Goal: Transaction & Acquisition: Purchase product/service

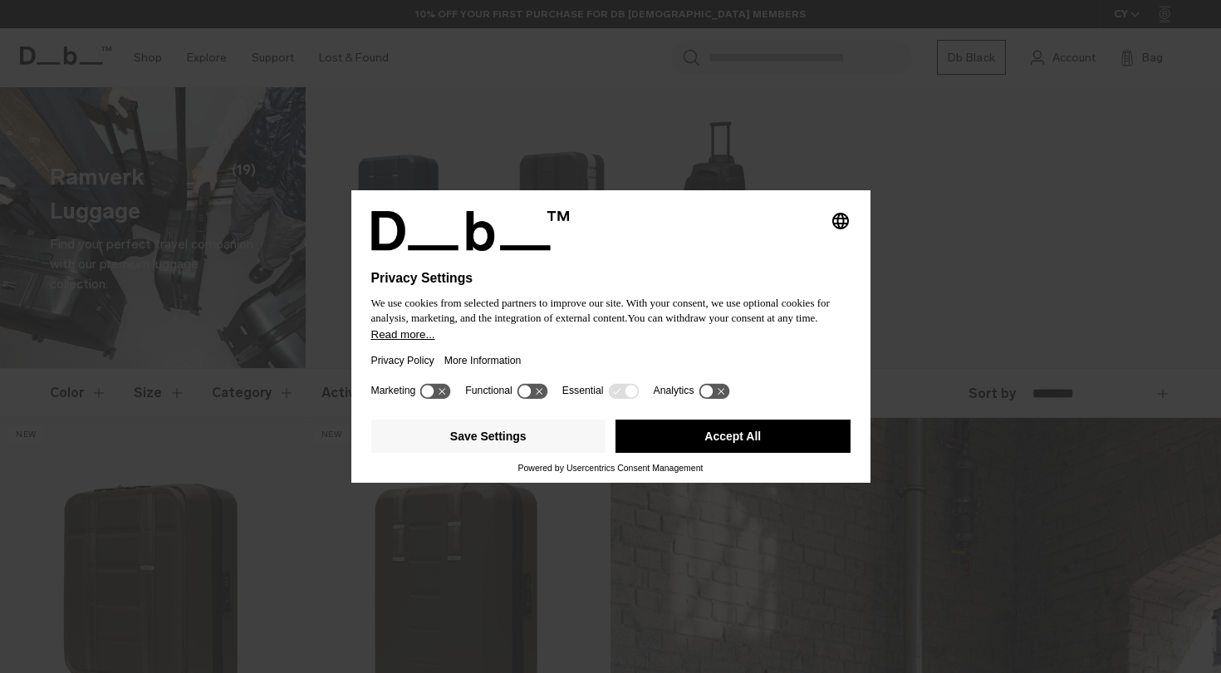
click at [703, 439] on button "Accept All" at bounding box center [732, 435] width 235 height 33
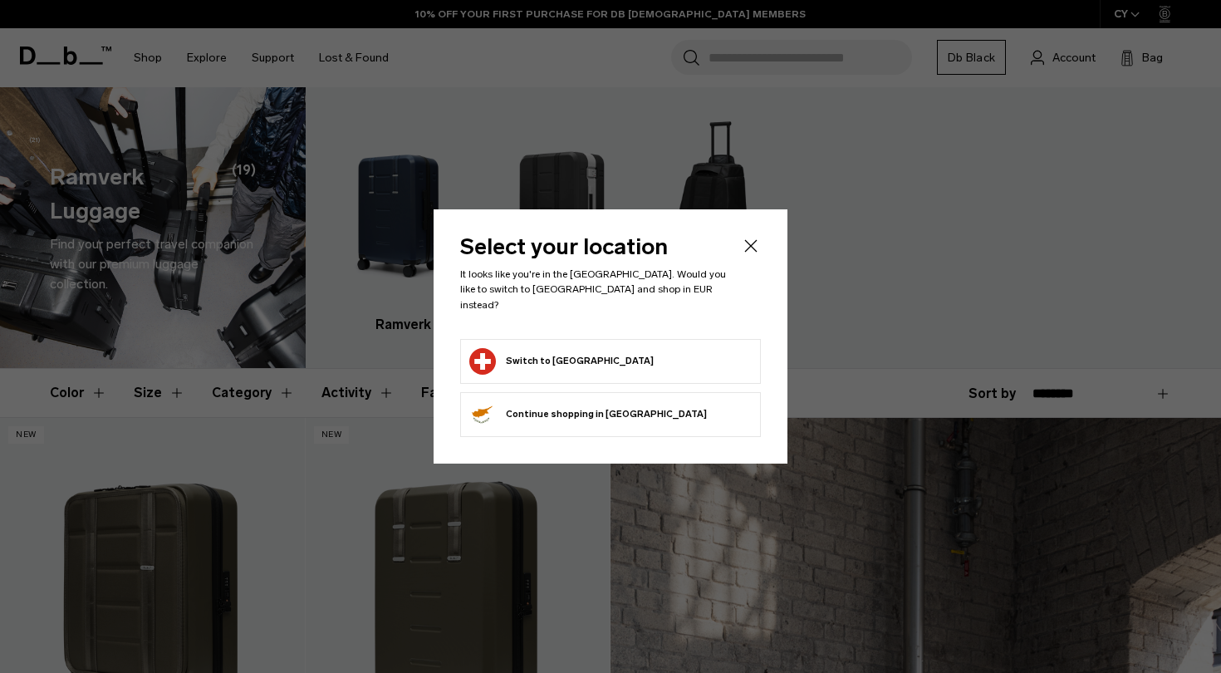
click at [753, 252] on icon "Close" at bounding box center [751, 246] width 12 height 12
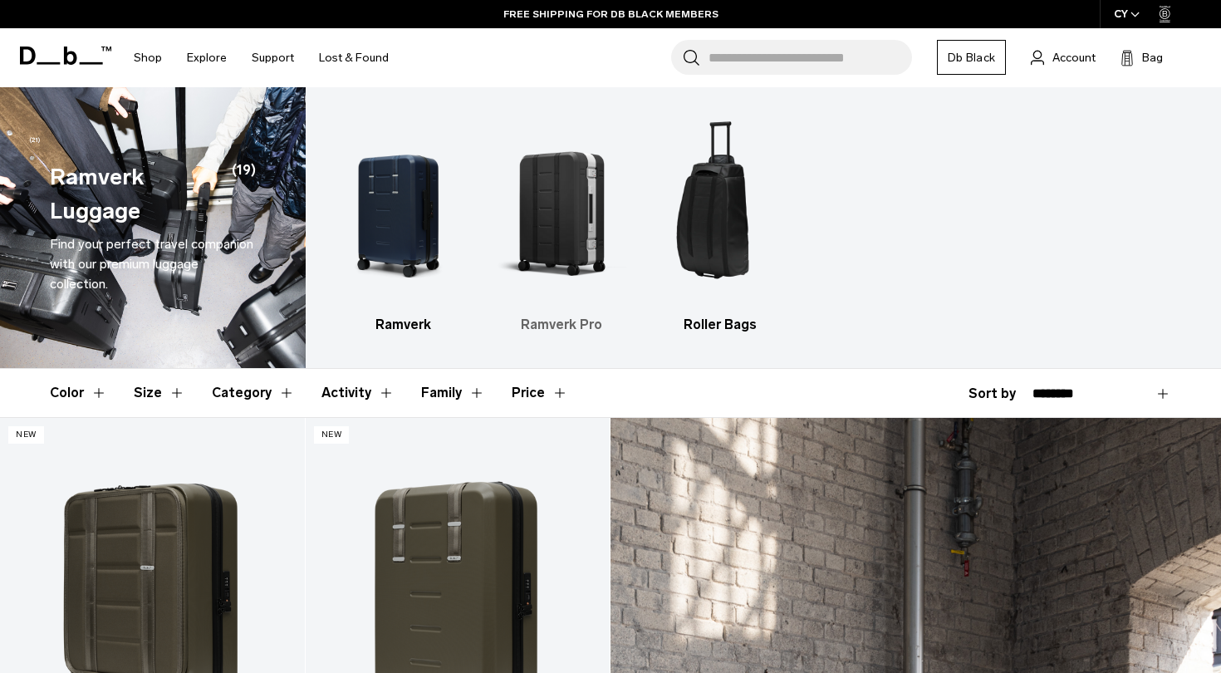
click at [561, 214] on img "2 / 3" at bounding box center [562, 209] width 130 height 194
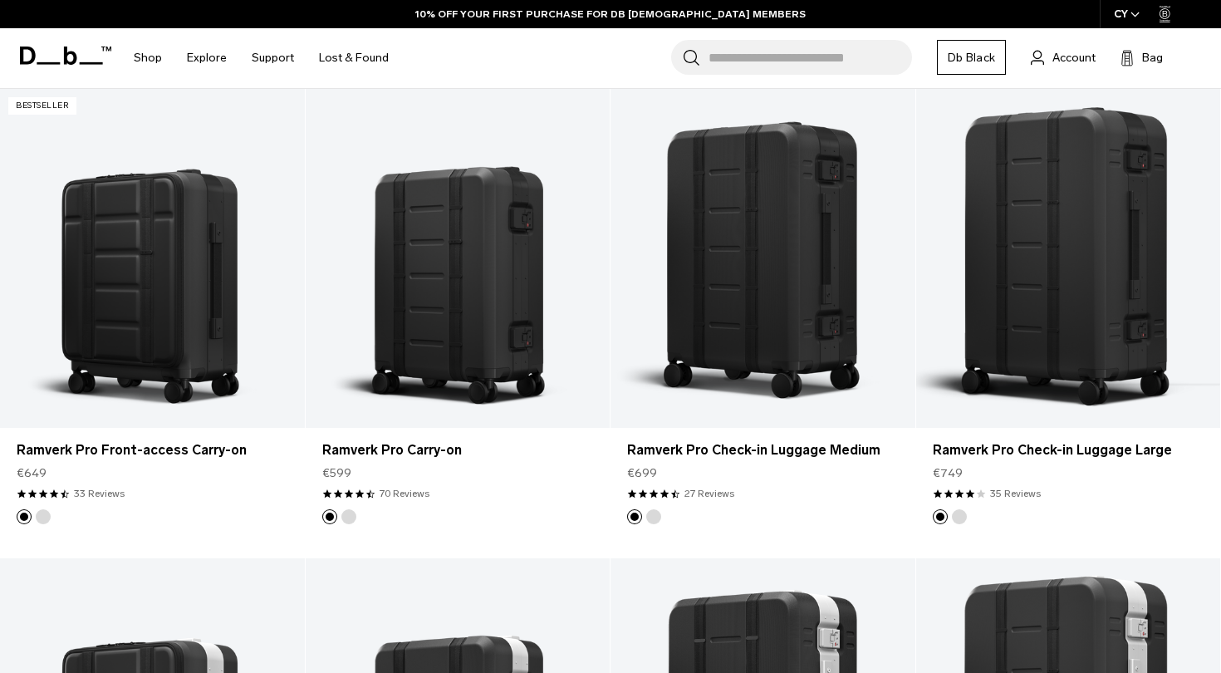
scroll to position [331, 0]
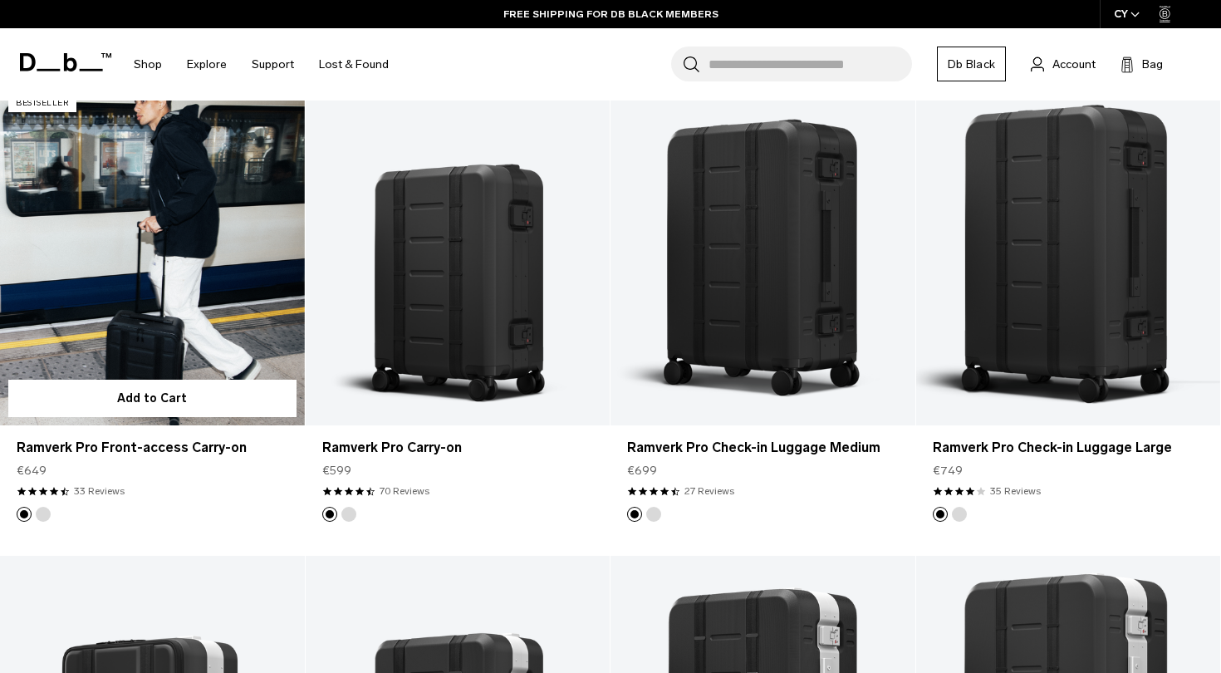
click at [152, 315] on link "Ramverk Pro Front-access Carry-on" at bounding box center [152, 255] width 305 height 338
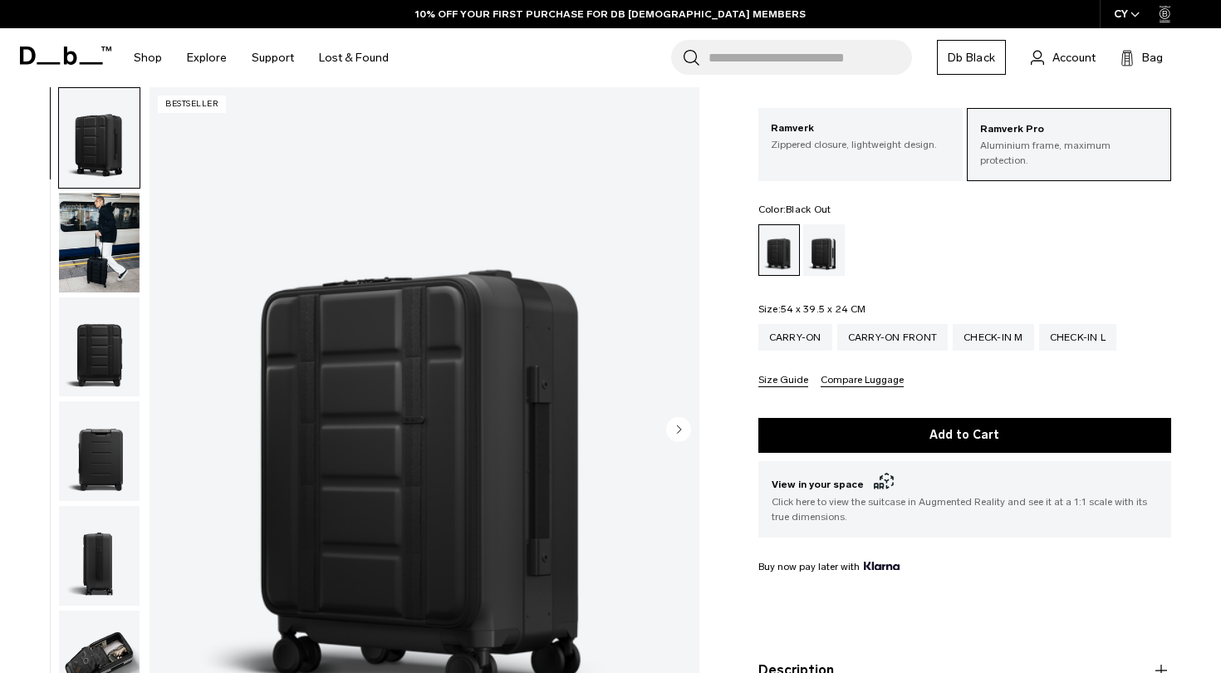
scroll to position [95, 0]
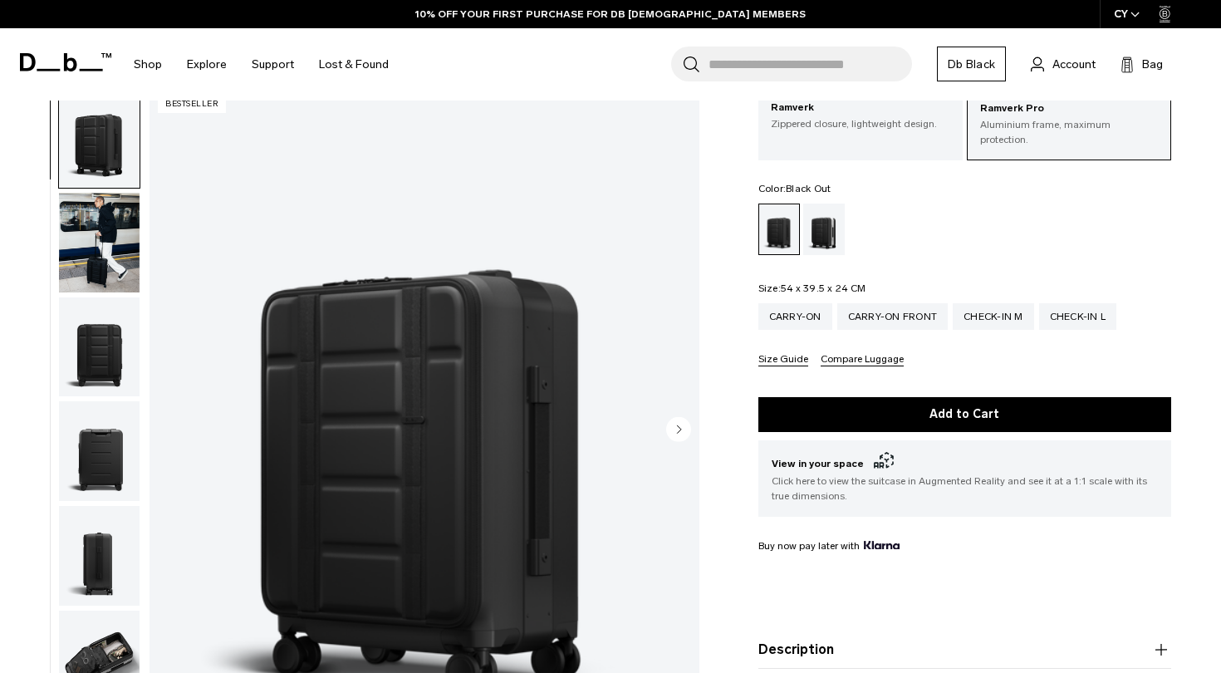
click at [672, 431] on circle "Next slide" at bounding box center [678, 428] width 25 height 25
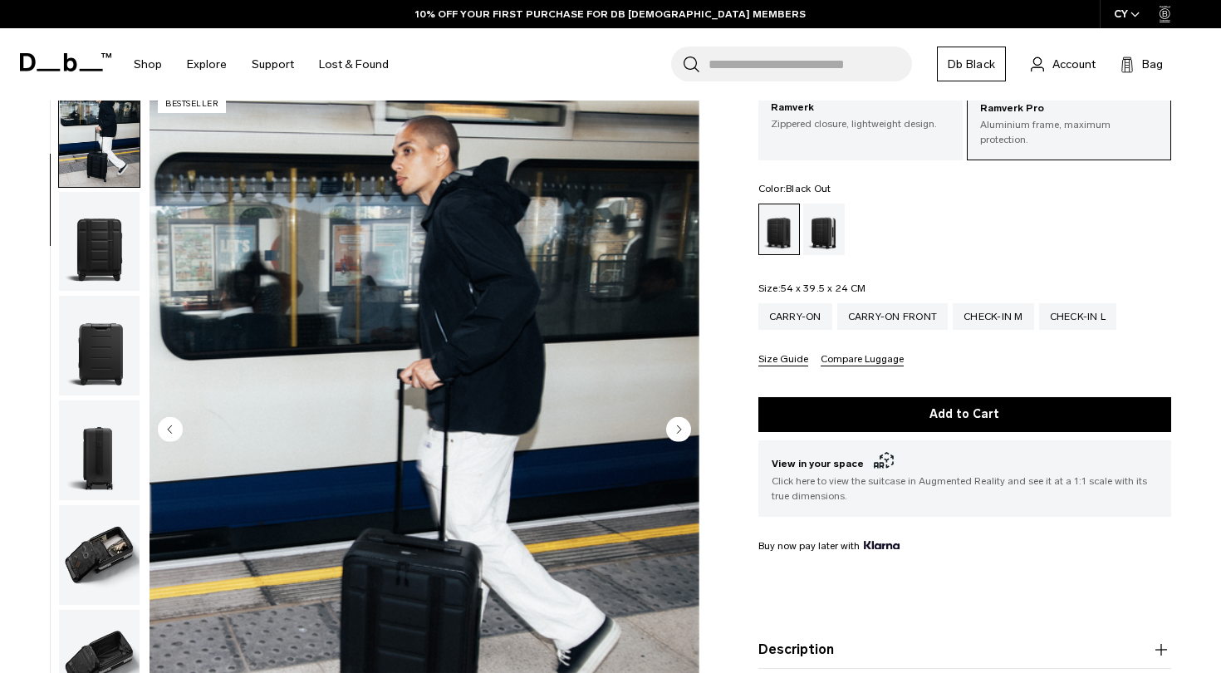
click at [672, 431] on circle "Next slide" at bounding box center [678, 428] width 25 height 25
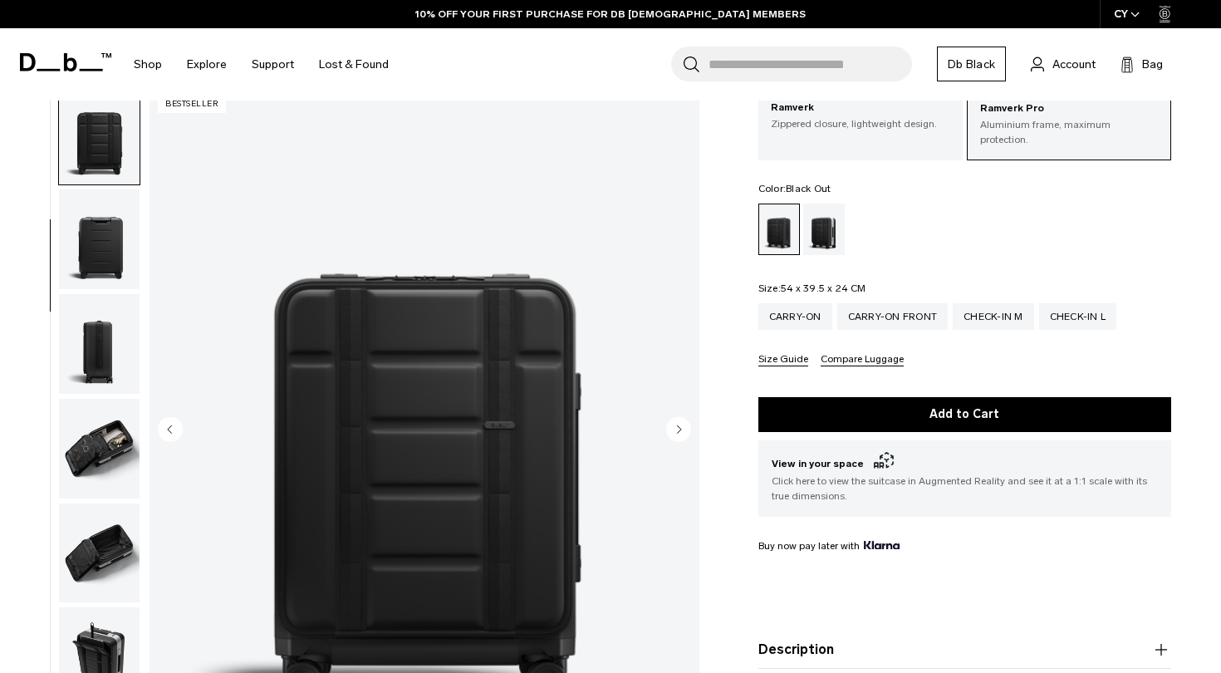
click at [672, 431] on circle "Next slide" at bounding box center [678, 428] width 25 height 25
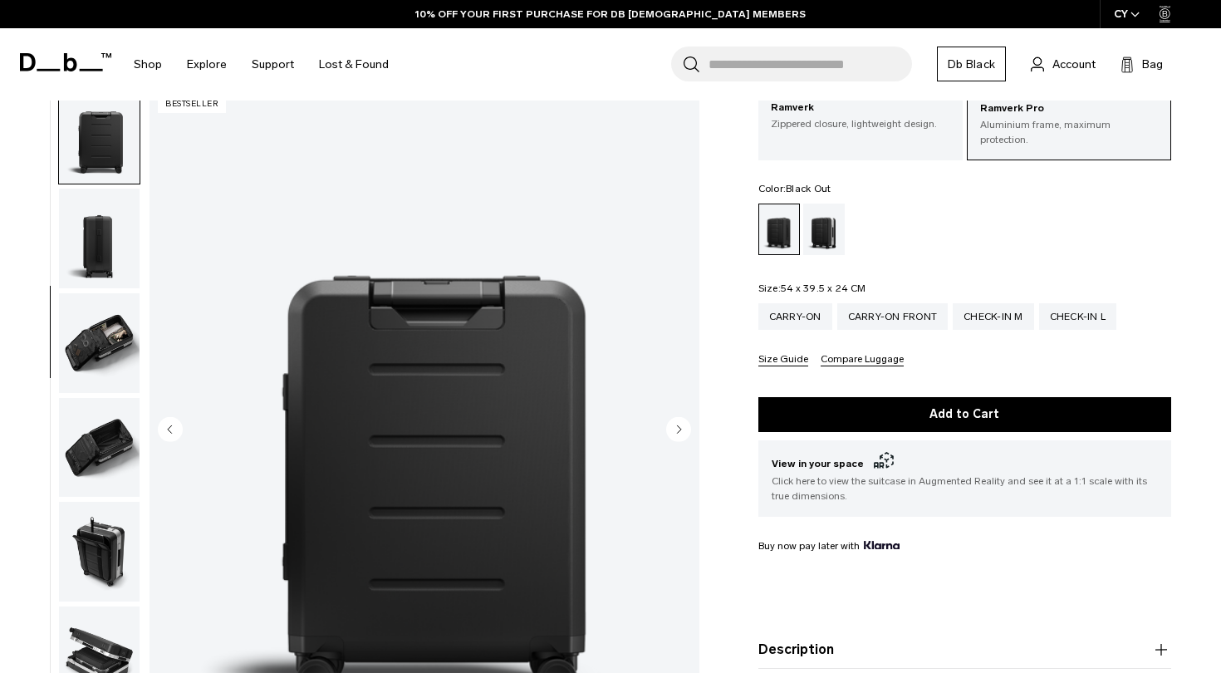
click at [672, 431] on circle "Next slide" at bounding box center [678, 428] width 25 height 25
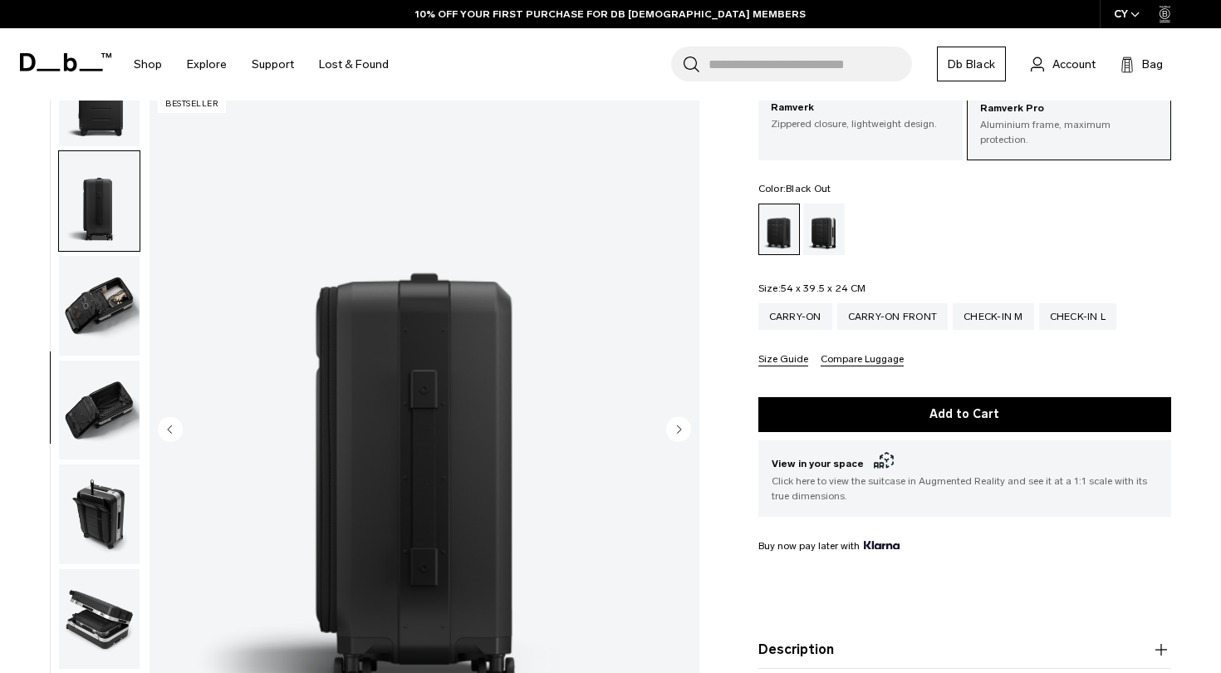
click at [672, 431] on circle "Next slide" at bounding box center [678, 428] width 25 height 25
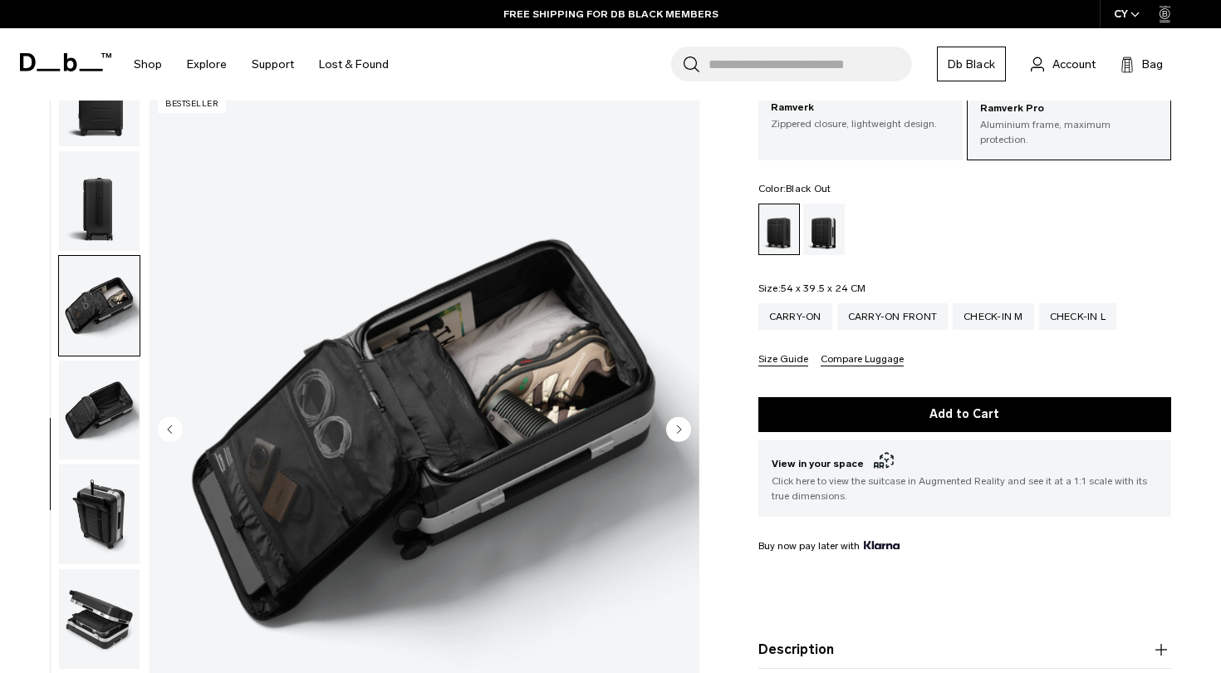
click at [672, 429] on circle "Next slide" at bounding box center [678, 428] width 25 height 25
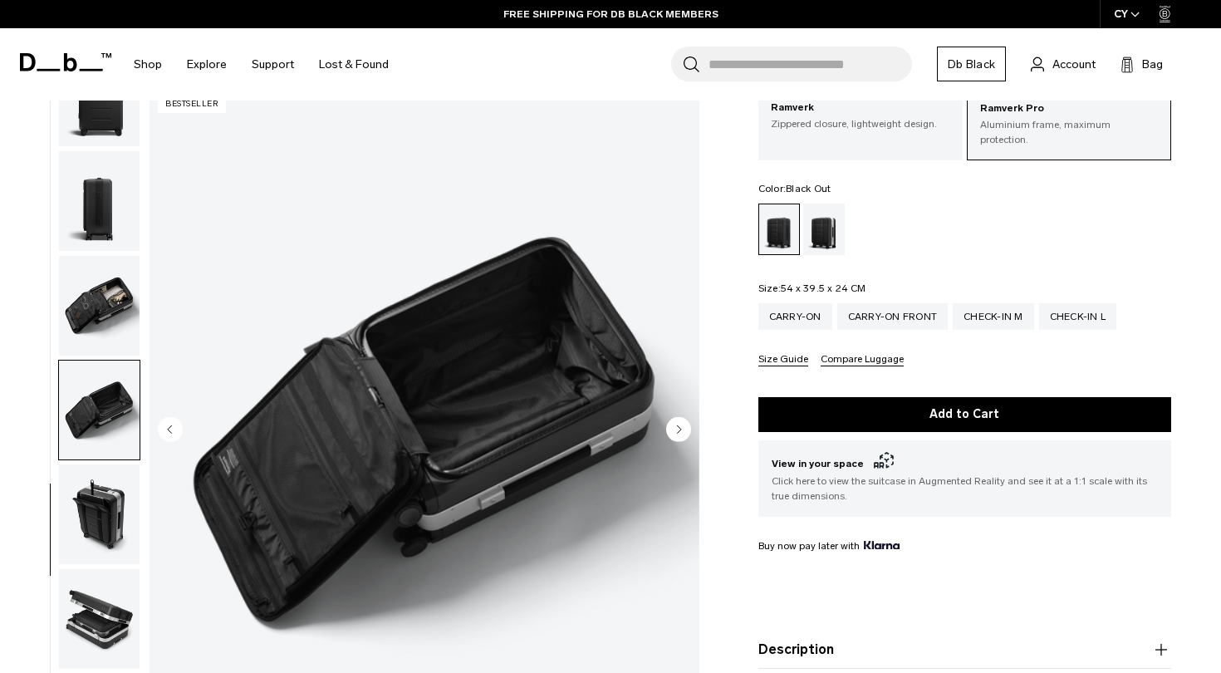
click at [672, 429] on circle "Next slide" at bounding box center [678, 428] width 25 height 25
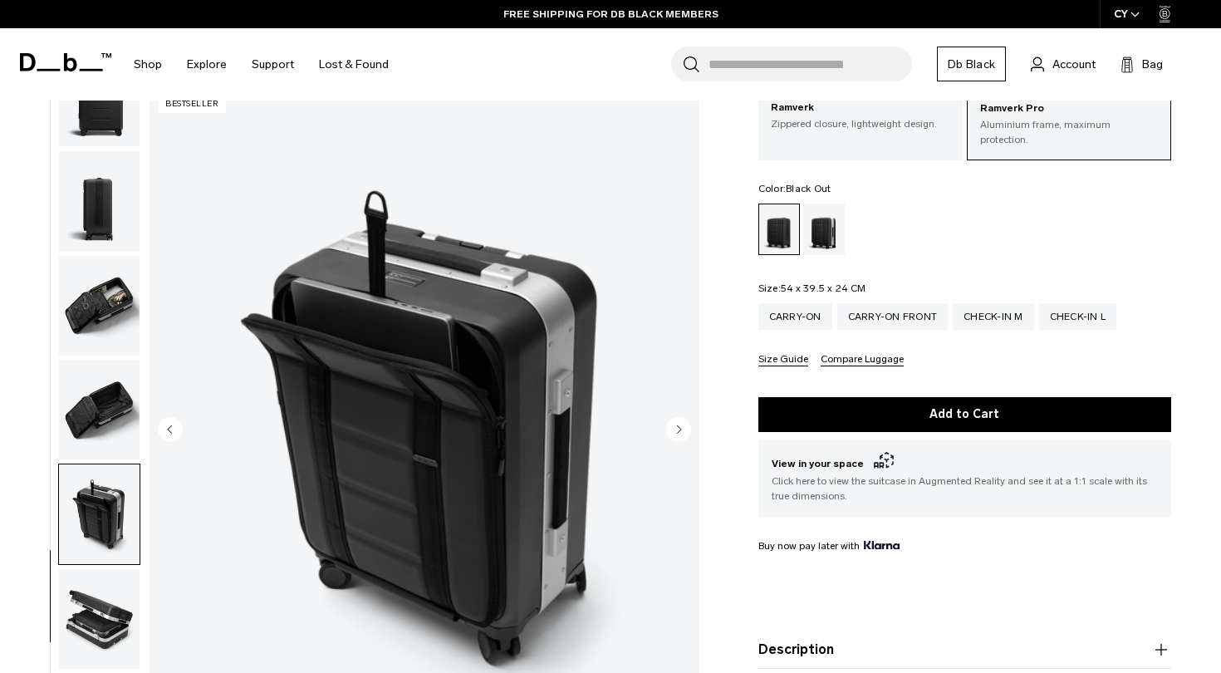
click at [672, 429] on circle "Next slide" at bounding box center [678, 428] width 25 height 25
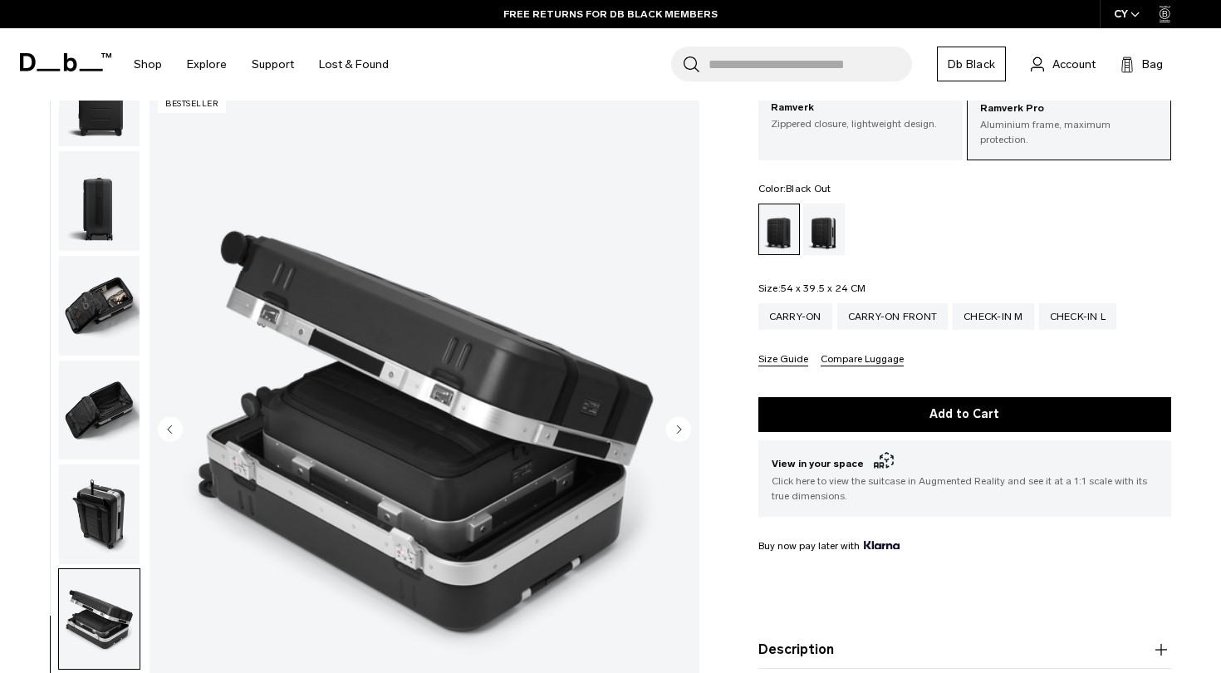
click at [672, 429] on circle "Next slide" at bounding box center [678, 428] width 25 height 25
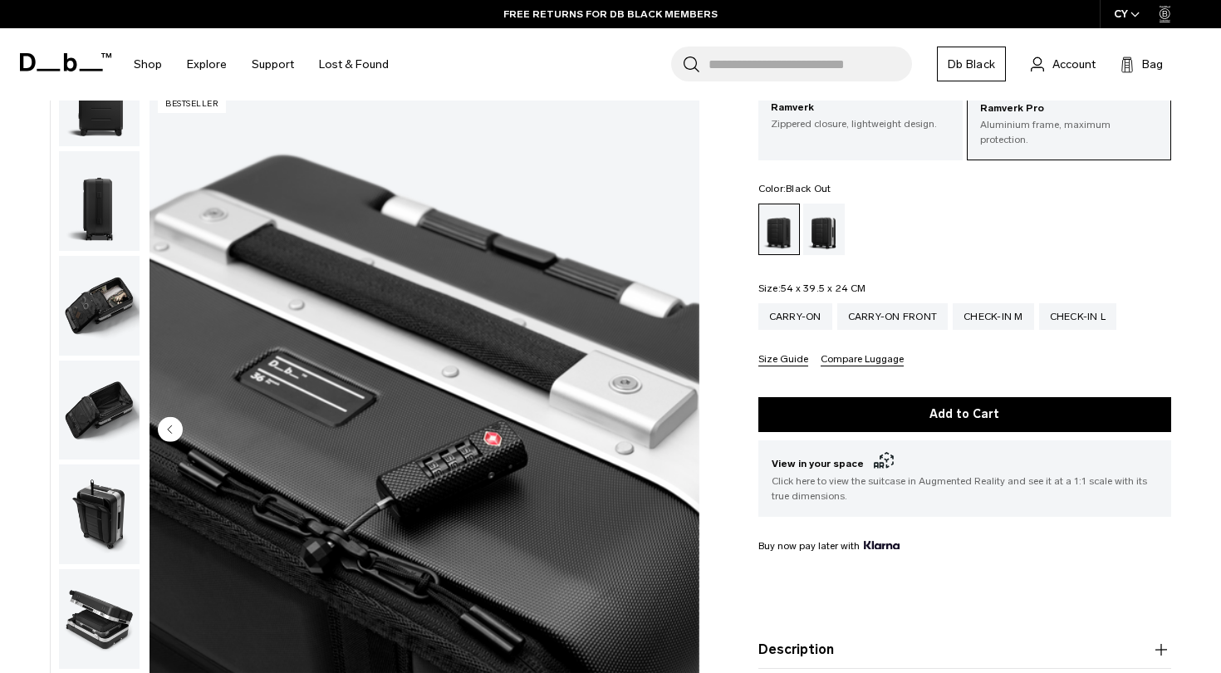
click at [672, 429] on img "10 / 10" at bounding box center [424, 430] width 550 height 687
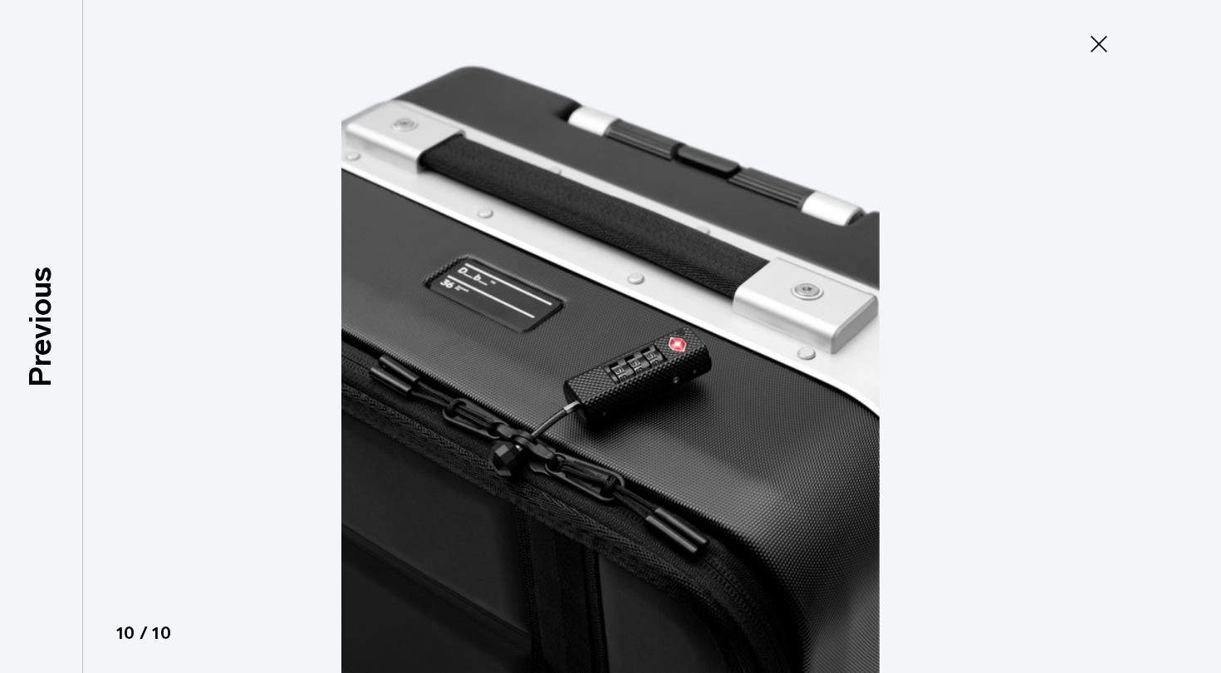
click at [672, 429] on img at bounding box center [610, 336] width 747 height 673
click at [1100, 45] on icon at bounding box center [1098, 44] width 17 height 17
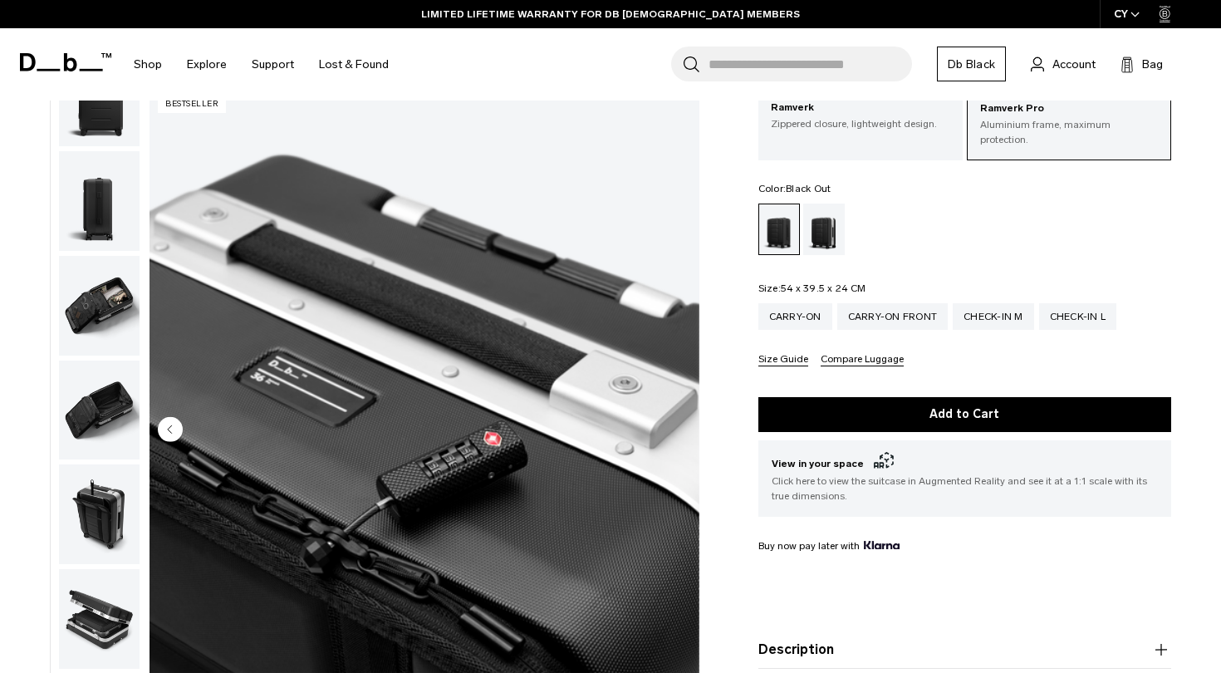
click at [104, 191] on img "button" at bounding box center [99, 201] width 81 height 100
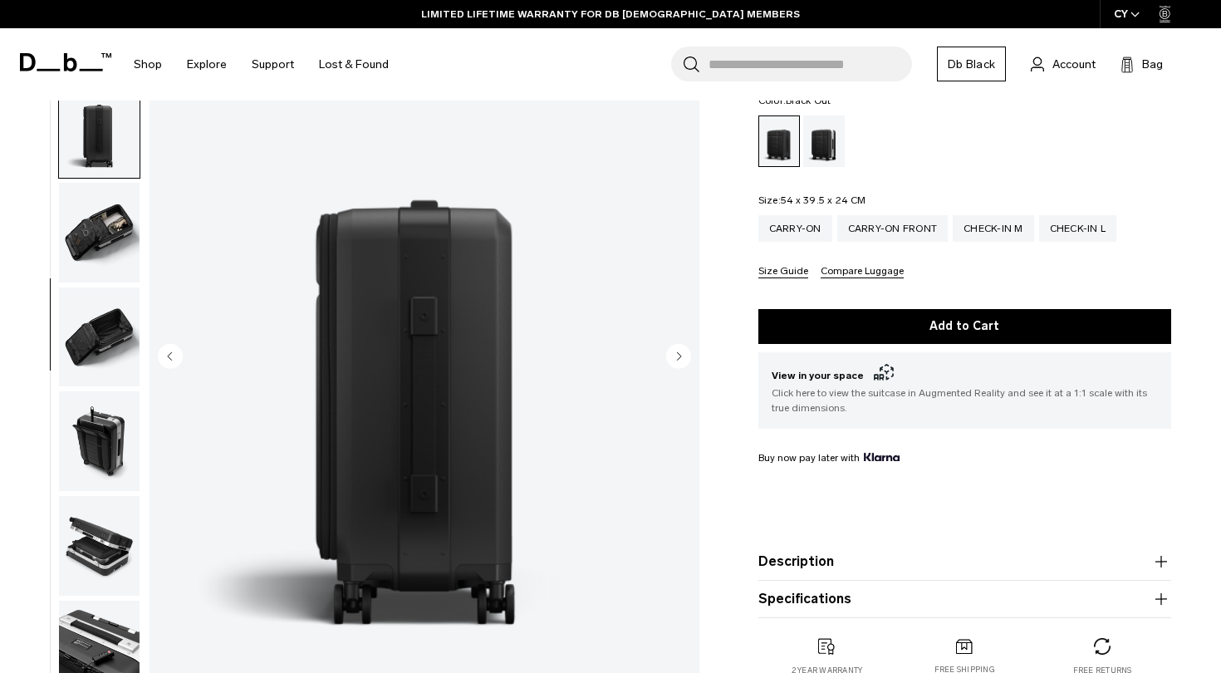
scroll to position [189, 0]
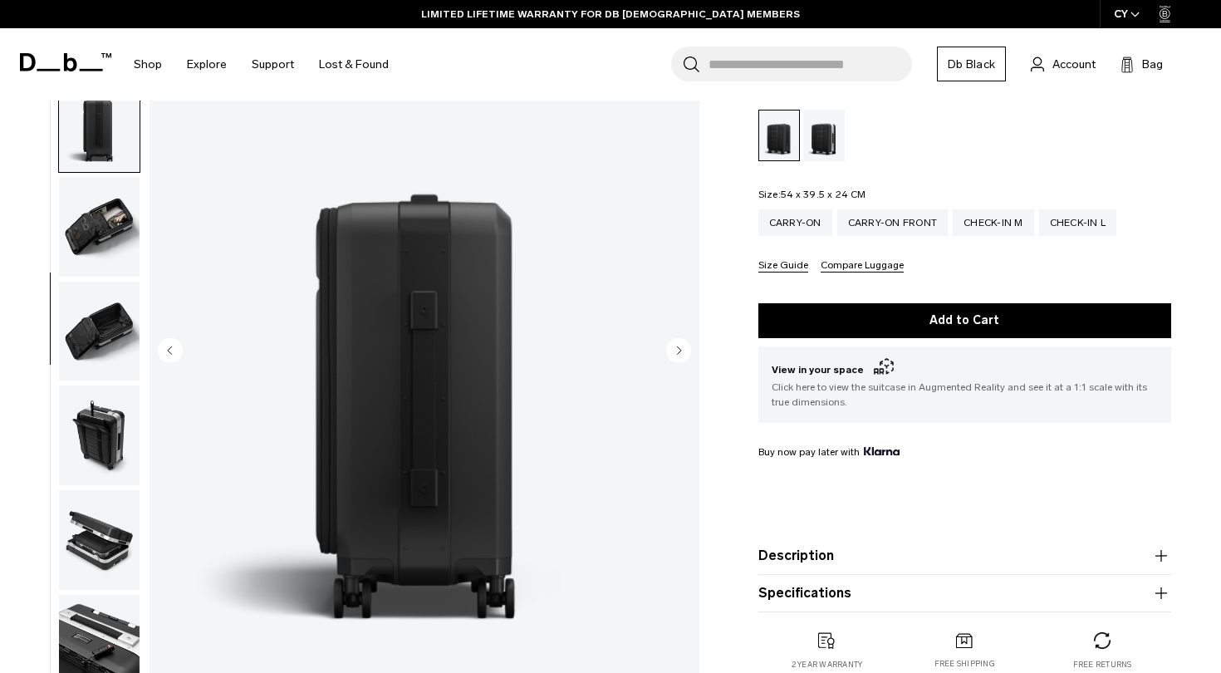
click at [96, 209] on img "button" at bounding box center [99, 227] width 81 height 100
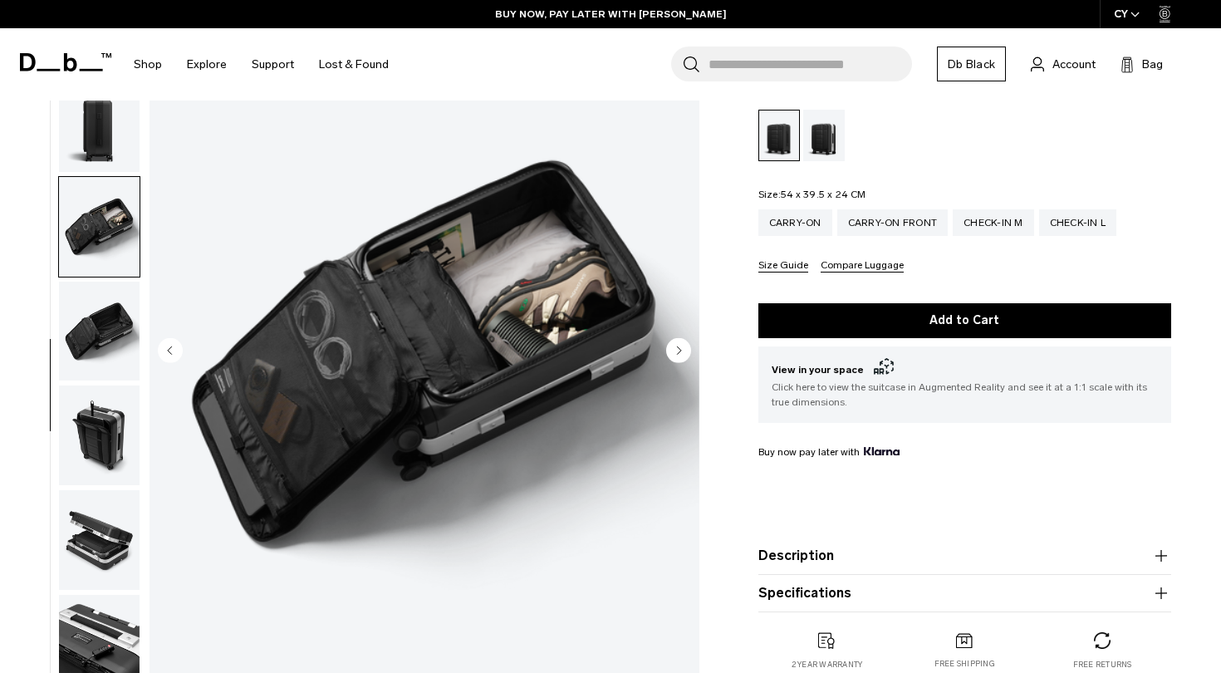
click at [106, 312] on img "button" at bounding box center [99, 332] width 81 height 100
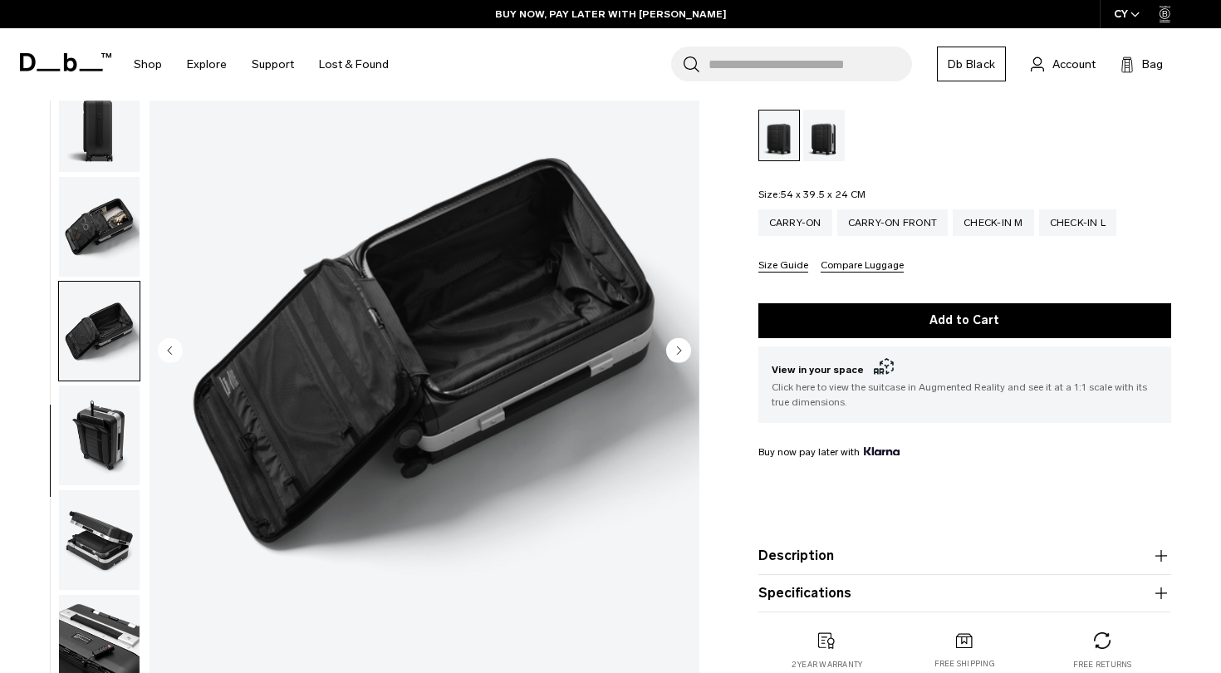
click at [100, 208] on img "button" at bounding box center [99, 227] width 81 height 100
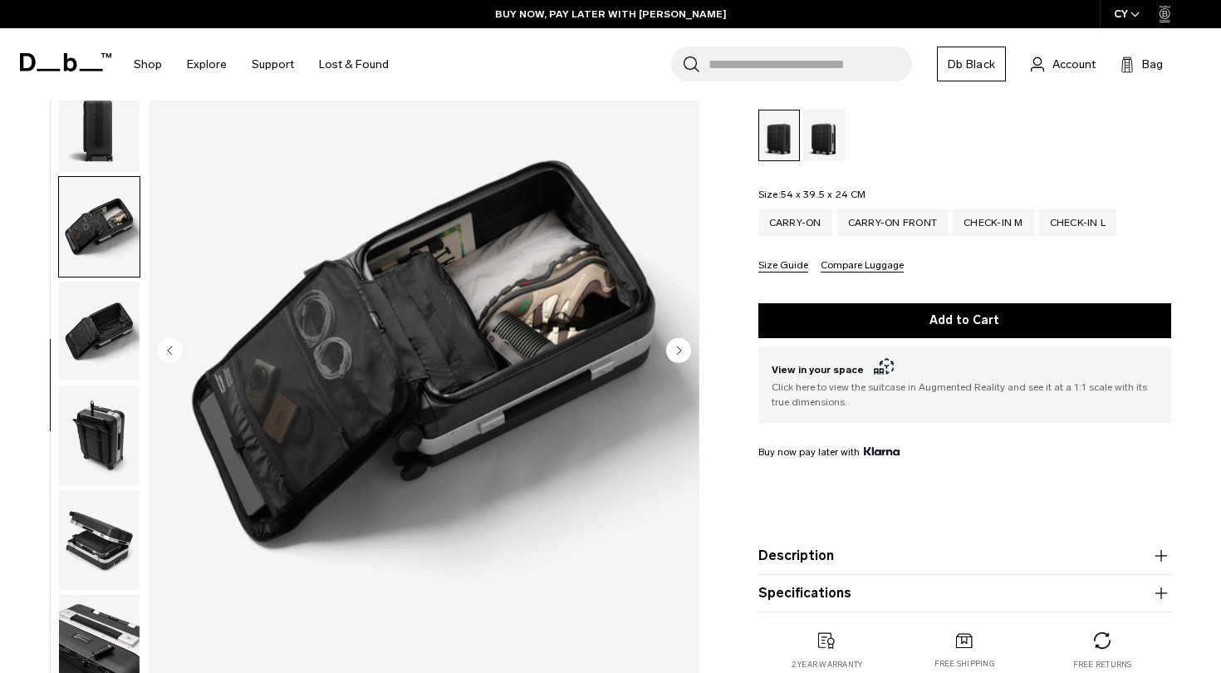
click at [105, 302] on img "button" at bounding box center [99, 332] width 81 height 100
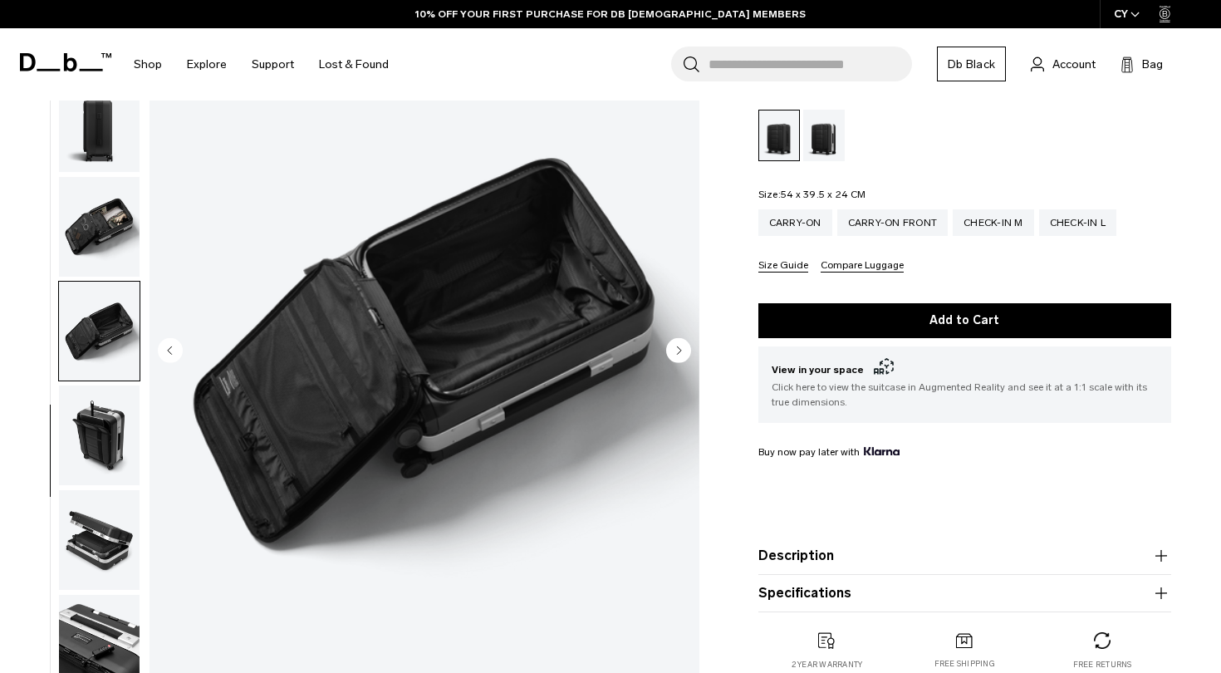
click at [117, 410] on img "button" at bounding box center [99, 435] width 81 height 100
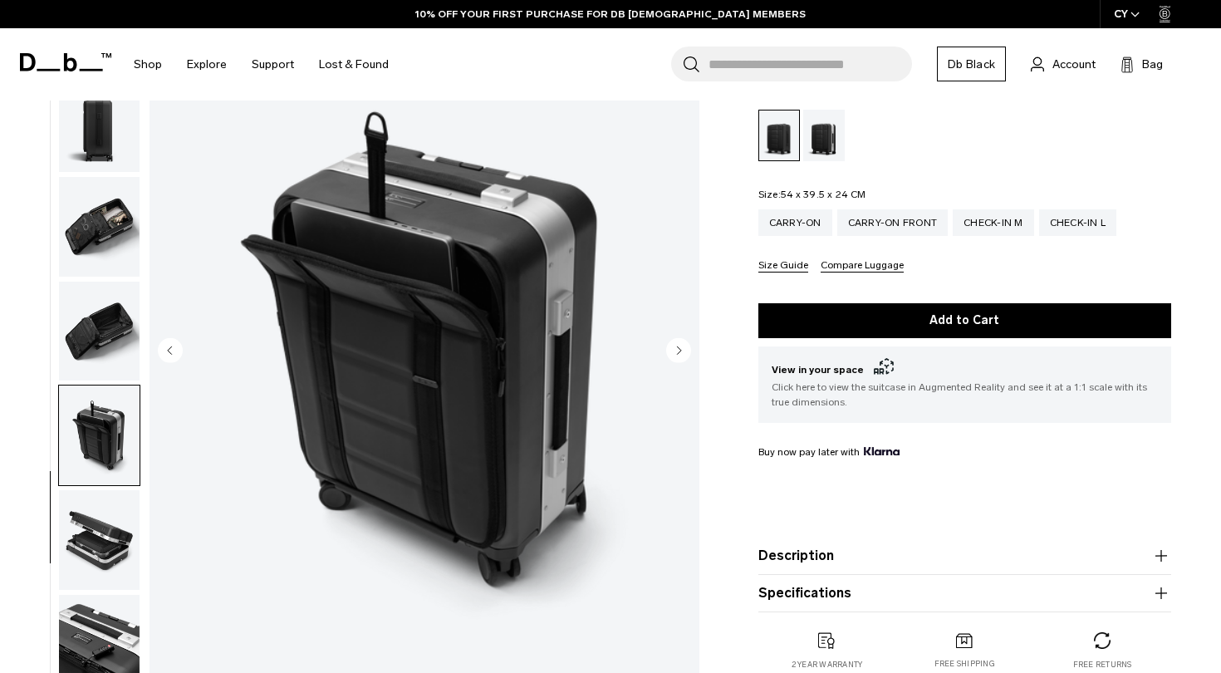
click at [109, 517] on img "button" at bounding box center [99, 540] width 81 height 100
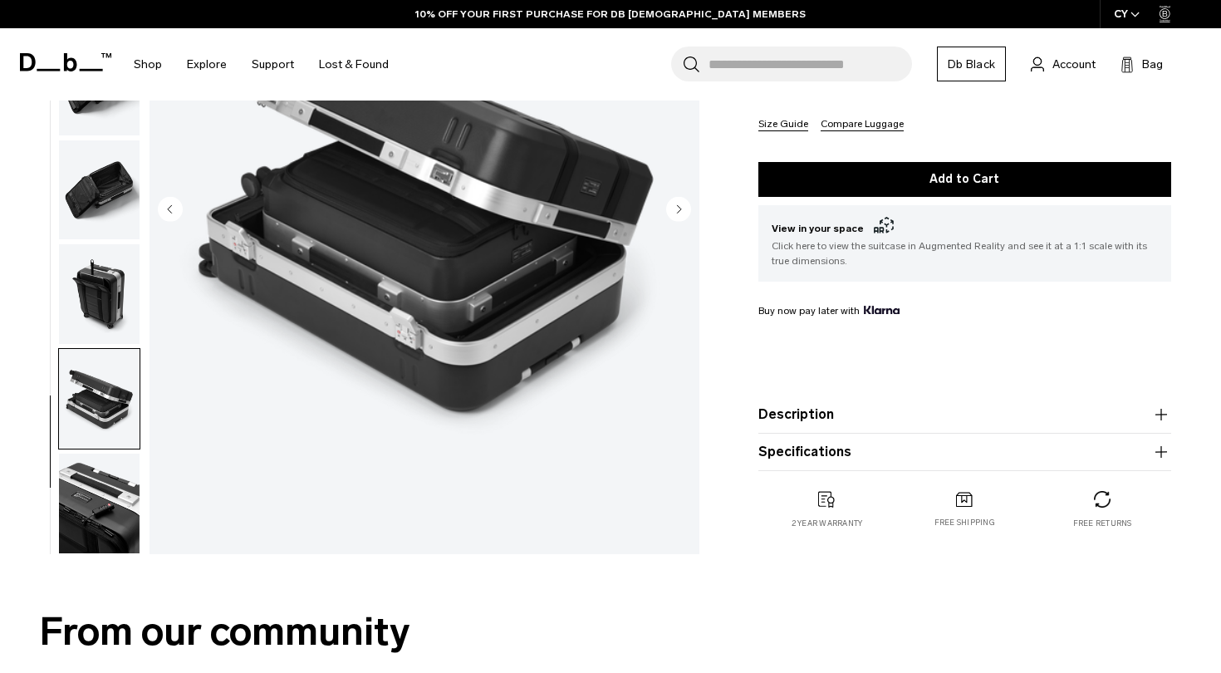
scroll to position [350, 0]
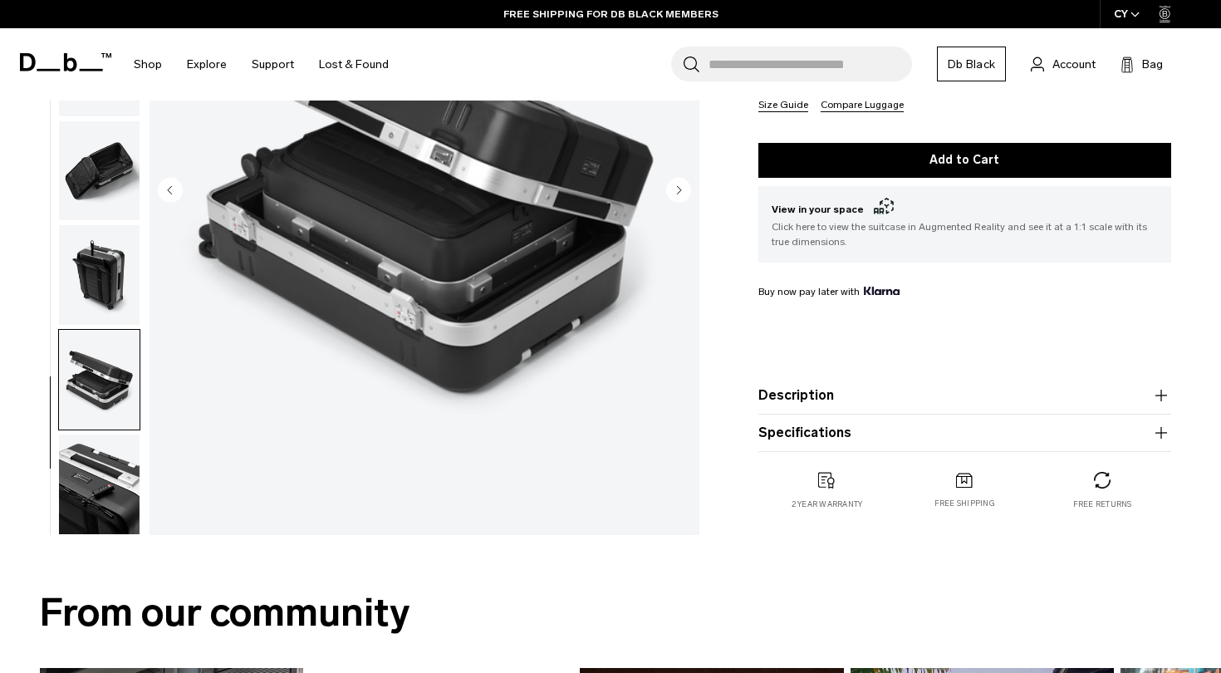
click at [95, 448] on img "button" at bounding box center [99, 484] width 81 height 100
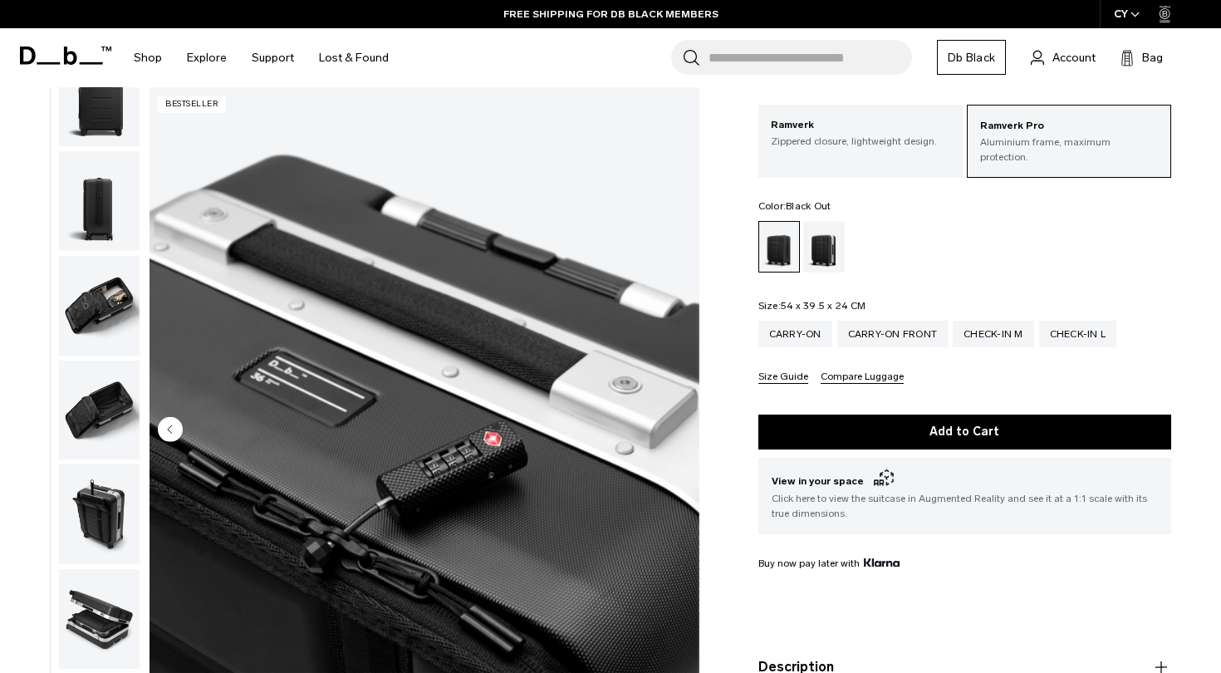
scroll to position [86, 0]
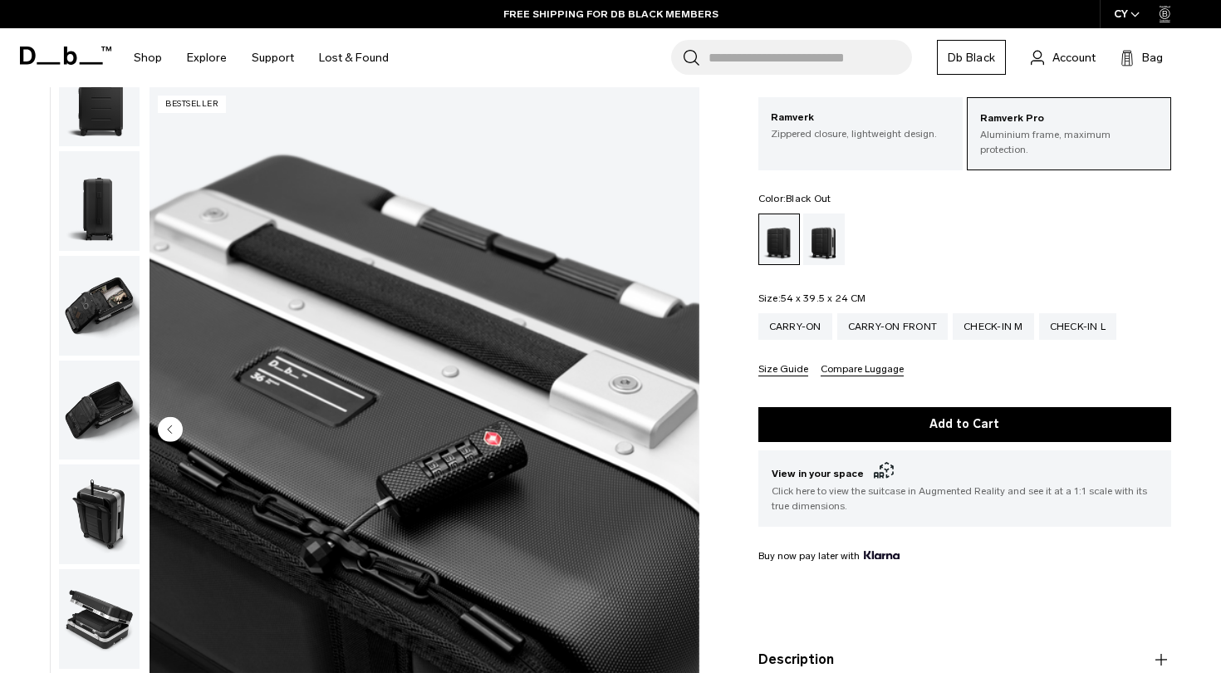
click at [108, 301] on img "button" at bounding box center [99, 306] width 81 height 100
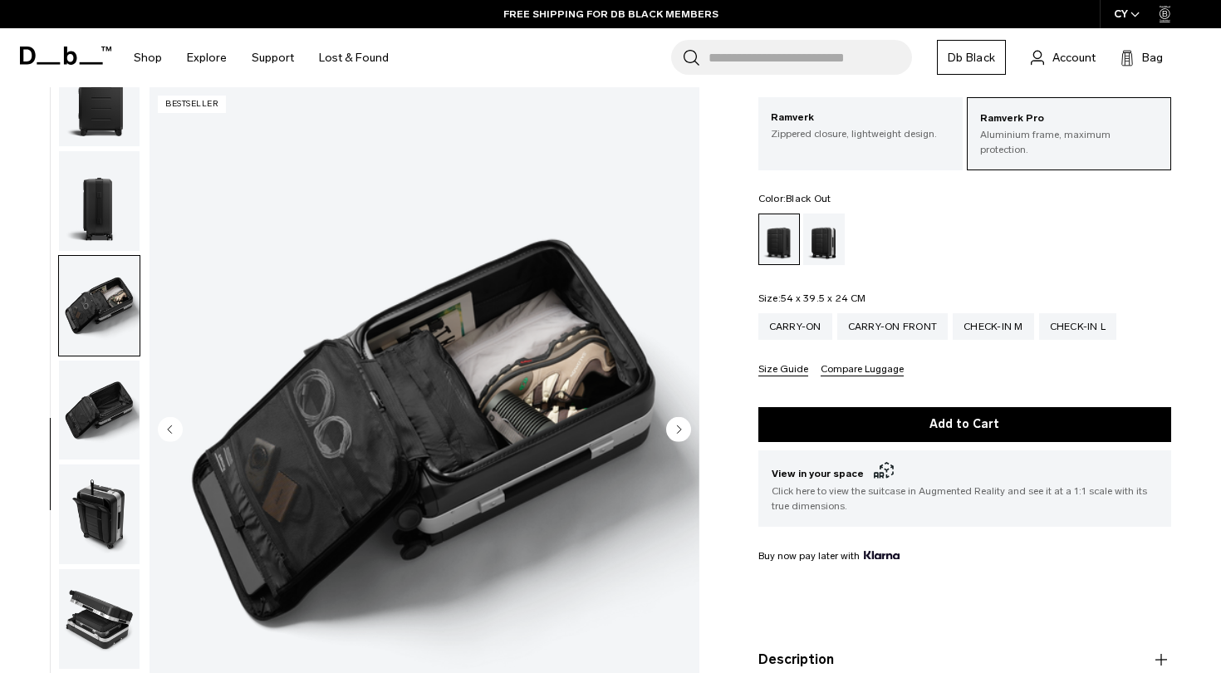
click at [82, 184] on img "button" at bounding box center [99, 201] width 81 height 100
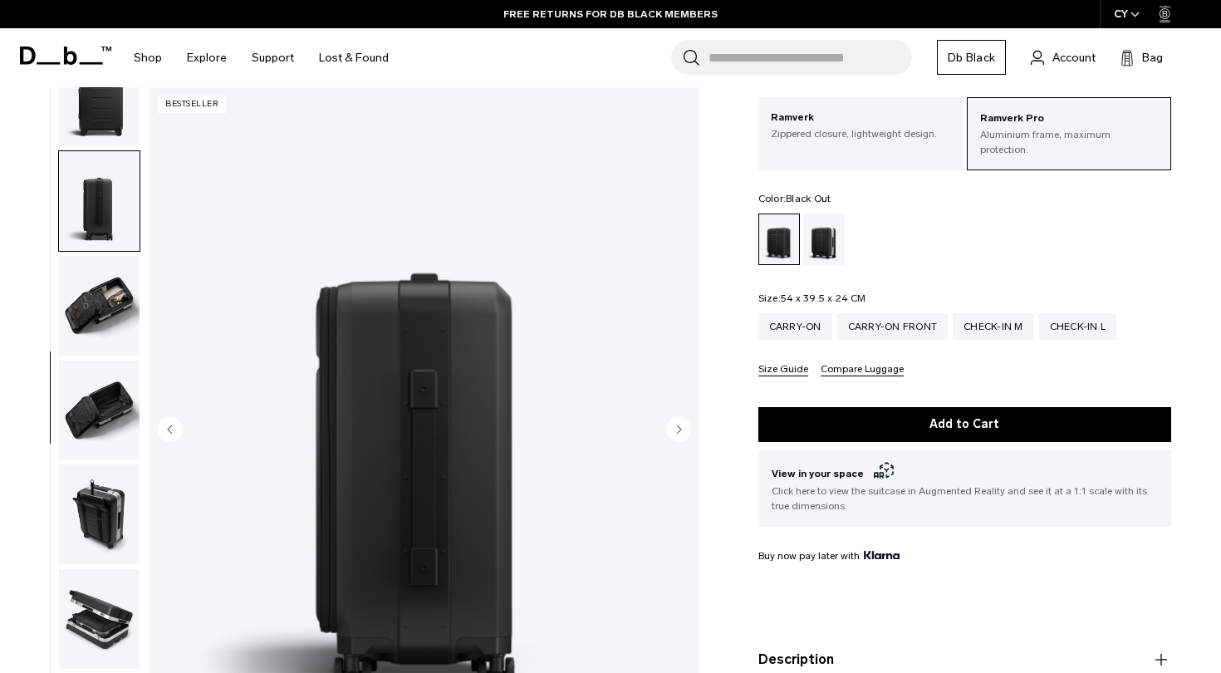
click at [100, 291] on img "button" at bounding box center [99, 306] width 81 height 100
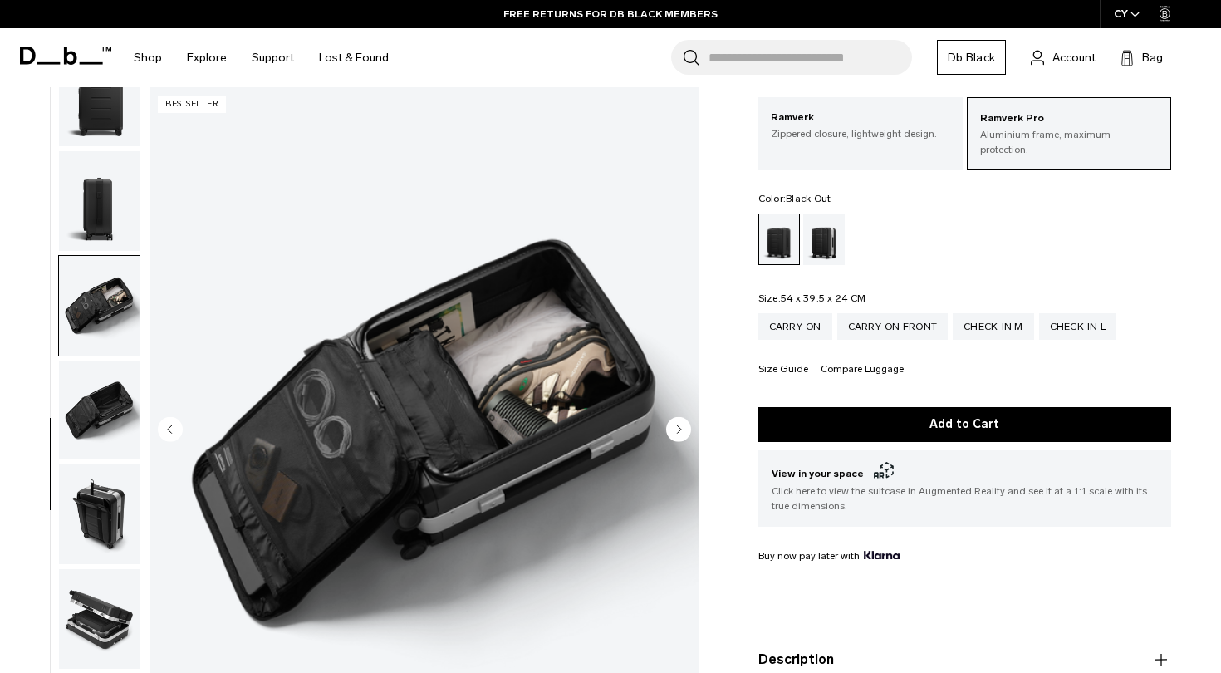
click at [108, 387] on img "button" at bounding box center [99, 410] width 81 height 100
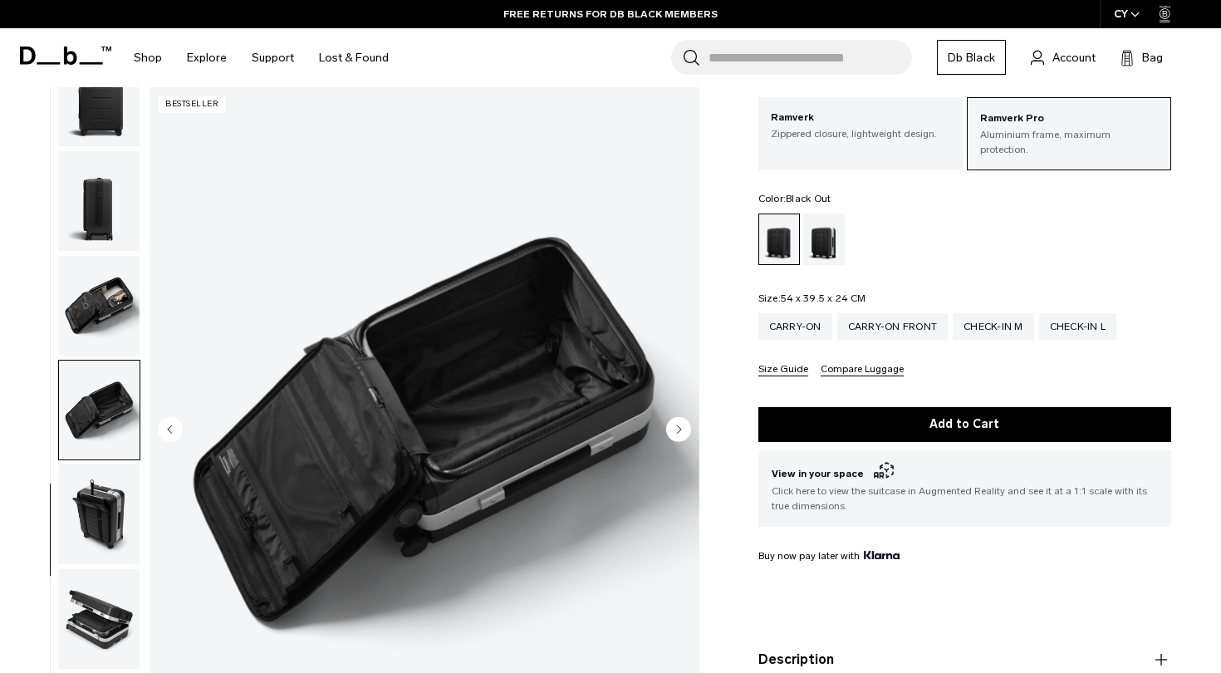
click at [114, 506] on img "button" at bounding box center [99, 514] width 81 height 100
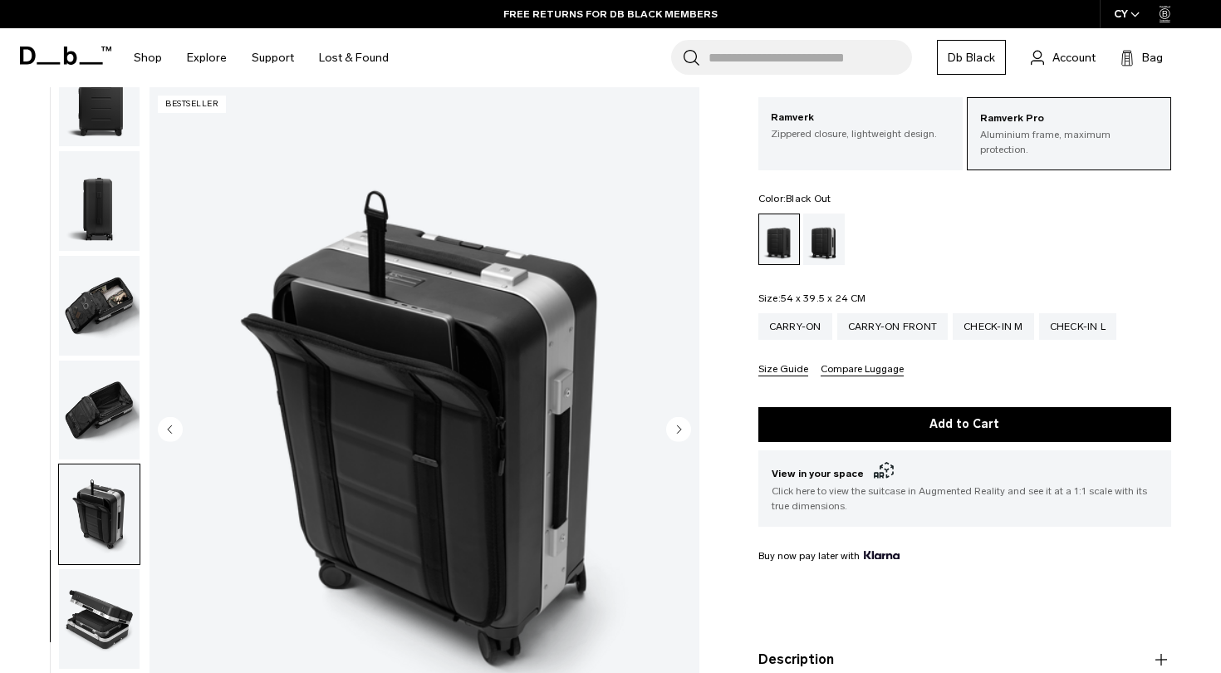
click at [114, 603] on img "button" at bounding box center [99, 619] width 81 height 100
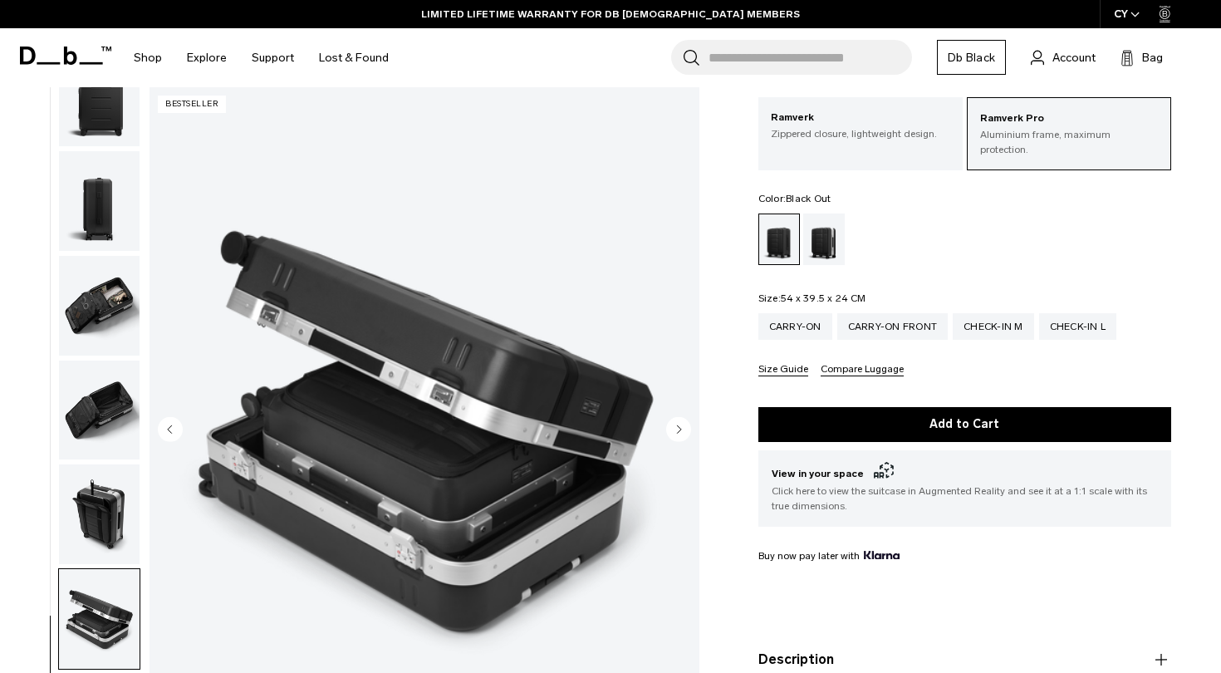
click at [95, 410] on img "button" at bounding box center [99, 410] width 81 height 100
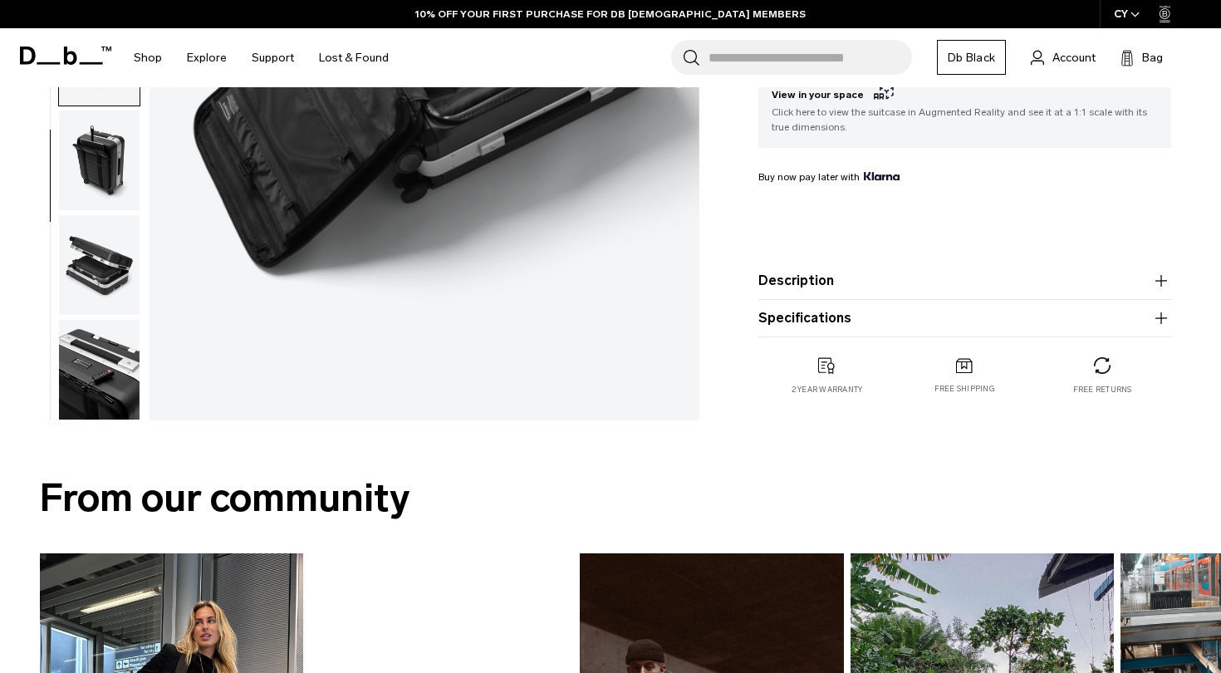
scroll to position [428, 0]
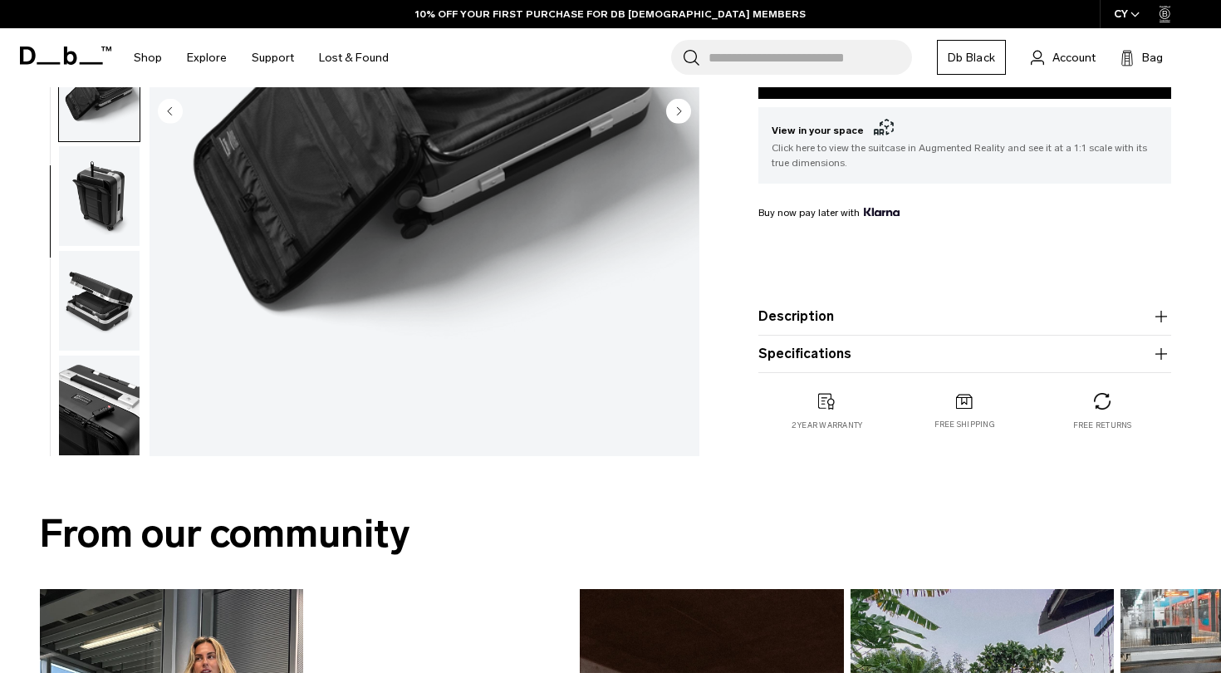
click at [1164, 306] on icon "button" at bounding box center [1161, 316] width 20 height 20
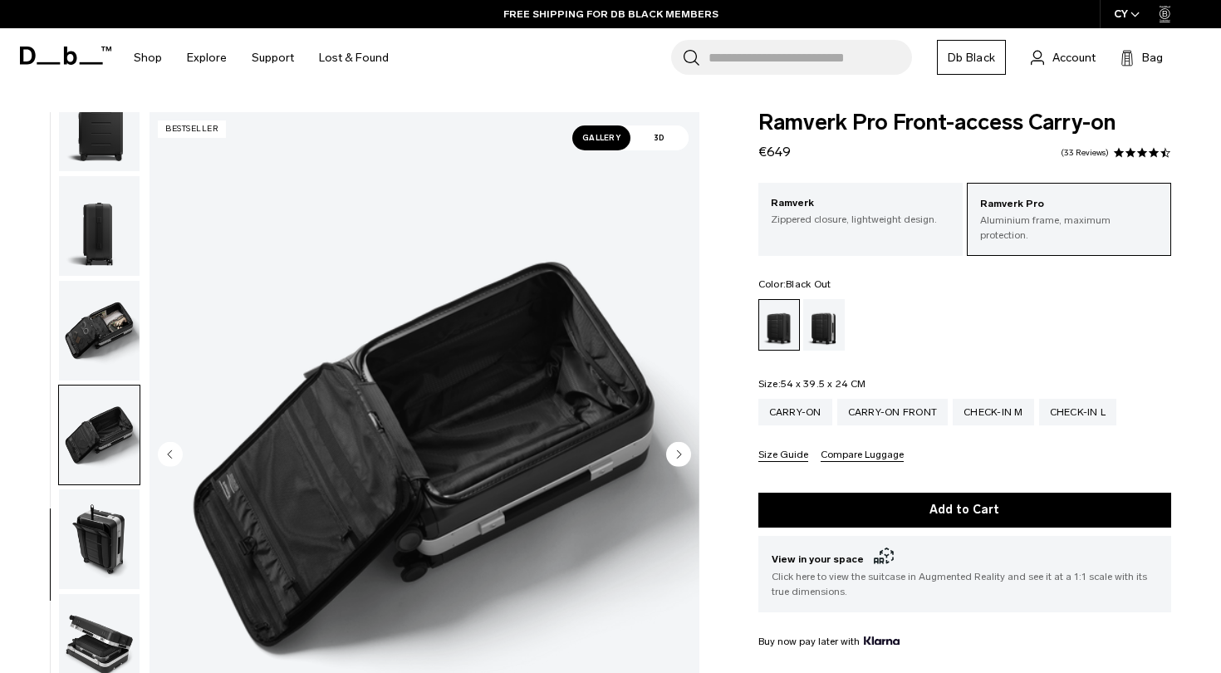
scroll to position [0, 0]
click at [87, 227] on img "button" at bounding box center [99, 226] width 81 height 100
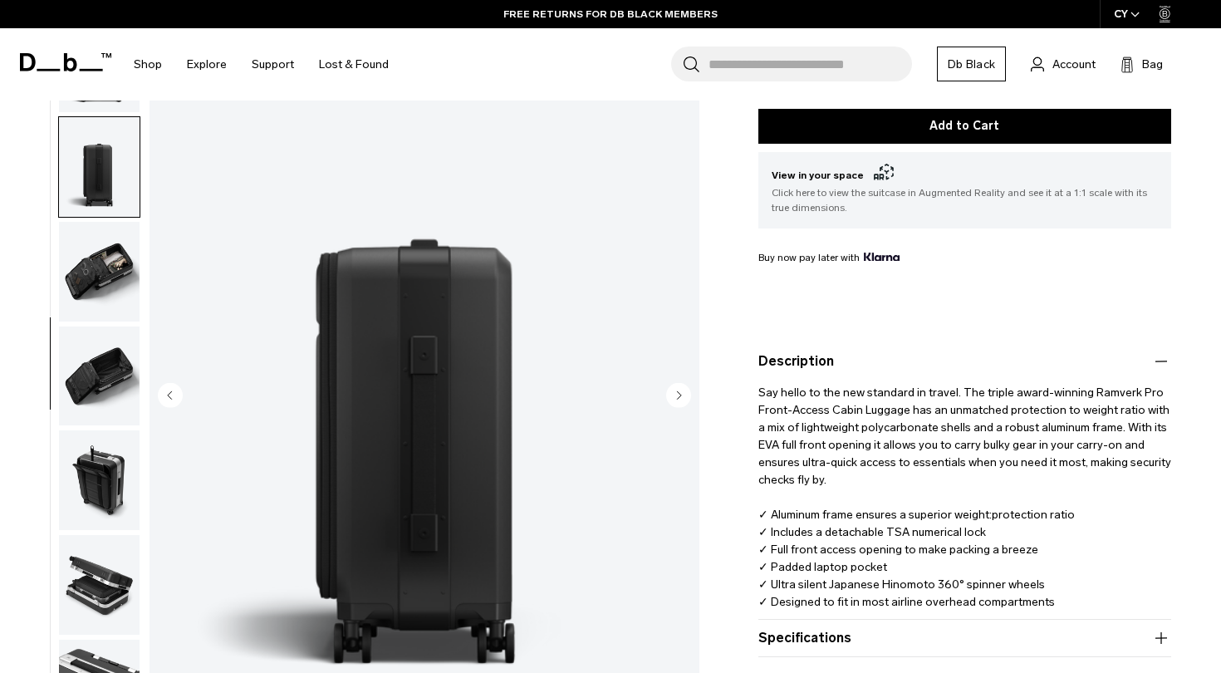
scroll to position [388, 0]
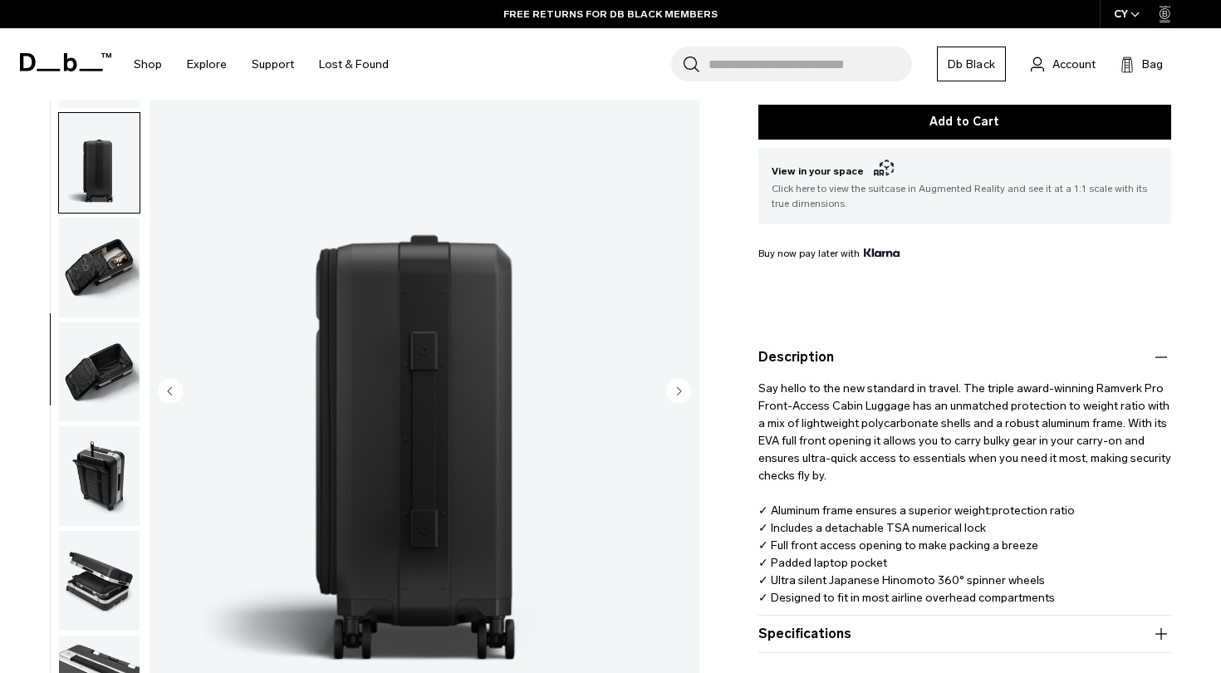
click at [680, 387] on icon "Next slide" at bounding box center [679, 390] width 4 height 7
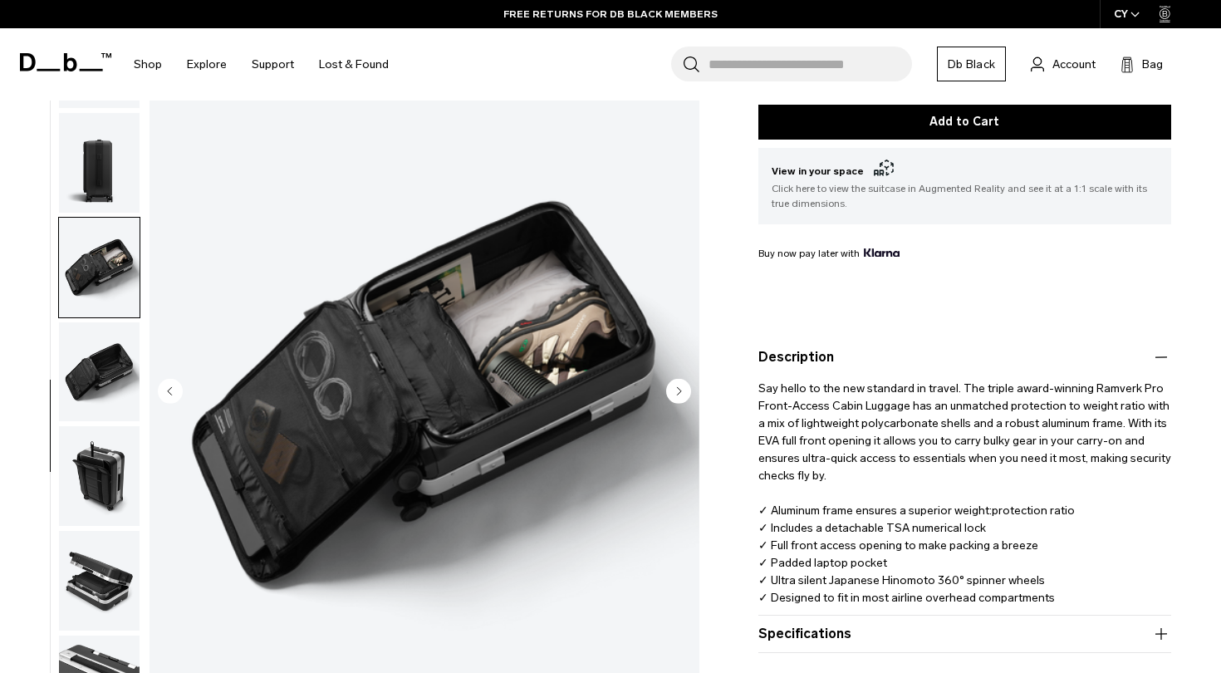
click at [680, 387] on icon "Next slide" at bounding box center [679, 390] width 4 height 7
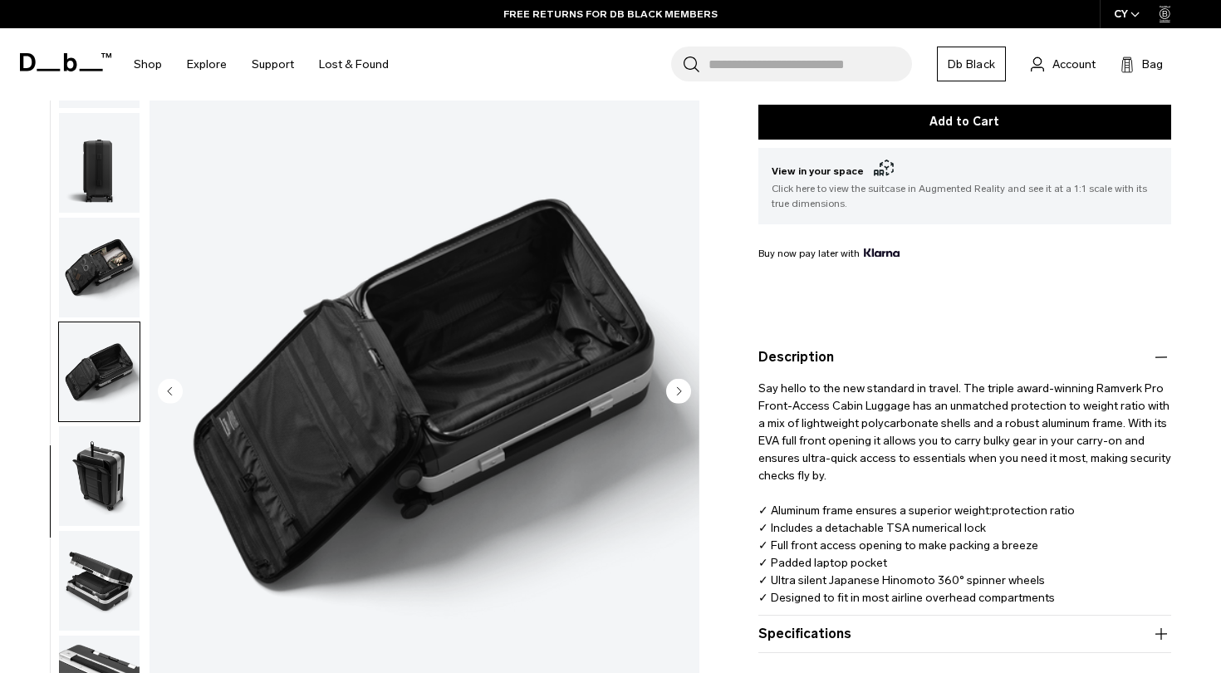
click at [680, 387] on icon "Next slide" at bounding box center [679, 390] width 4 height 7
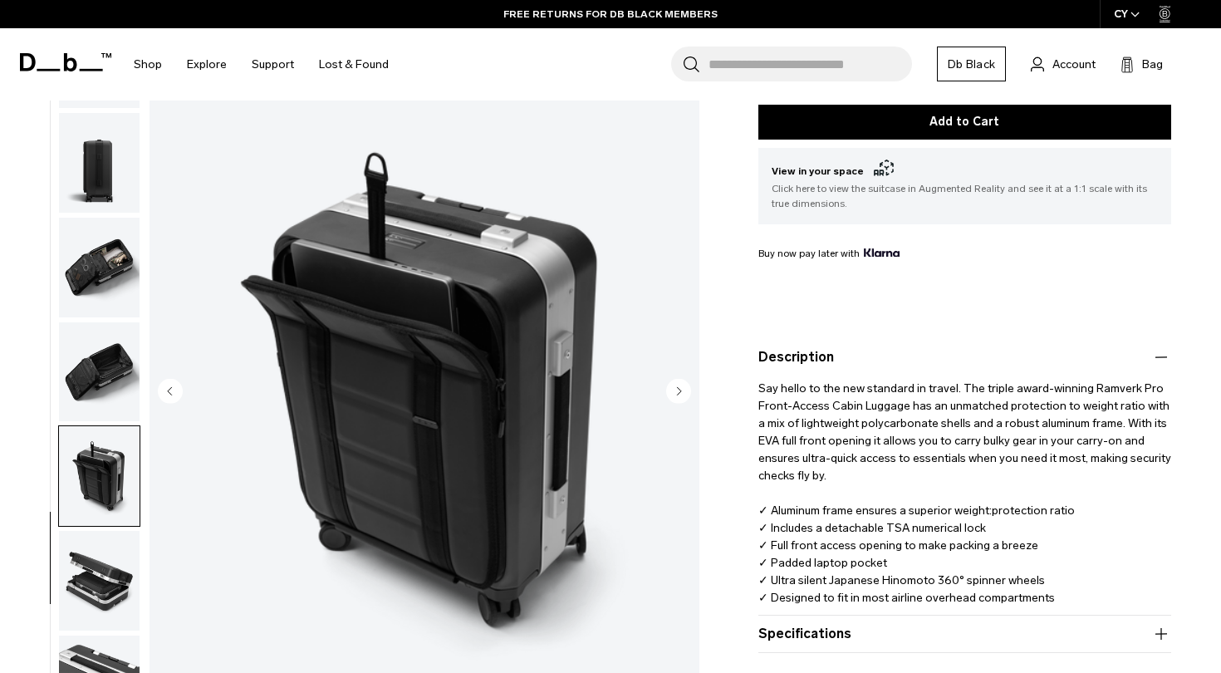
click at [680, 387] on icon "Next slide" at bounding box center [679, 390] width 4 height 7
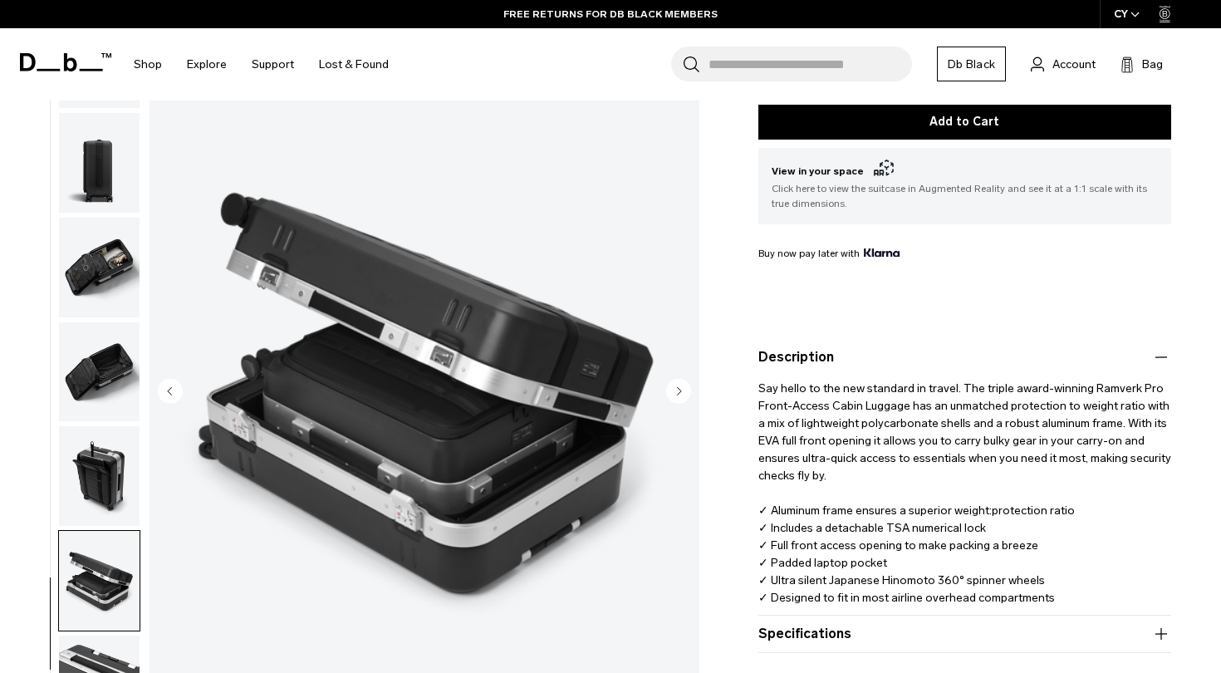
click at [680, 387] on icon "Next slide" at bounding box center [679, 390] width 4 height 7
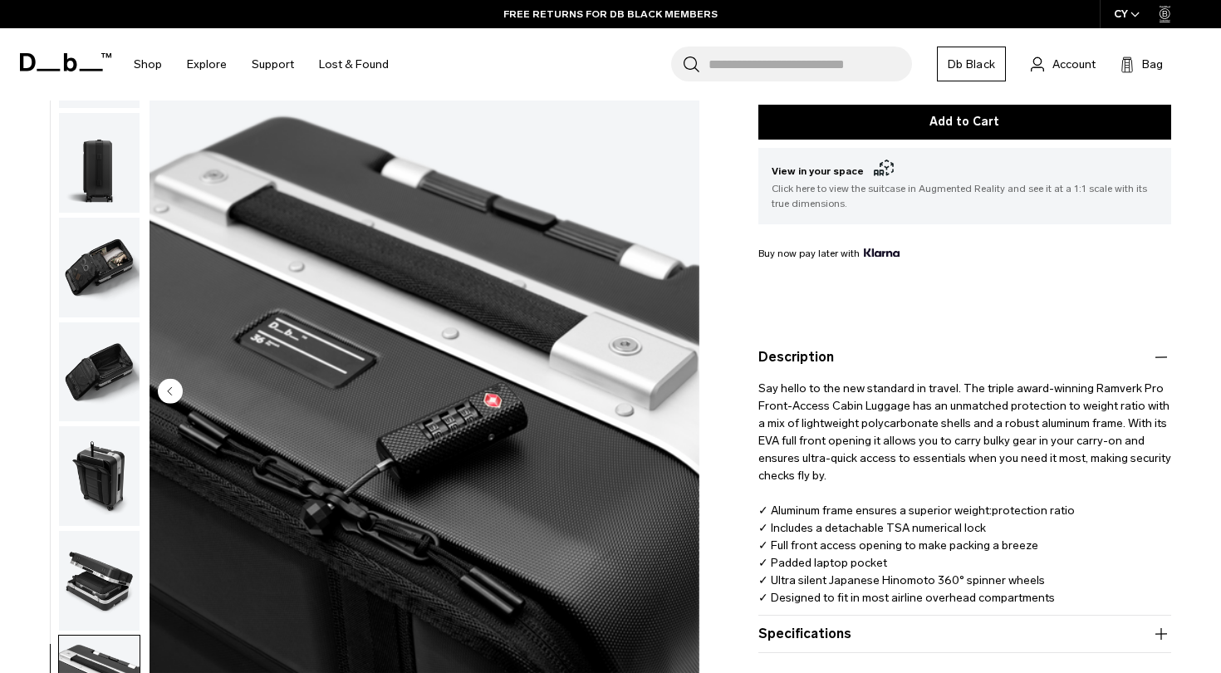
click at [680, 376] on img "10 / 10" at bounding box center [424, 392] width 550 height 687
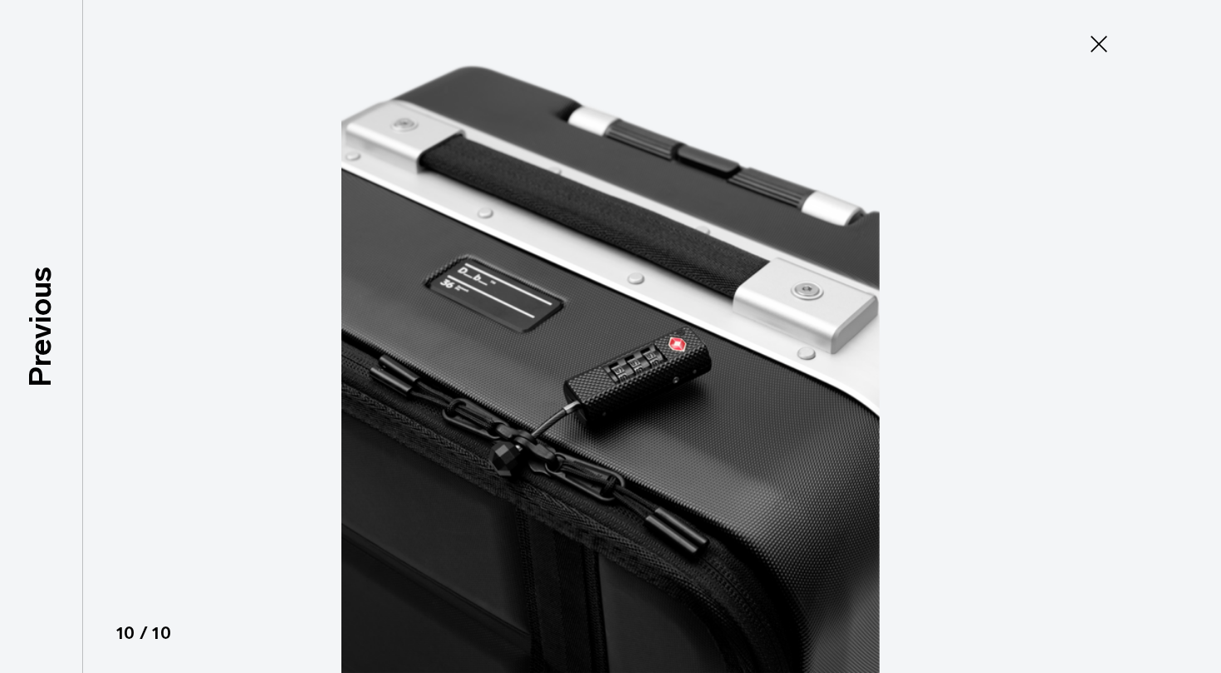
click at [680, 375] on img at bounding box center [610, 336] width 747 height 673
click at [1094, 52] on icon at bounding box center [1098, 44] width 27 height 27
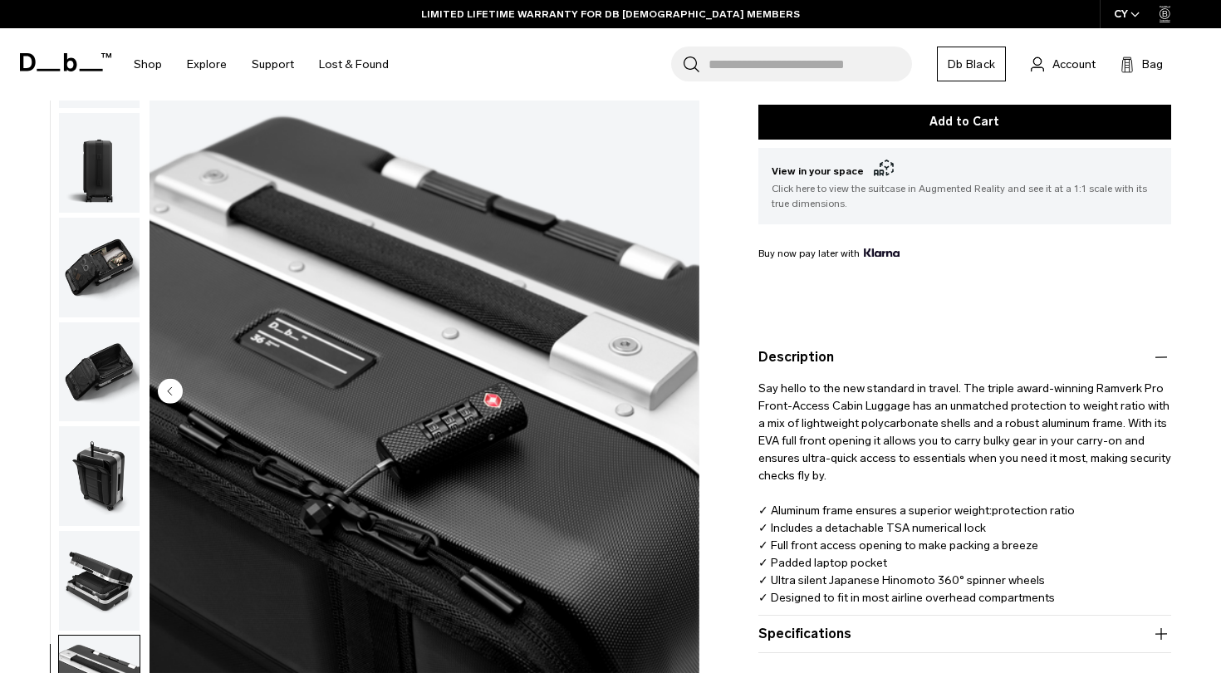
click at [92, 158] on img "button" at bounding box center [99, 163] width 81 height 100
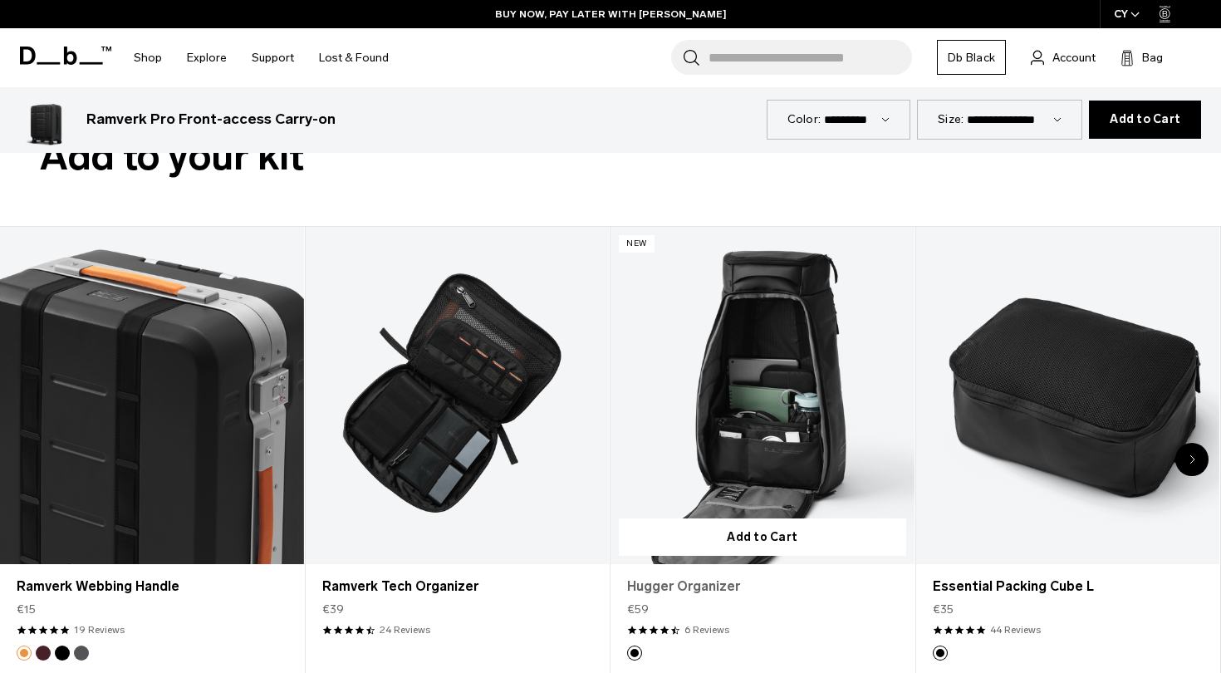
scroll to position [4442, 0]
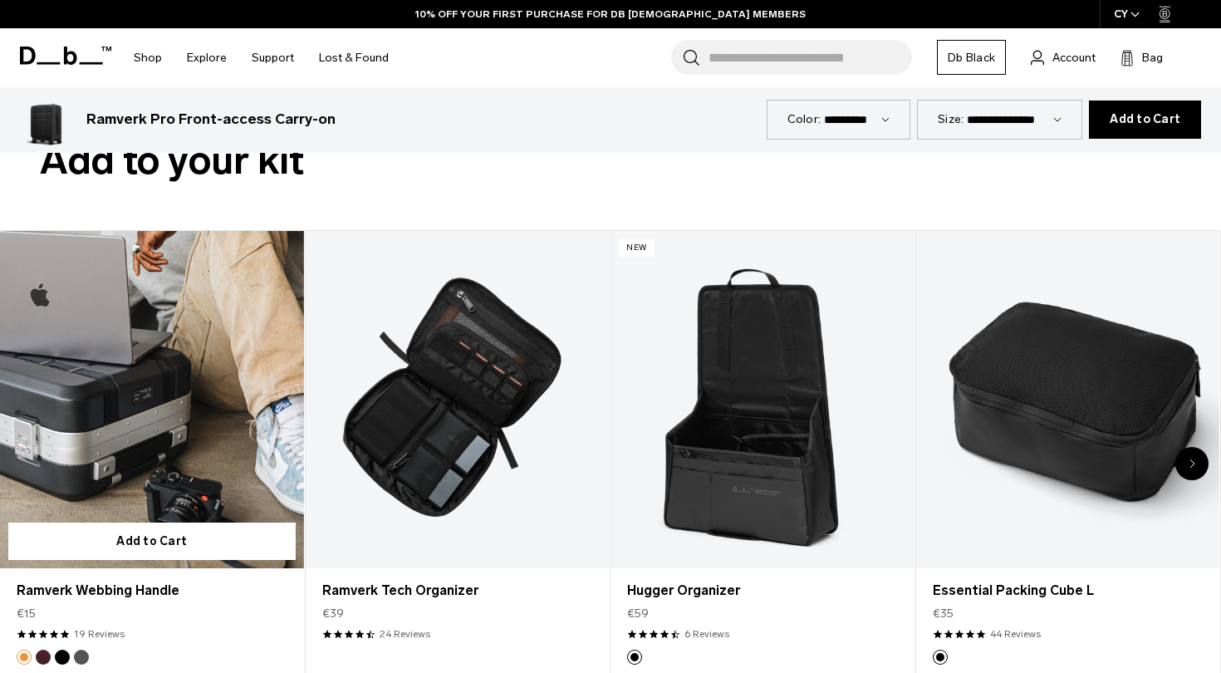
click at [58, 649] on button "Black Out" at bounding box center [62, 656] width 15 height 15
click at [34, 649] on ul "1 / 8" at bounding box center [53, 656] width 72 height 15
click at [43, 649] on button "Raspberry" at bounding box center [43, 656] width 15 height 15
click at [19, 649] on button "Midnight Sun" at bounding box center [24, 656] width 15 height 15
click at [61, 649] on button "Black Out" at bounding box center [62, 656] width 15 height 15
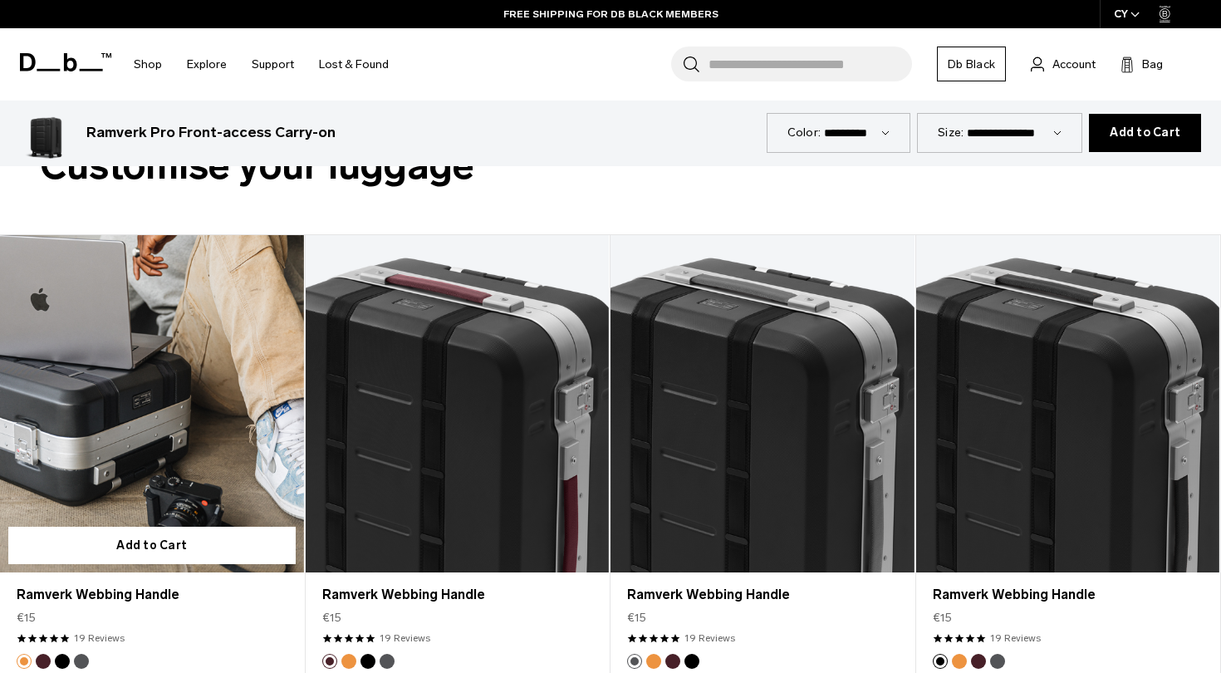
scroll to position [3836, 0]
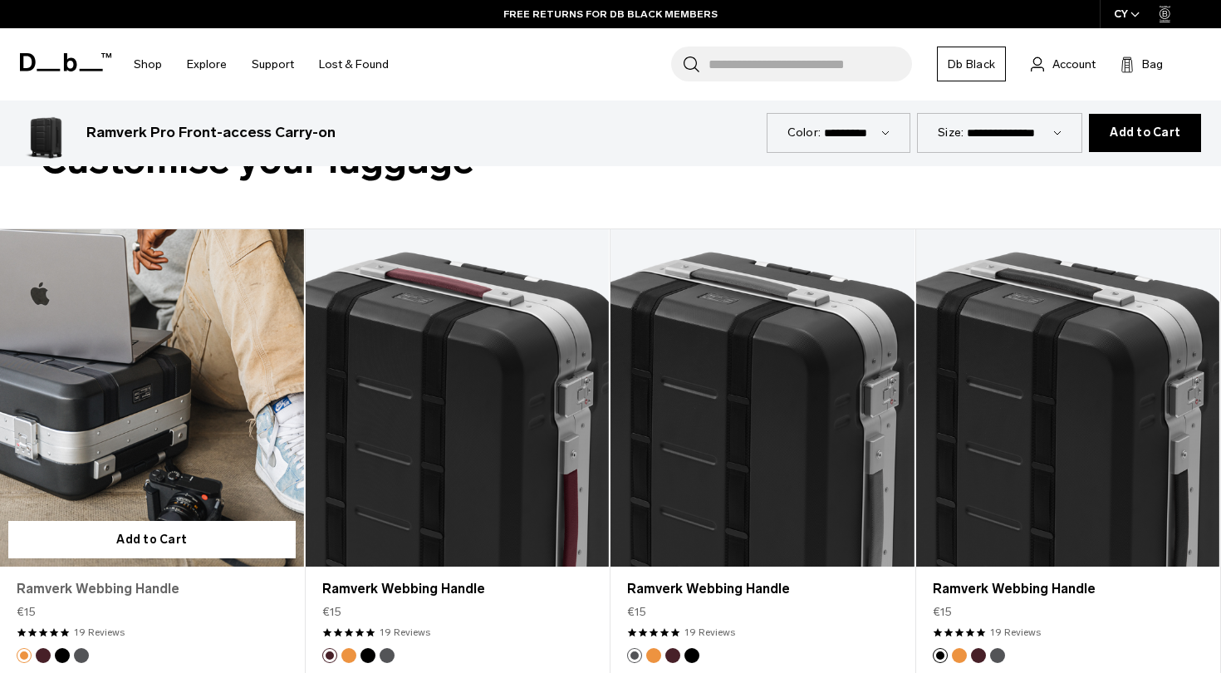
click at [82, 579] on link "Ramverk Webbing Handle" at bounding box center [152, 589] width 271 height 20
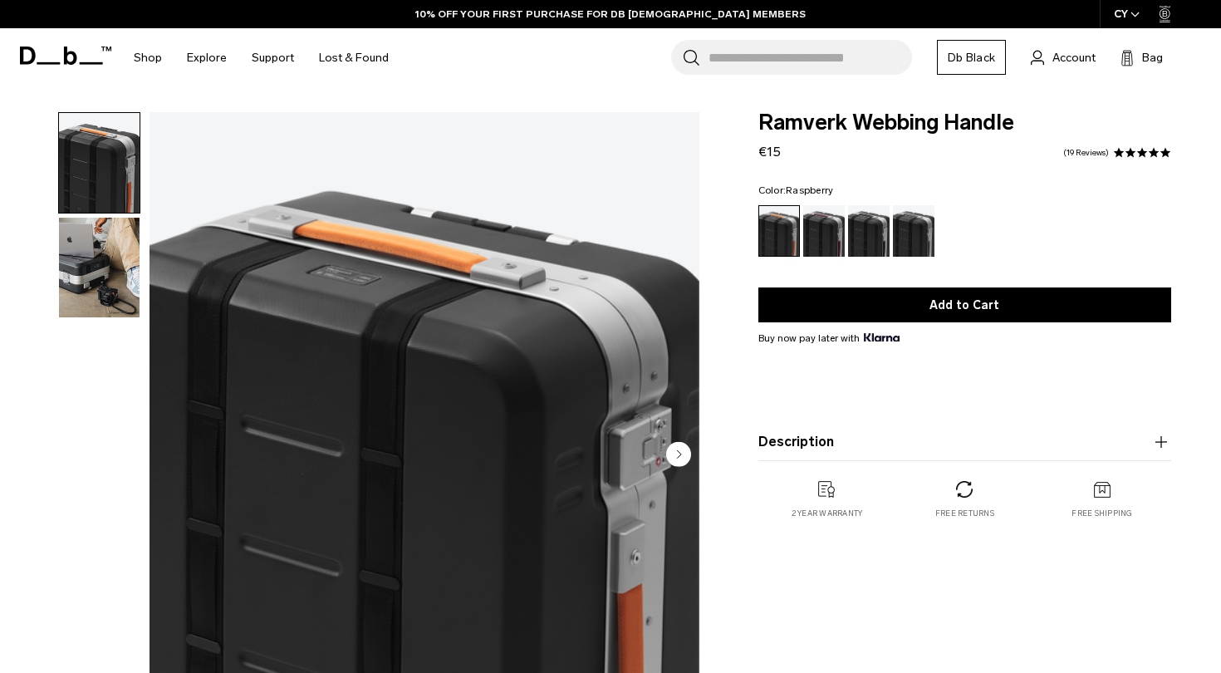
click at [825, 221] on div "Raspberry" at bounding box center [824, 230] width 42 height 51
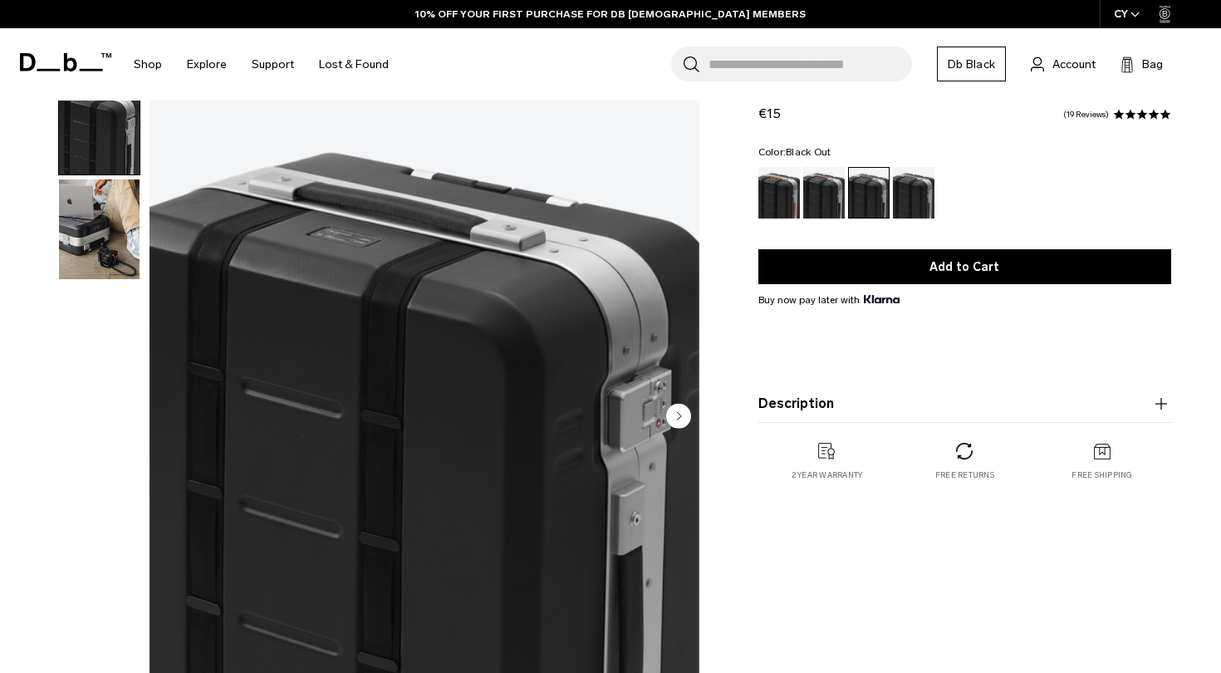
scroll to position [32, 0]
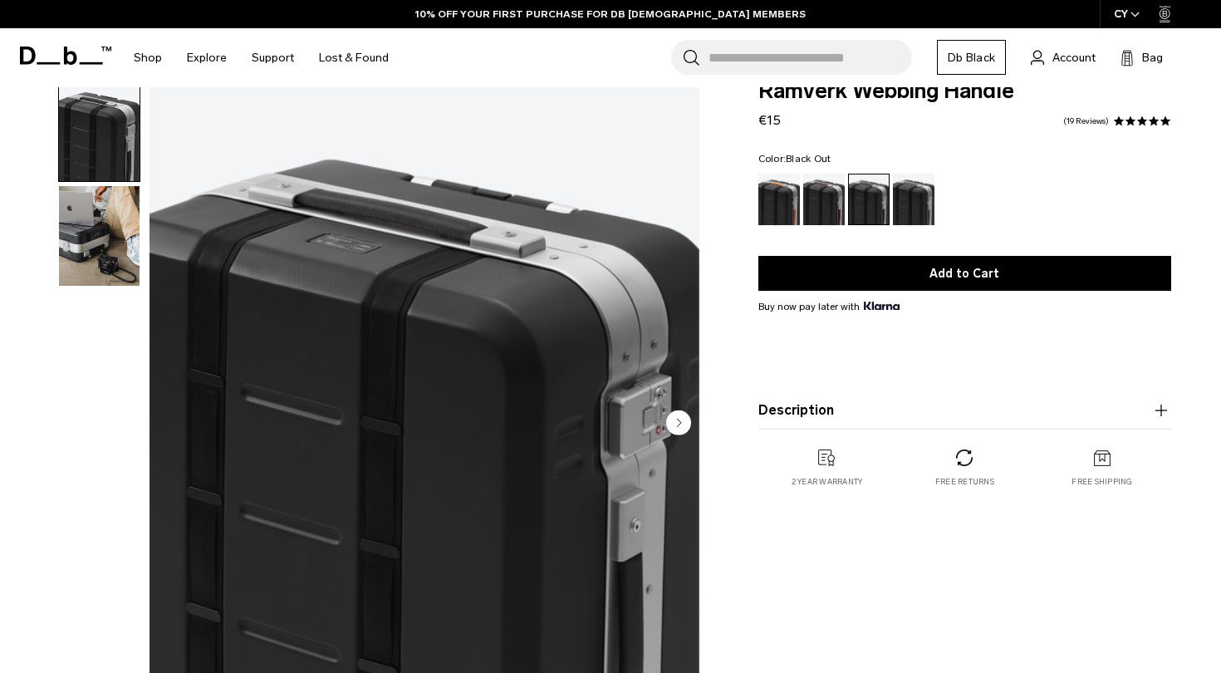
click at [673, 428] on circle "Next slide" at bounding box center [678, 421] width 25 height 25
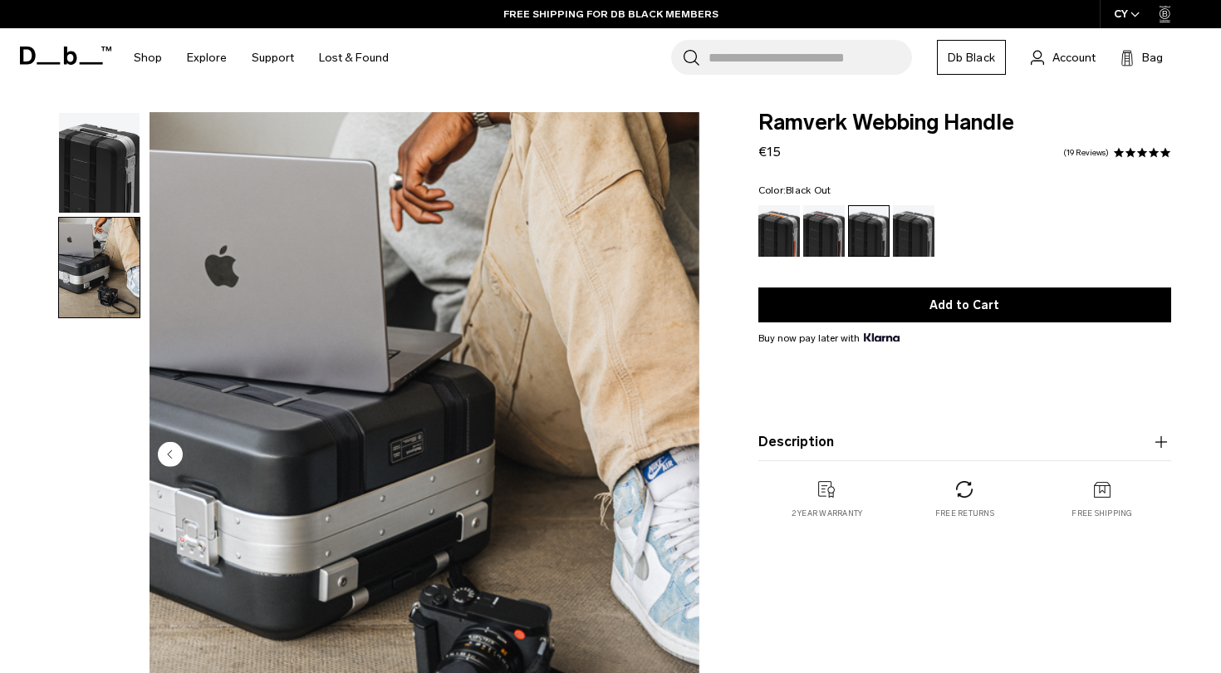
scroll to position [0, 0]
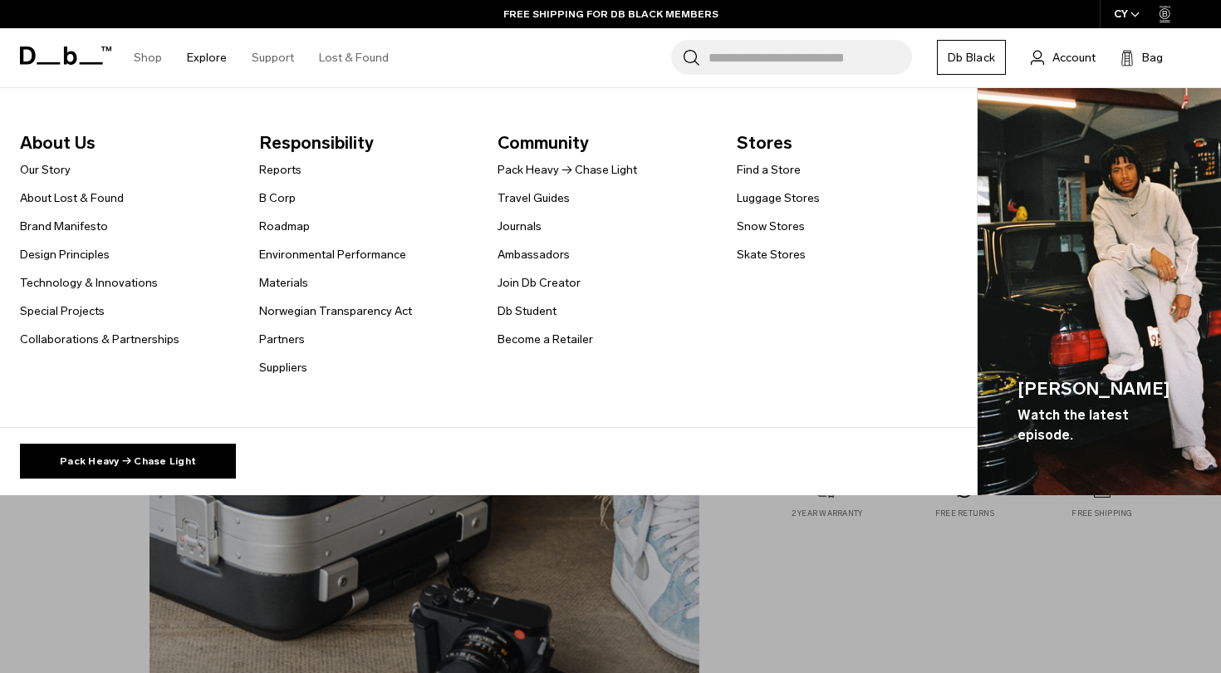
click at [213, 54] on link "Explore" at bounding box center [207, 57] width 40 height 59
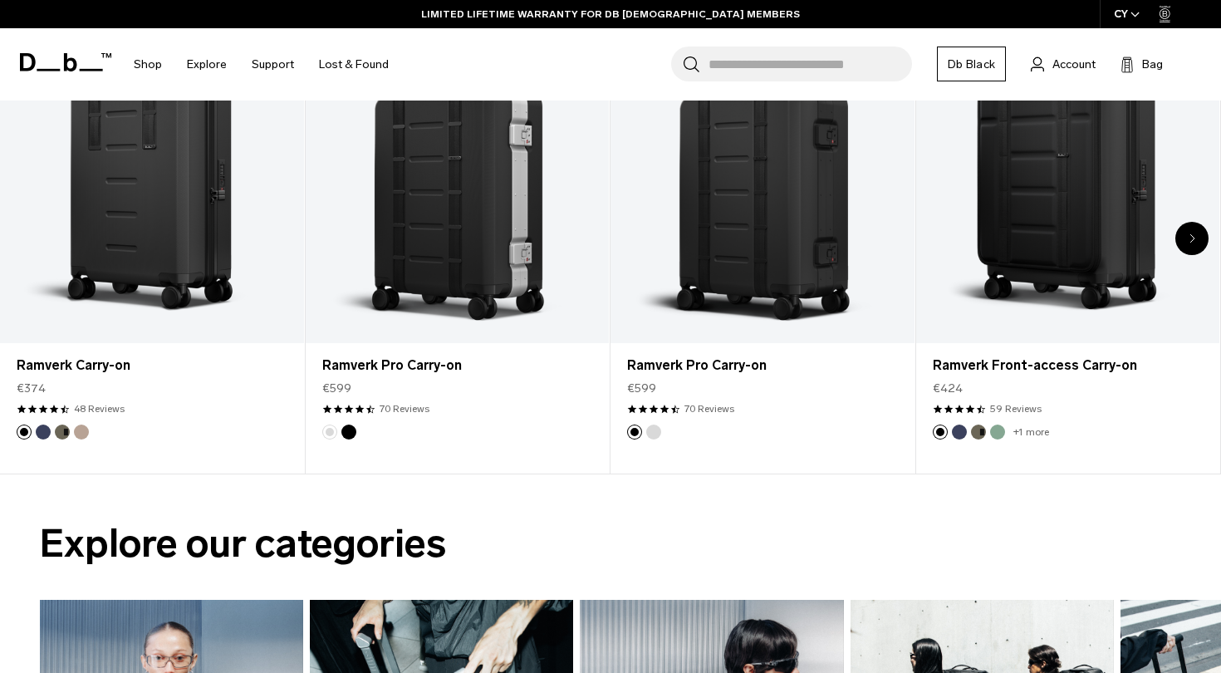
scroll to position [727, 0]
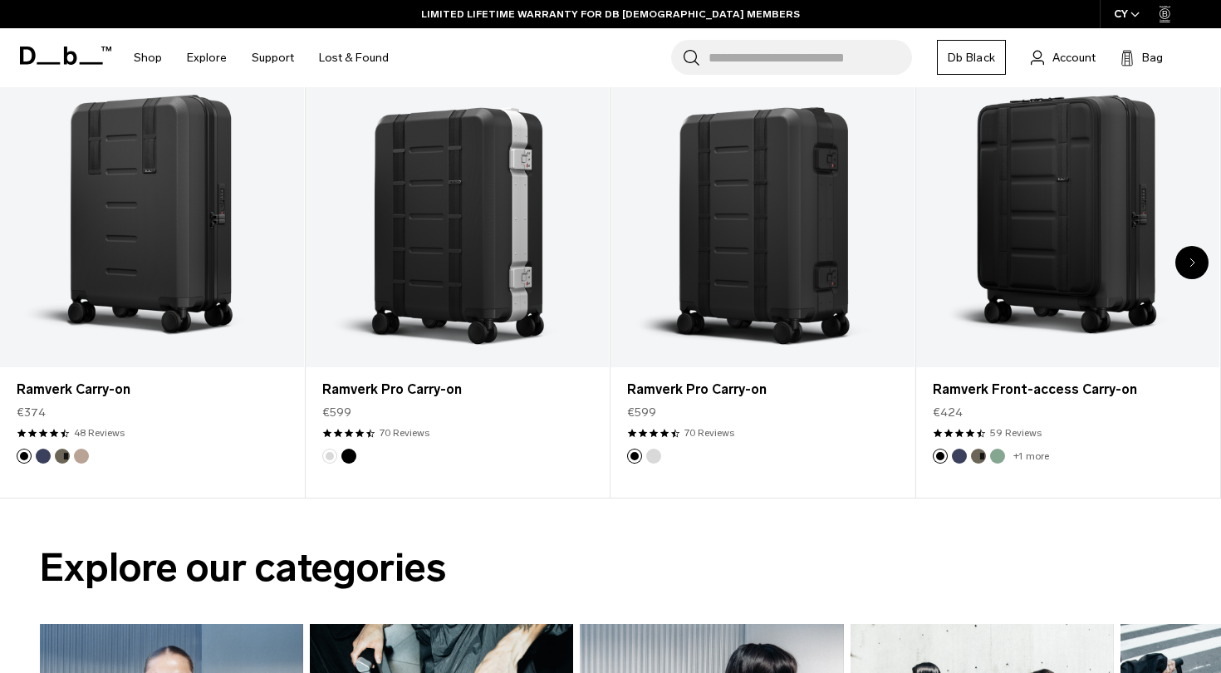
click at [1196, 253] on div "Next slide" at bounding box center [1191, 262] width 33 height 33
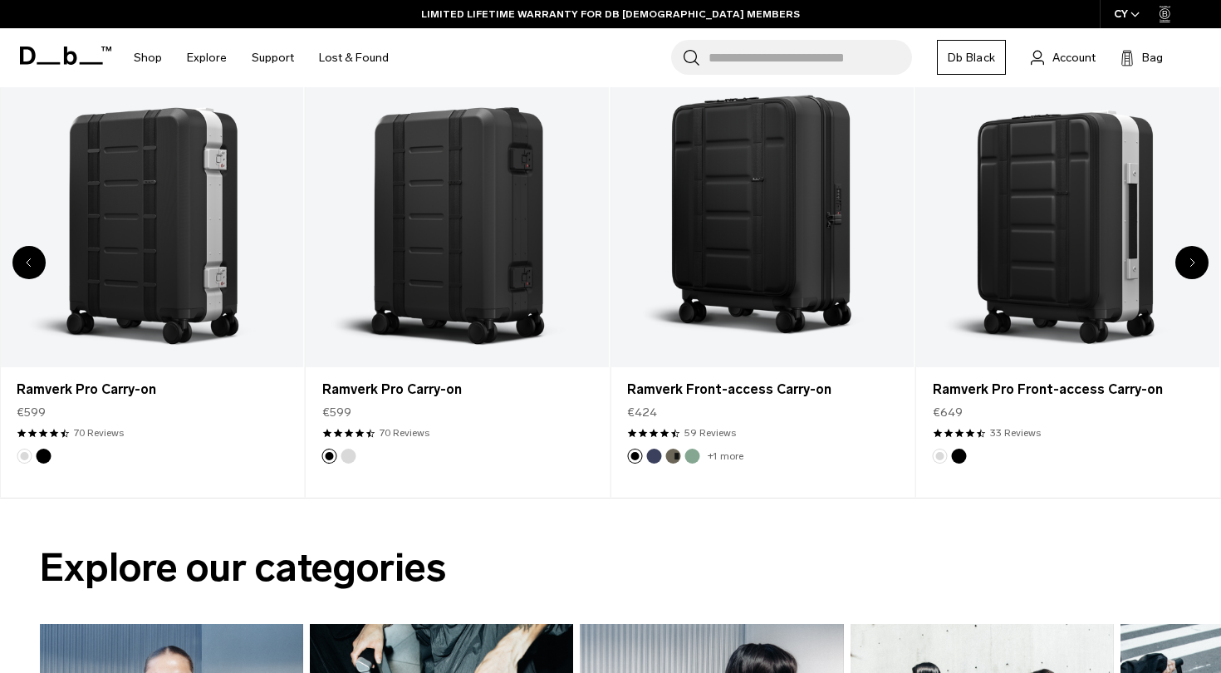
click at [1196, 253] on div "Next slide" at bounding box center [1191, 262] width 33 height 33
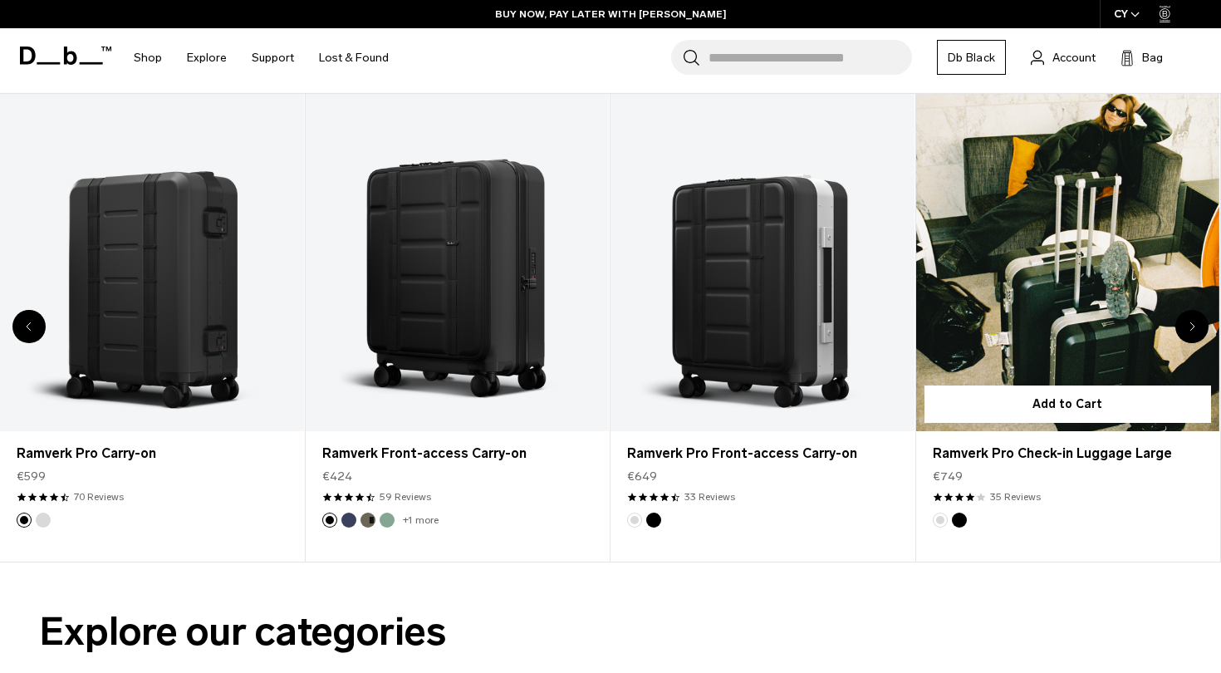
scroll to position [663, 0]
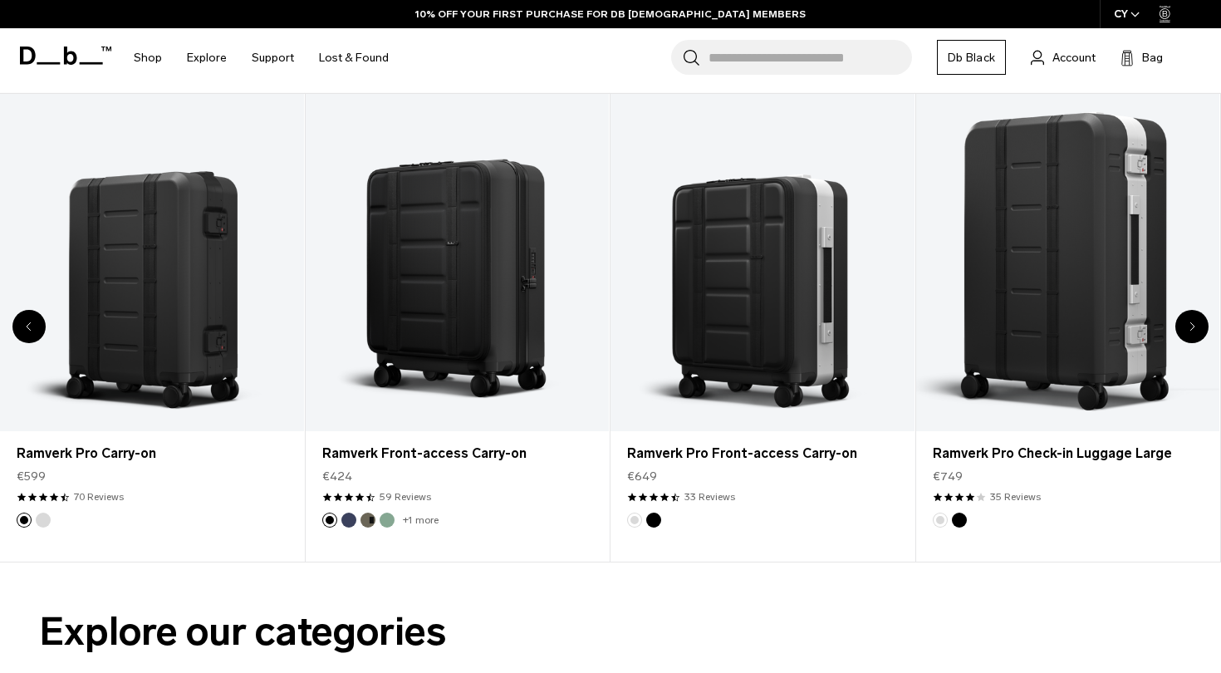
click at [1191, 330] on icon "Next slide" at bounding box center [1192, 325] width 4 height 7
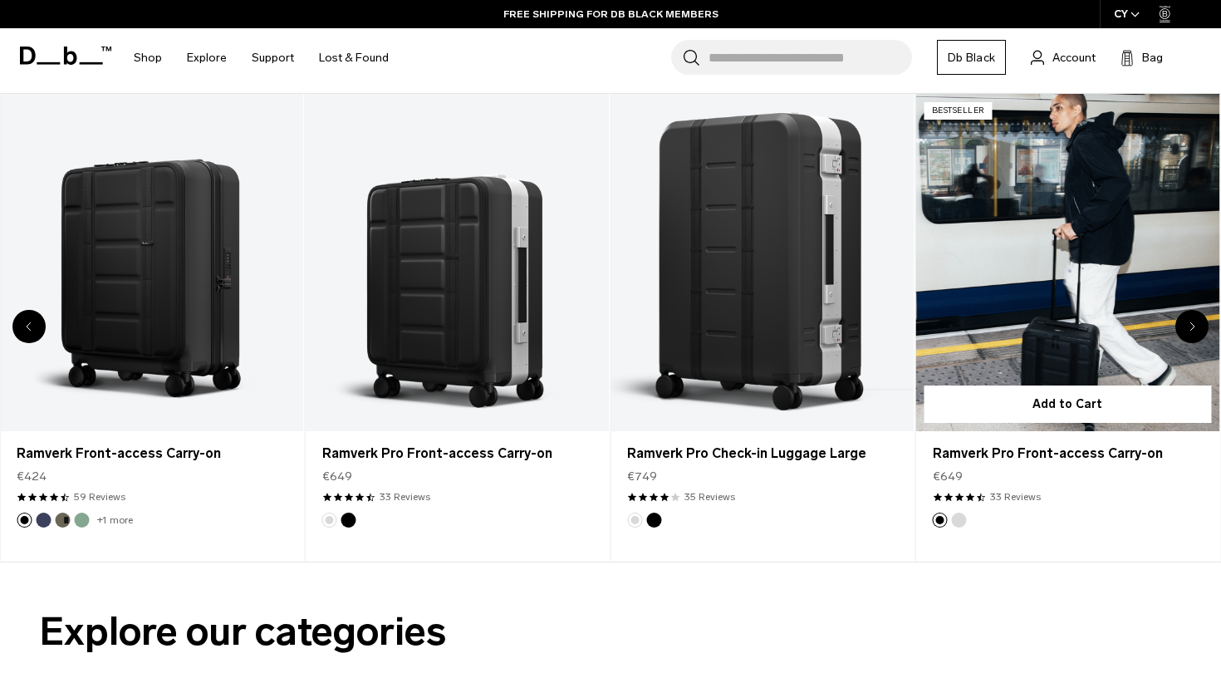
click at [1083, 316] on link "Ramverk Pro Front-access Carry-on" at bounding box center [1068, 262] width 304 height 337
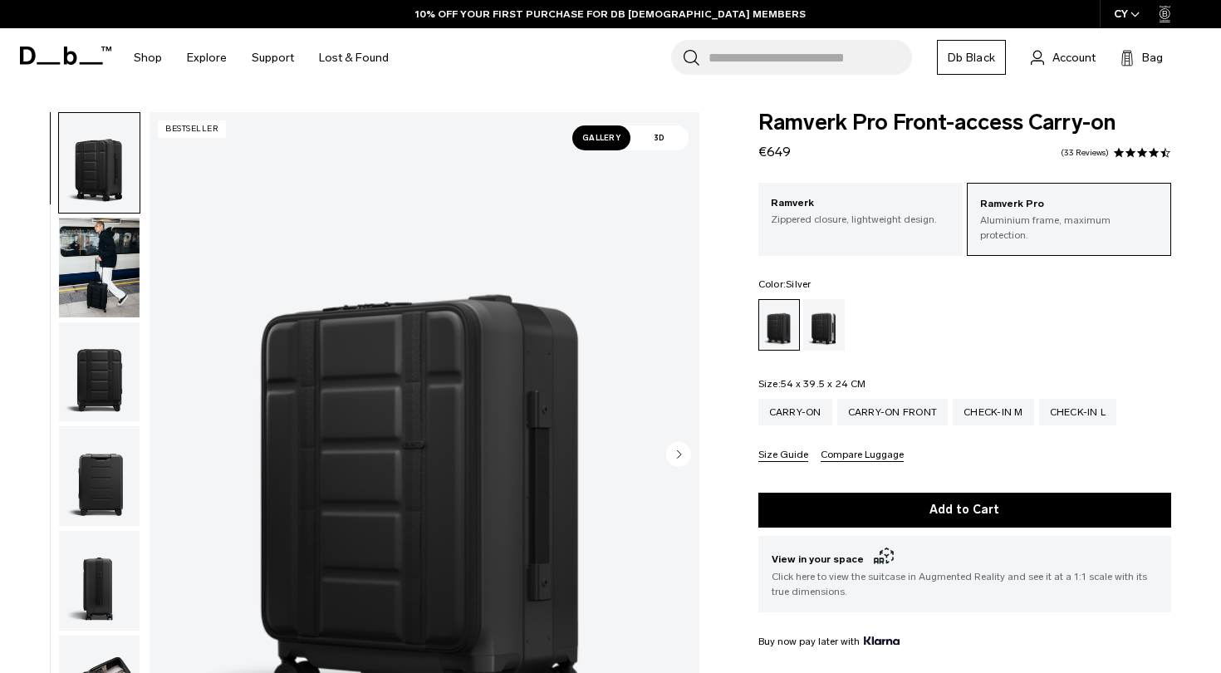
click at [819, 316] on div "Silver" at bounding box center [824, 324] width 42 height 51
click at [86, 253] on img "button" at bounding box center [99, 268] width 81 height 100
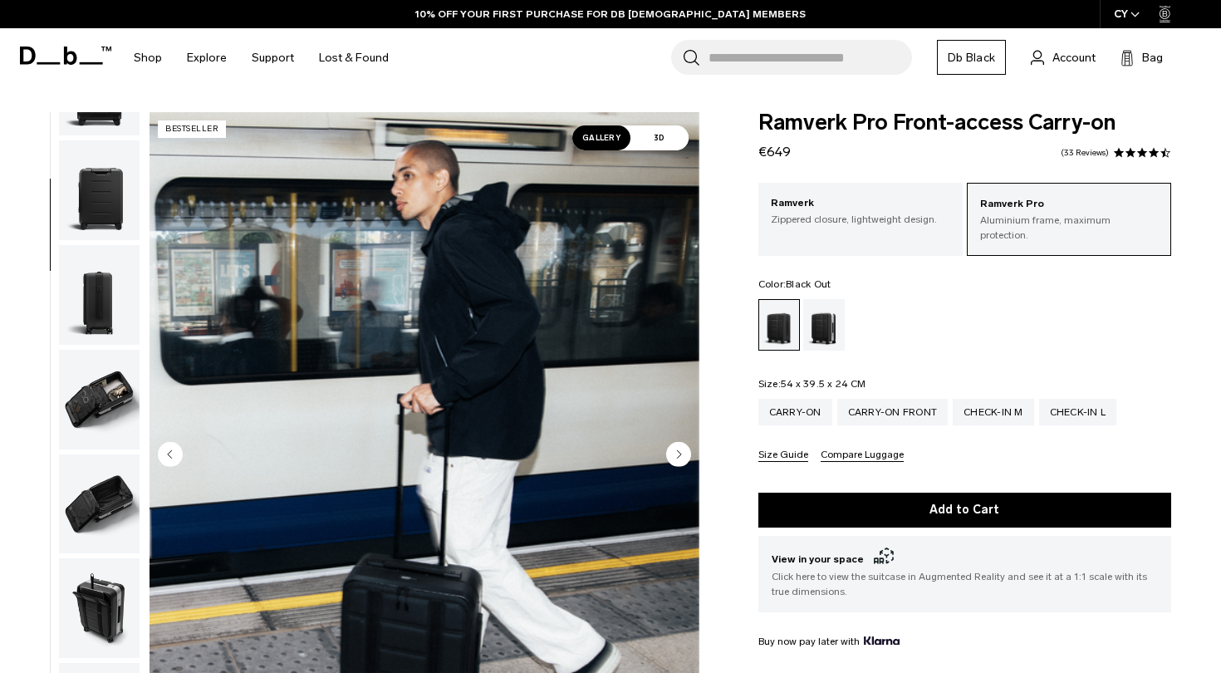
click at [92, 219] on img "button" at bounding box center [99, 190] width 81 height 100
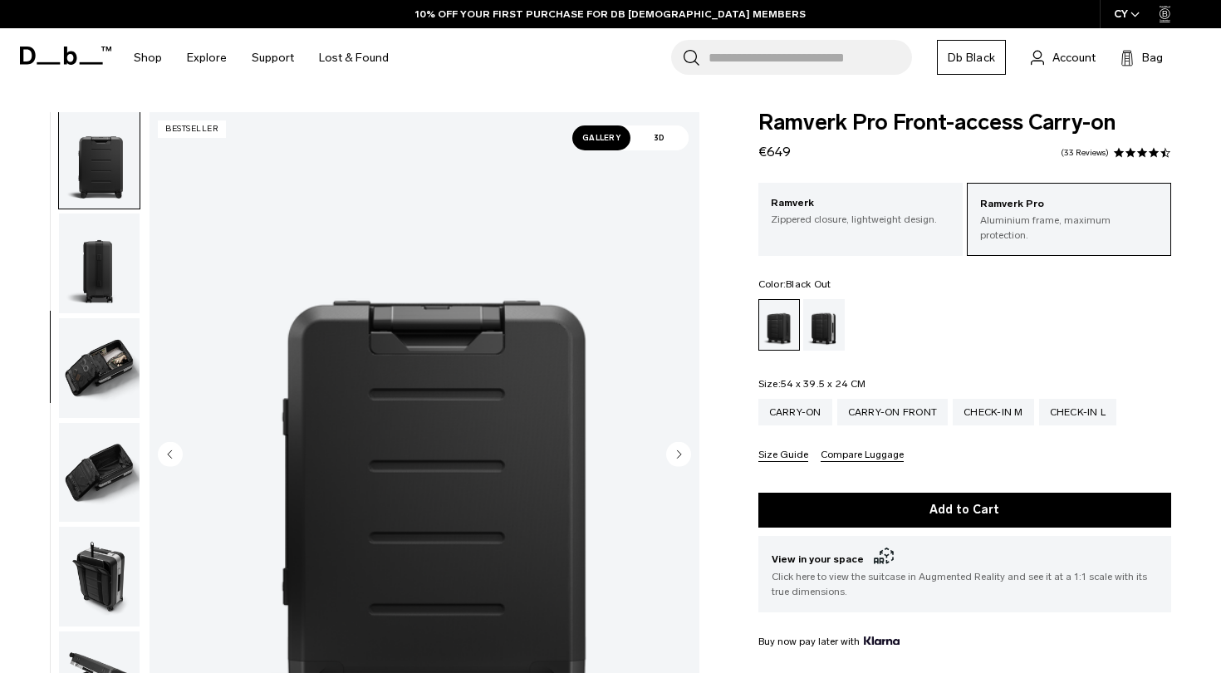
scroll to position [155, 0]
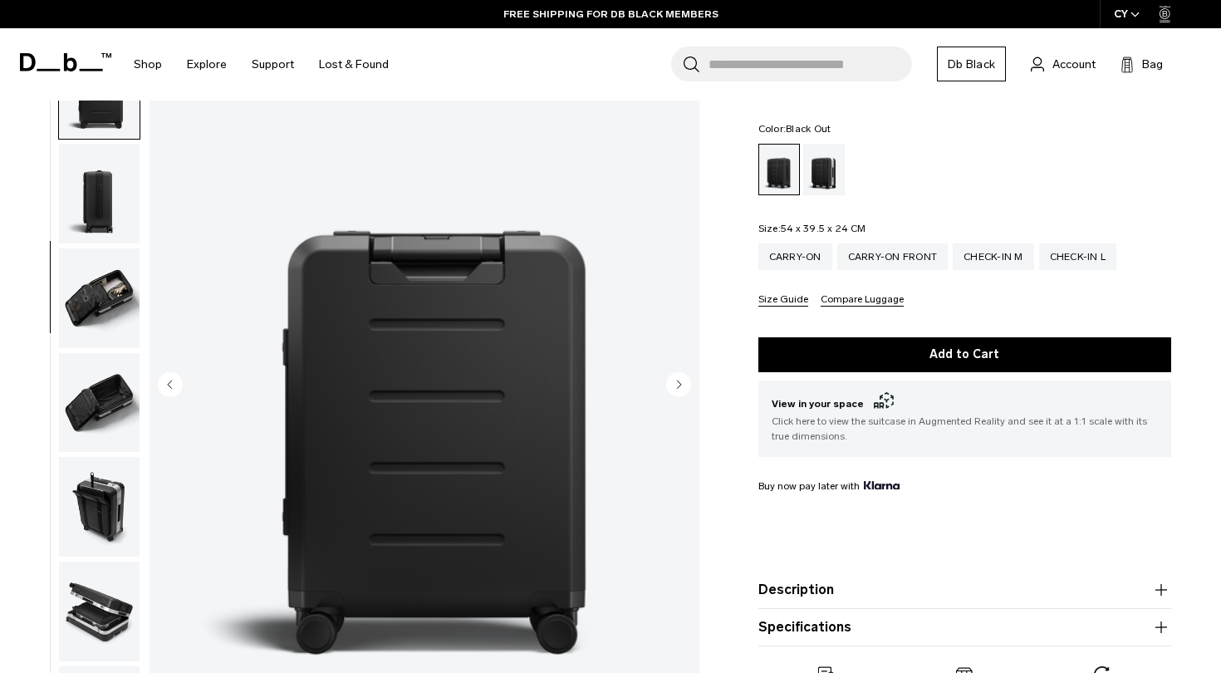
click at [679, 374] on circle "Next slide" at bounding box center [678, 383] width 25 height 25
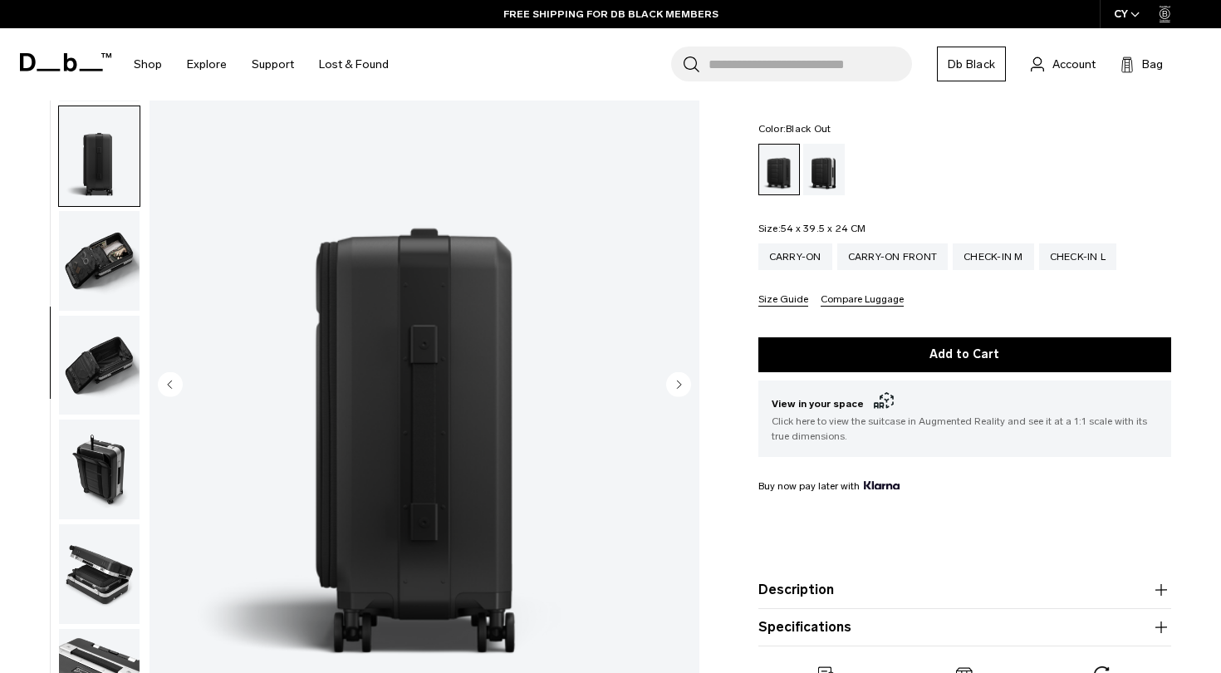
click at [679, 373] on circle "Next slide" at bounding box center [678, 383] width 25 height 25
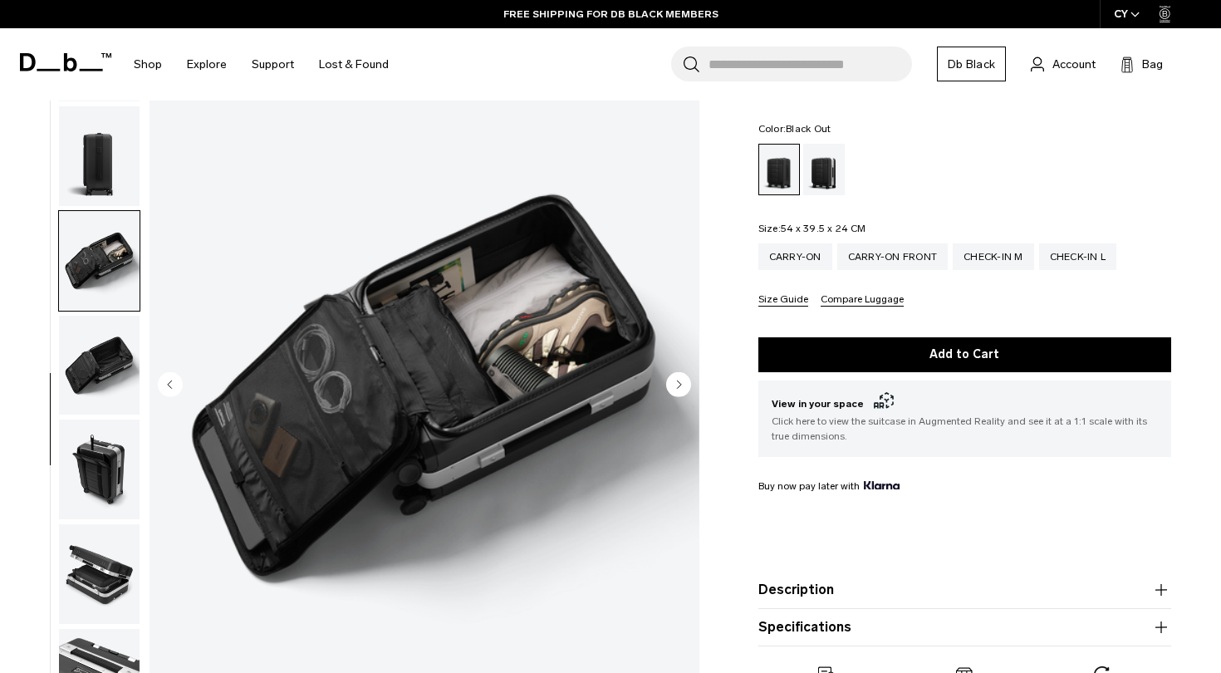
click at [679, 373] on circle "Next slide" at bounding box center [678, 383] width 25 height 25
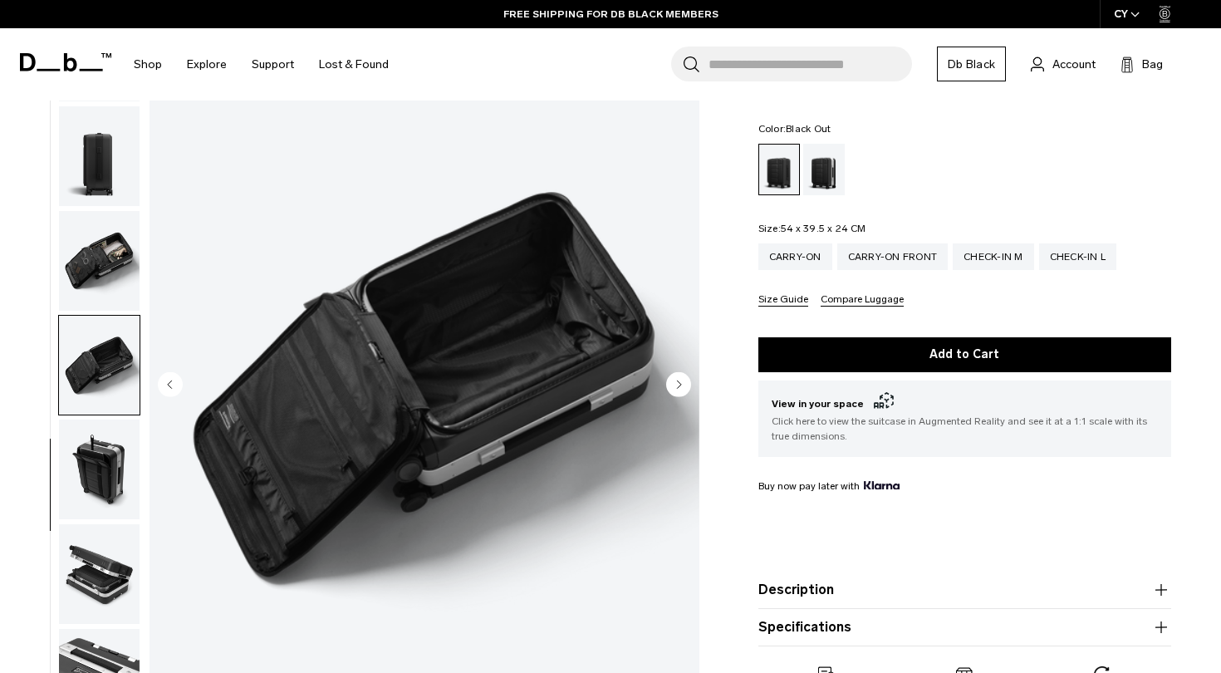
click at [679, 373] on circle "Next slide" at bounding box center [678, 383] width 25 height 25
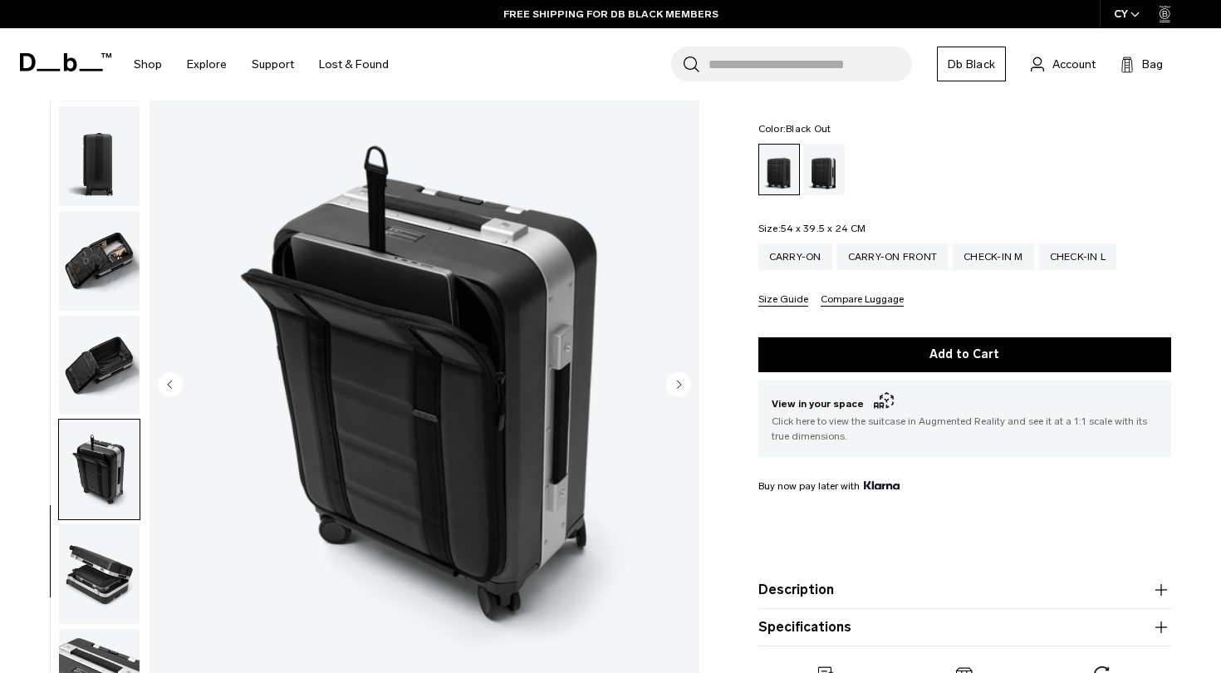
click at [679, 373] on circle "Next slide" at bounding box center [678, 383] width 25 height 25
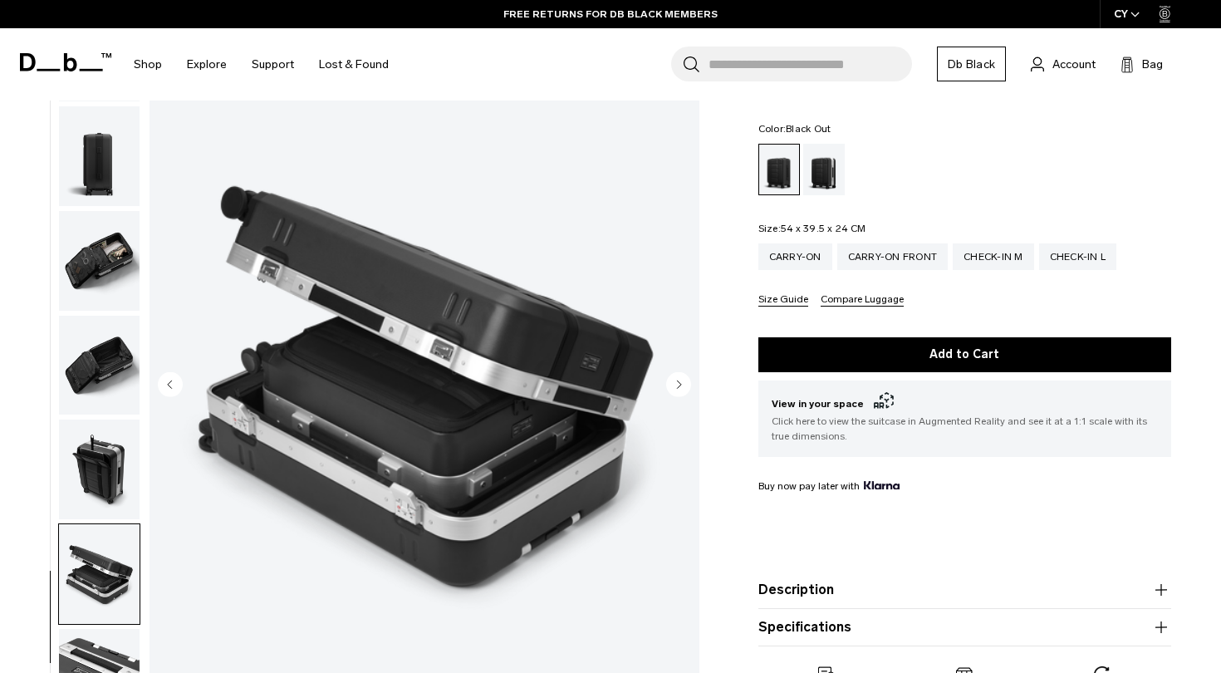
click at [679, 373] on circle "Next slide" at bounding box center [678, 383] width 25 height 25
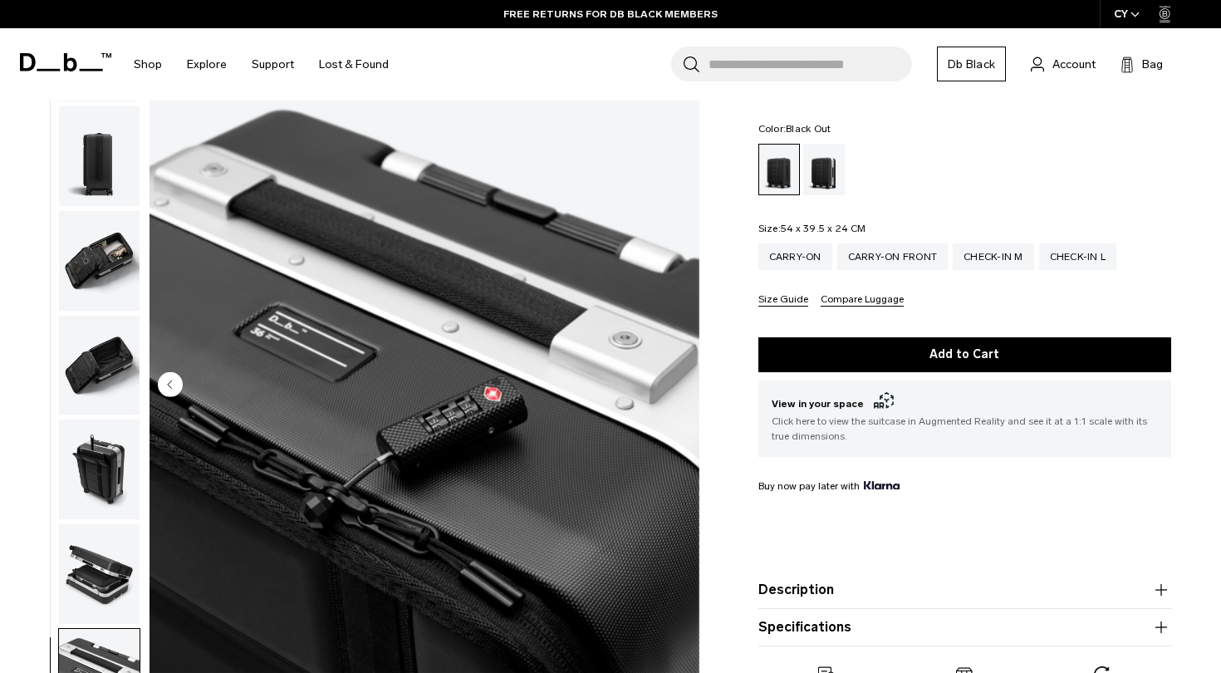
click at [679, 373] on img "10 / 10" at bounding box center [424, 385] width 550 height 687
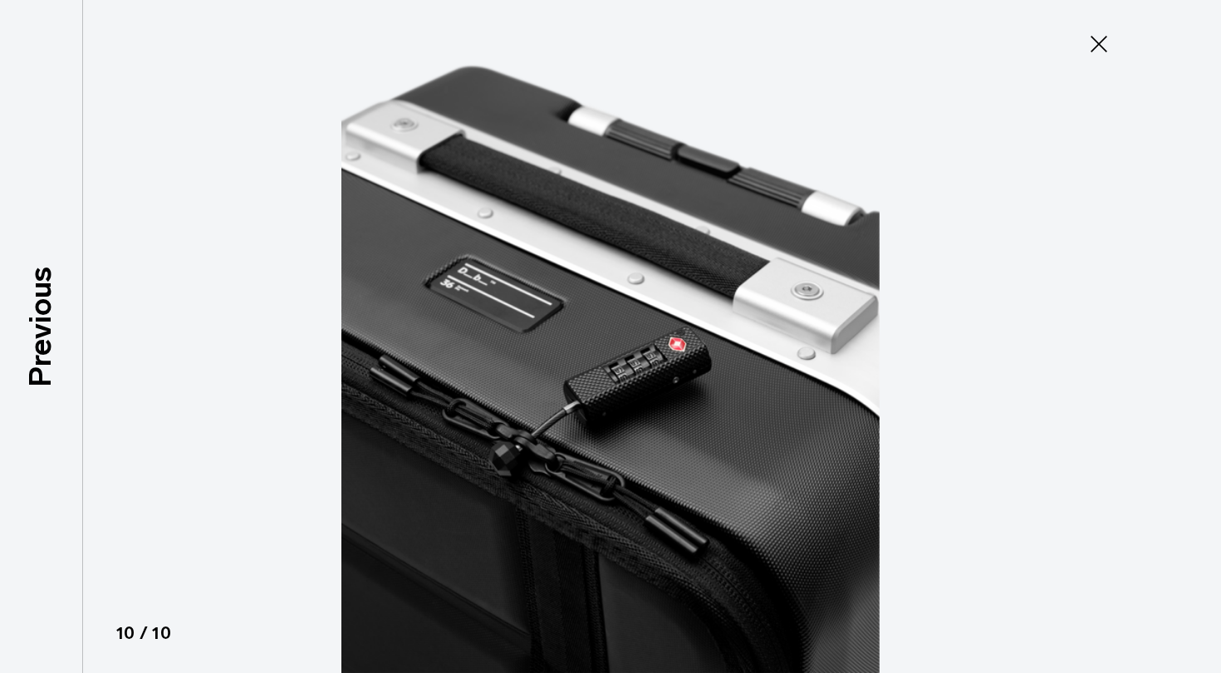
click at [1091, 54] on icon at bounding box center [1098, 44] width 27 height 27
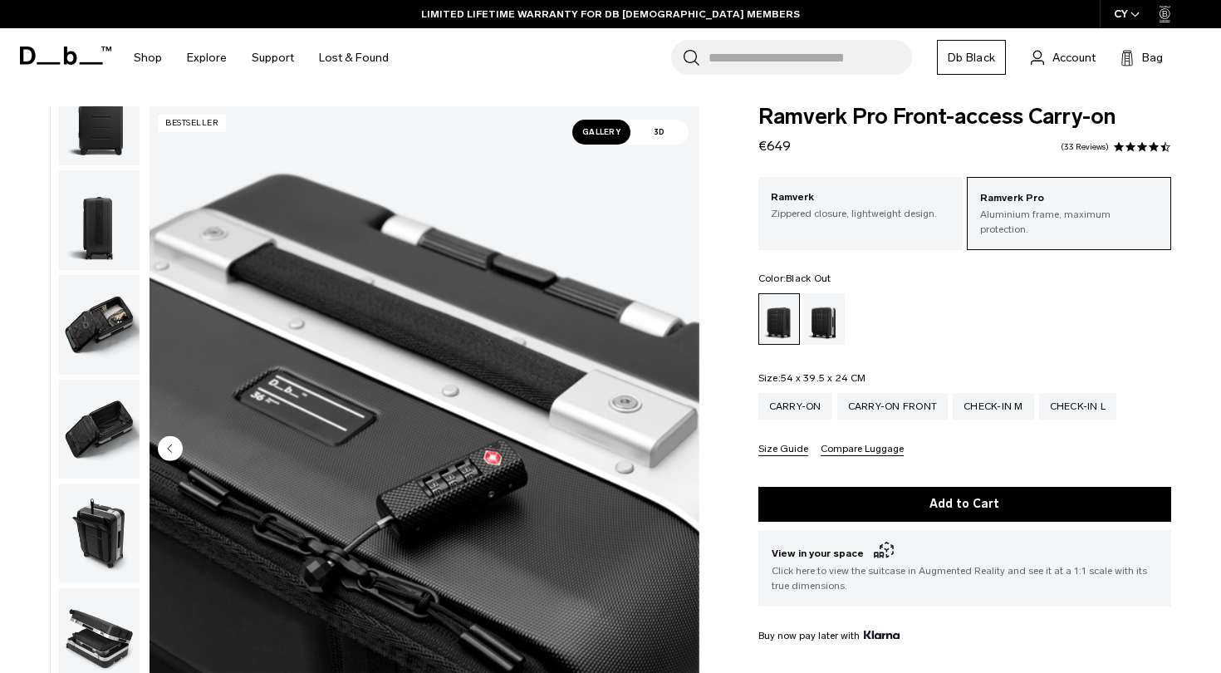
scroll to position [8, 0]
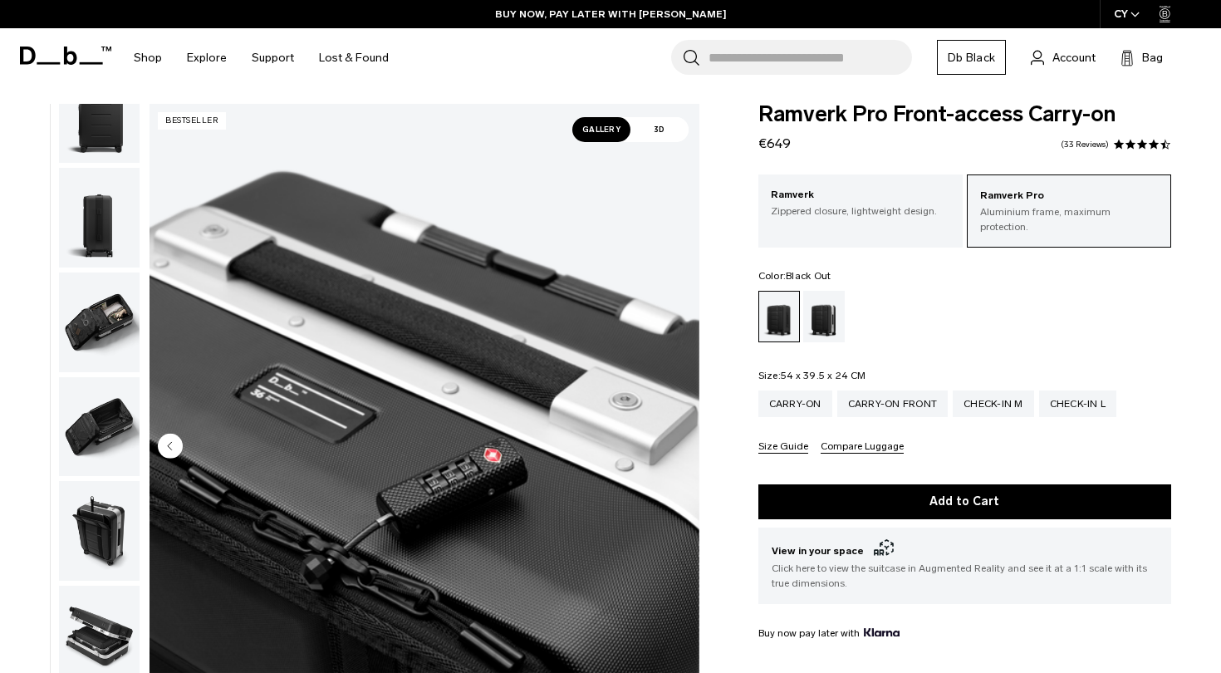
click at [90, 218] on img "button" at bounding box center [99, 218] width 81 height 100
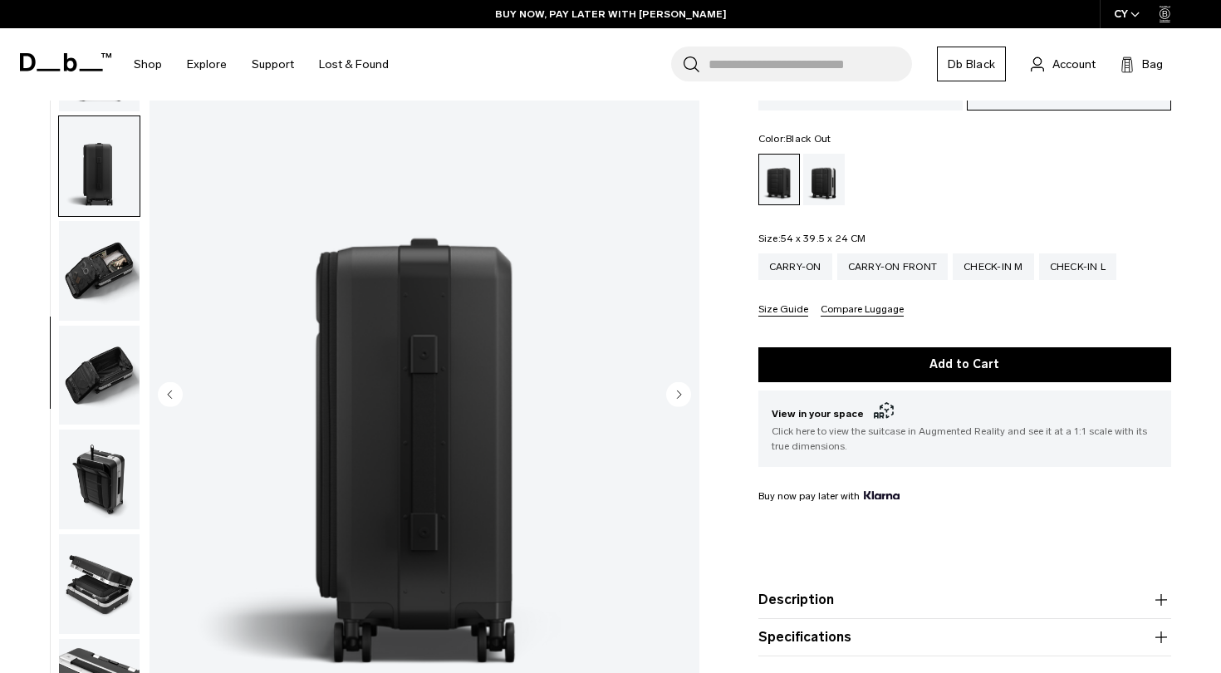
scroll to position [146, 0]
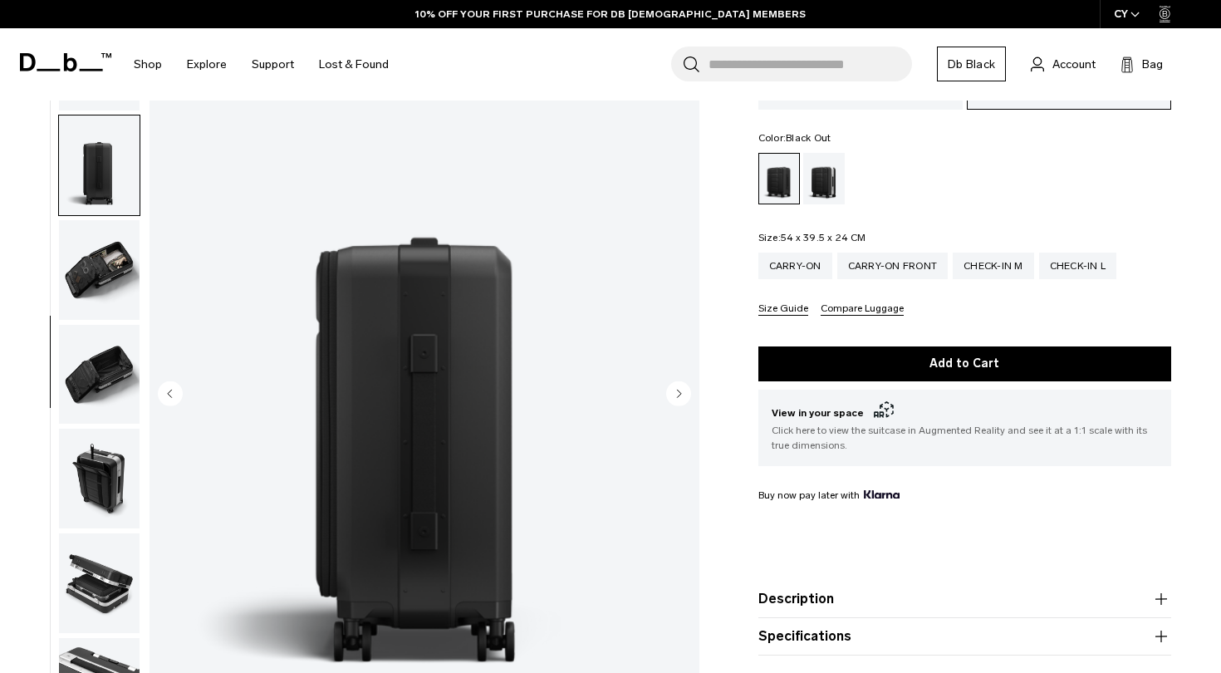
click at [679, 389] on icon "Next slide" at bounding box center [679, 392] width 4 height 7
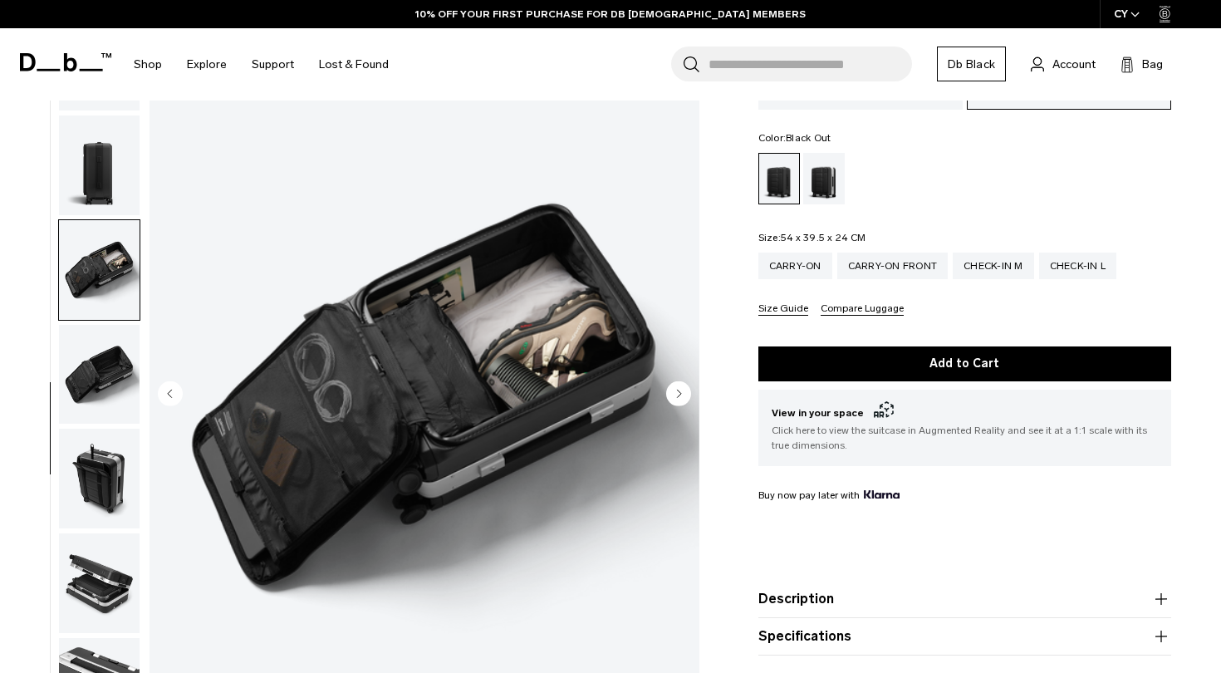
click at [679, 380] on circle "Next slide" at bounding box center [678, 392] width 25 height 25
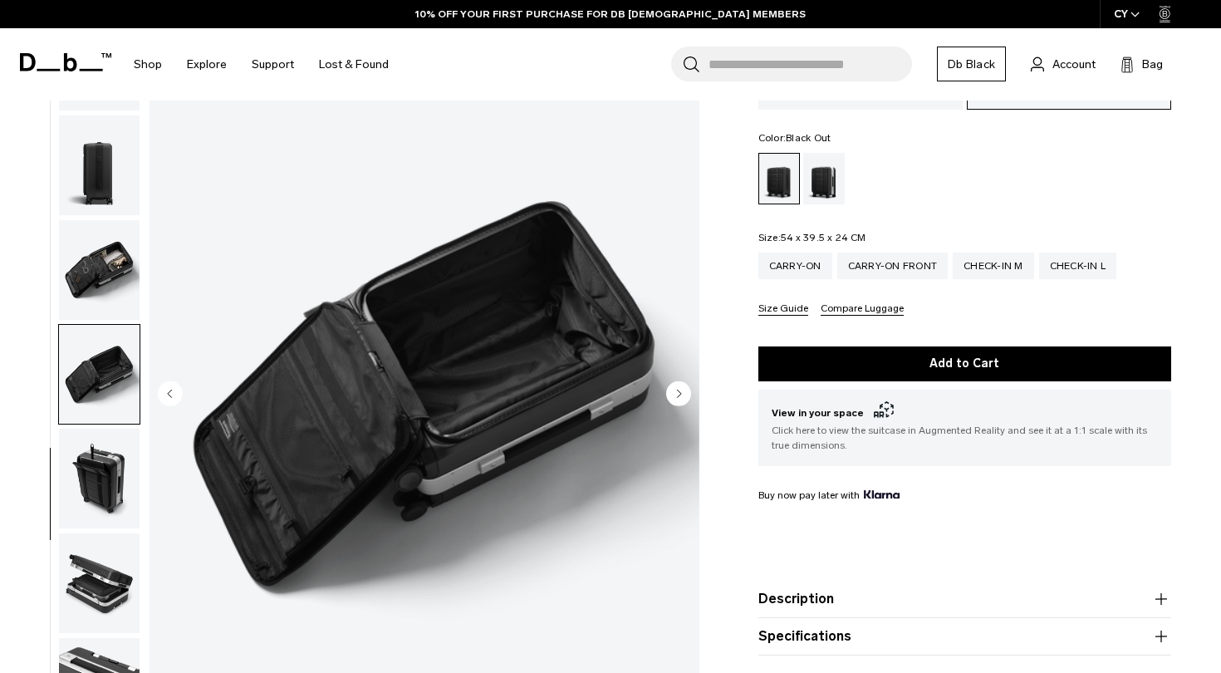
click at [679, 380] on circle "Next slide" at bounding box center [678, 392] width 25 height 25
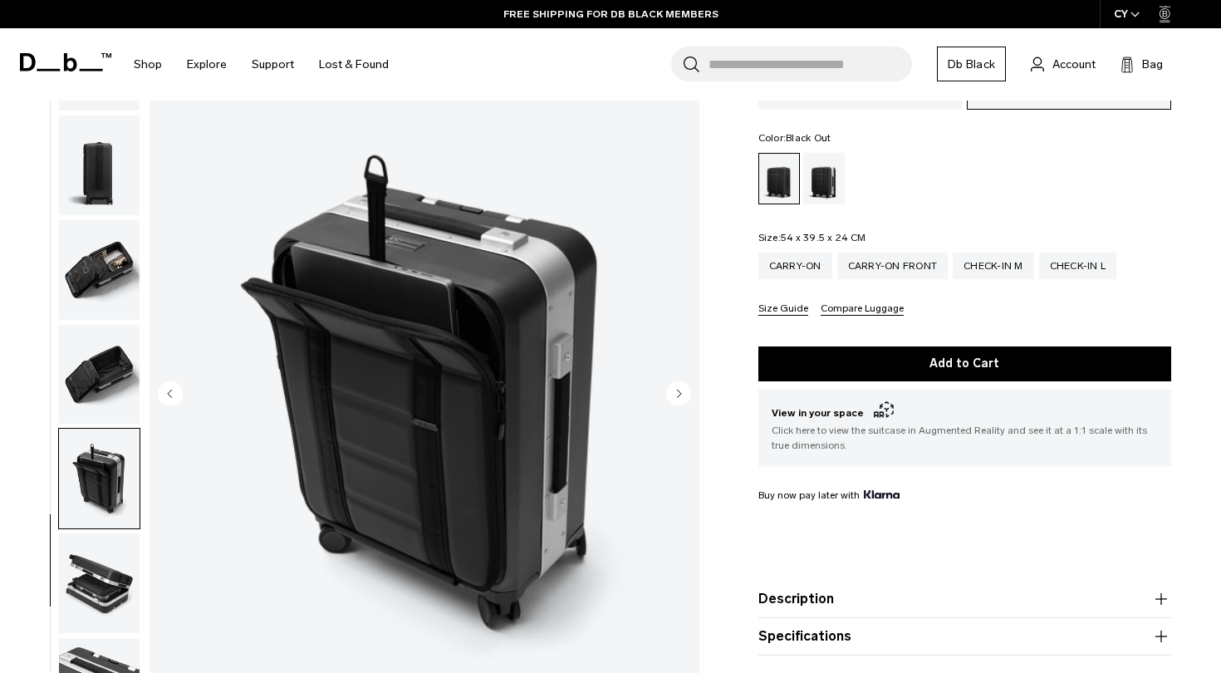
click at [685, 380] on circle "Next slide" at bounding box center [678, 392] width 25 height 25
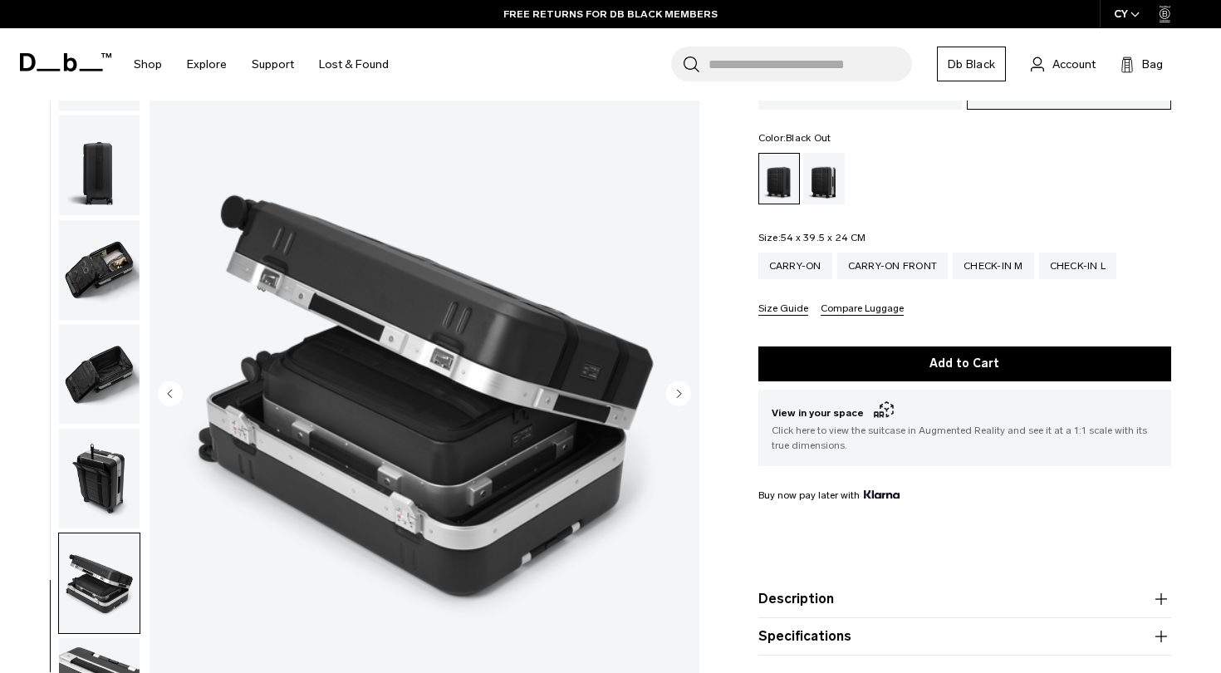
click at [685, 380] on circle "Next slide" at bounding box center [678, 392] width 25 height 25
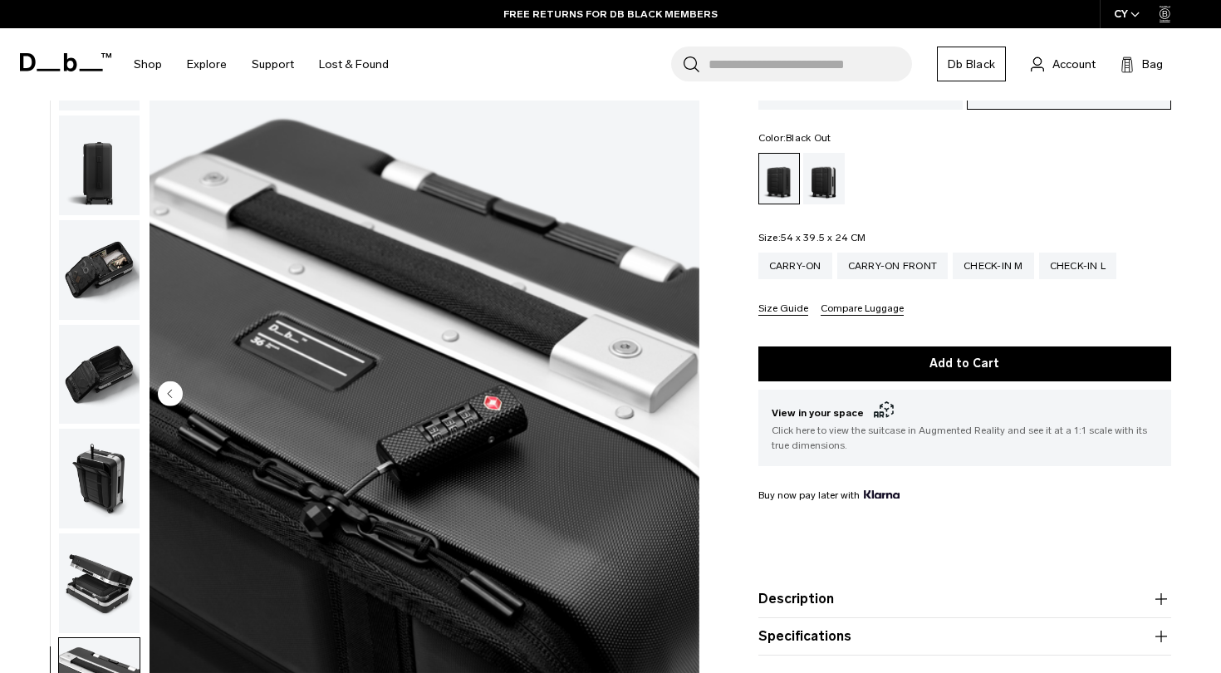
click at [685, 380] on img "10 / 10" at bounding box center [424, 394] width 550 height 687
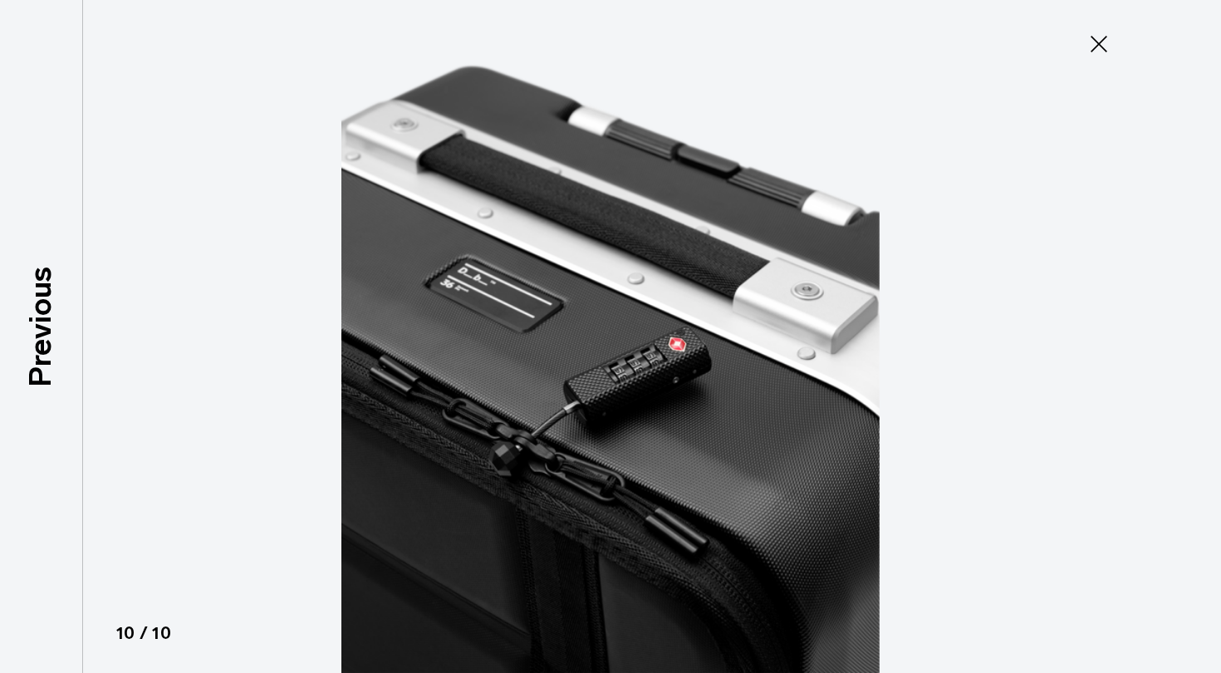
click at [1100, 41] on icon at bounding box center [1098, 44] width 27 height 27
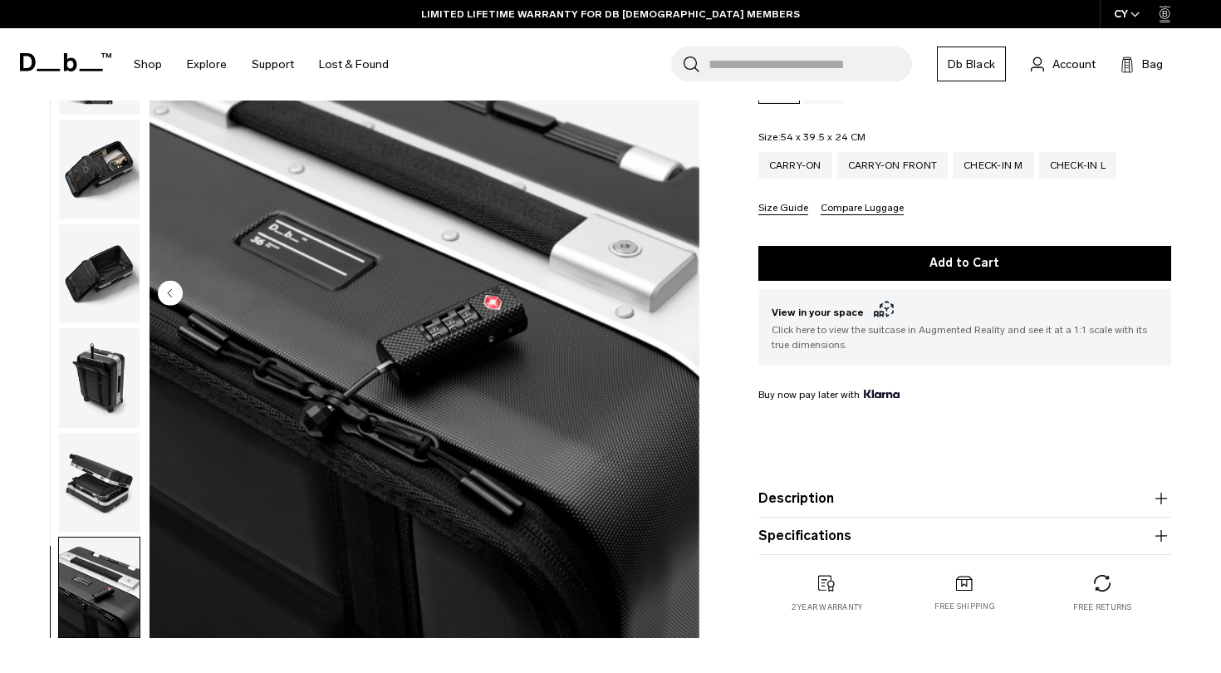
scroll to position [254, 0]
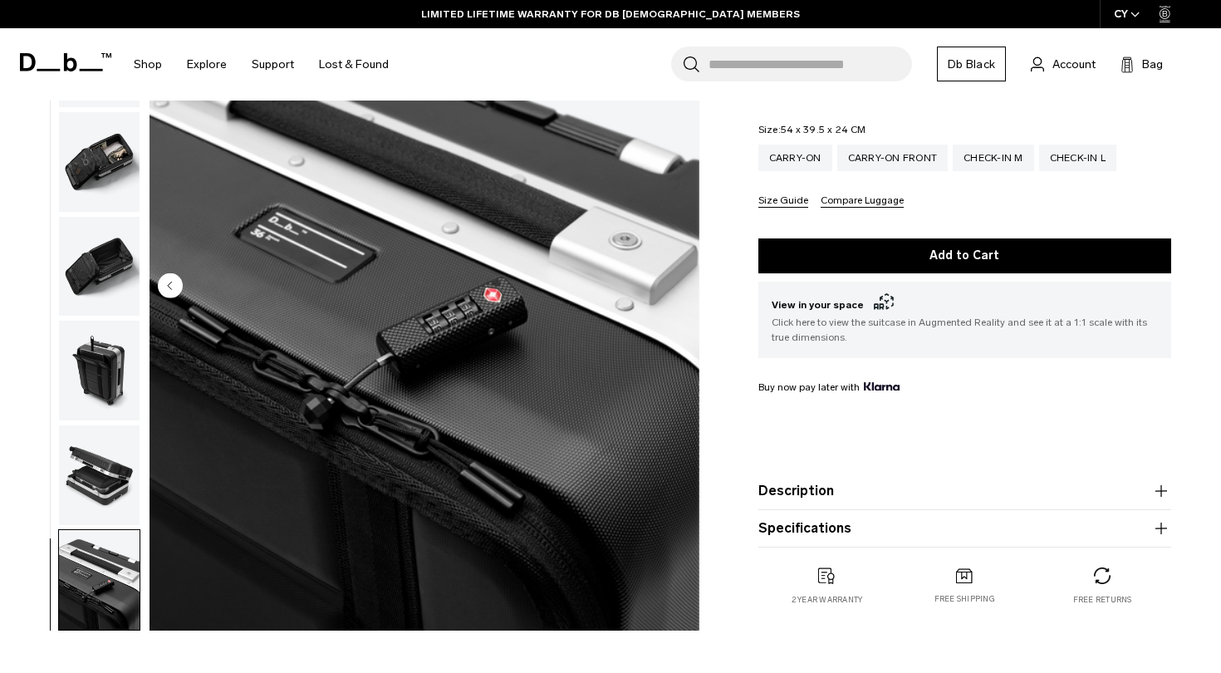
click at [1158, 490] on icon "button" at bounding box center [1161, 490] width 12 height 1
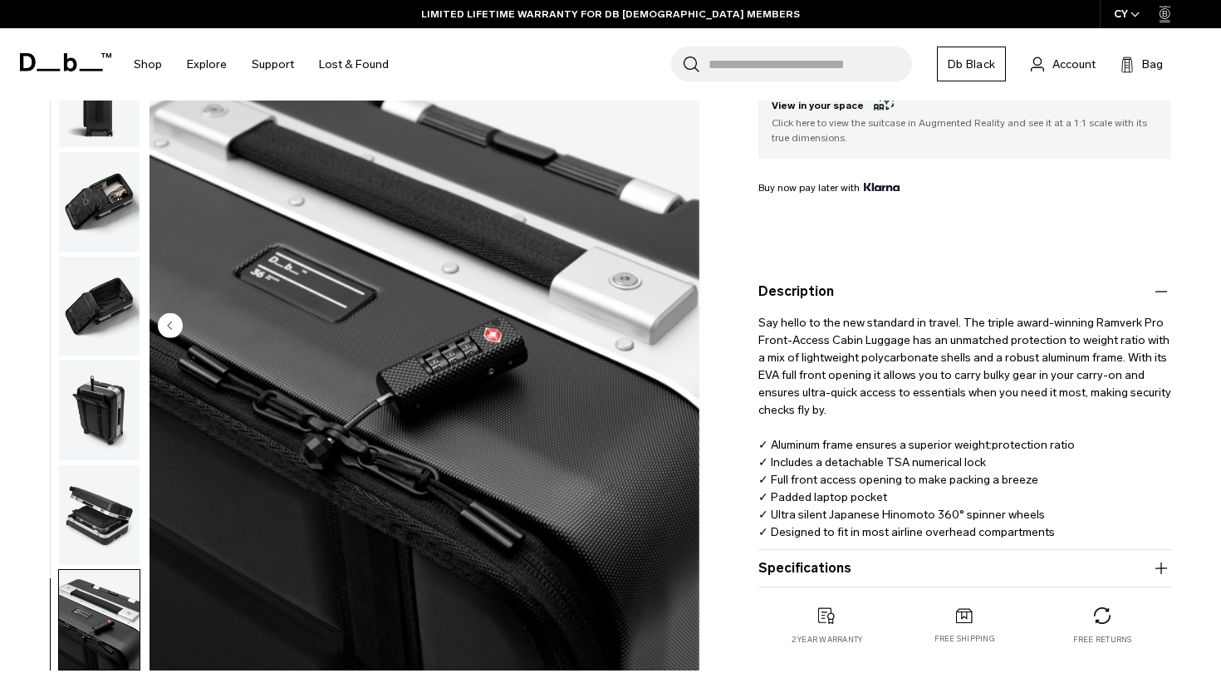
scroll to position [464, 0]
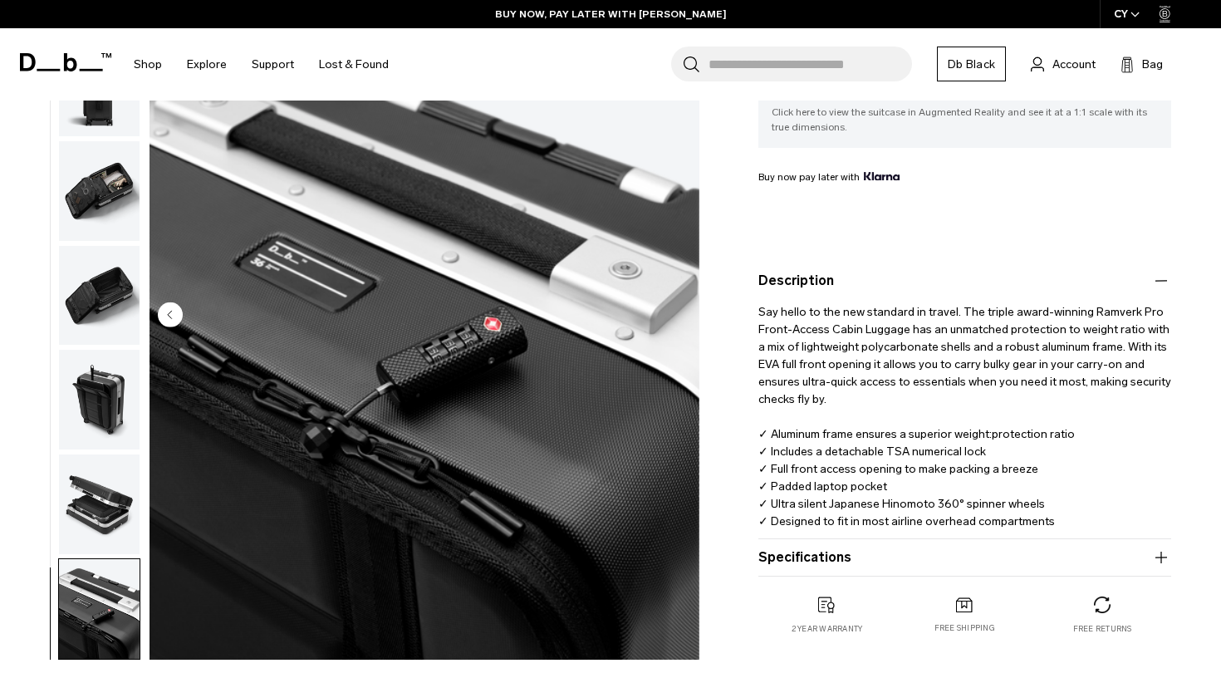
click at [1162, 549] on icon "button" at bounding box center [1161, 557] width 20 height 20
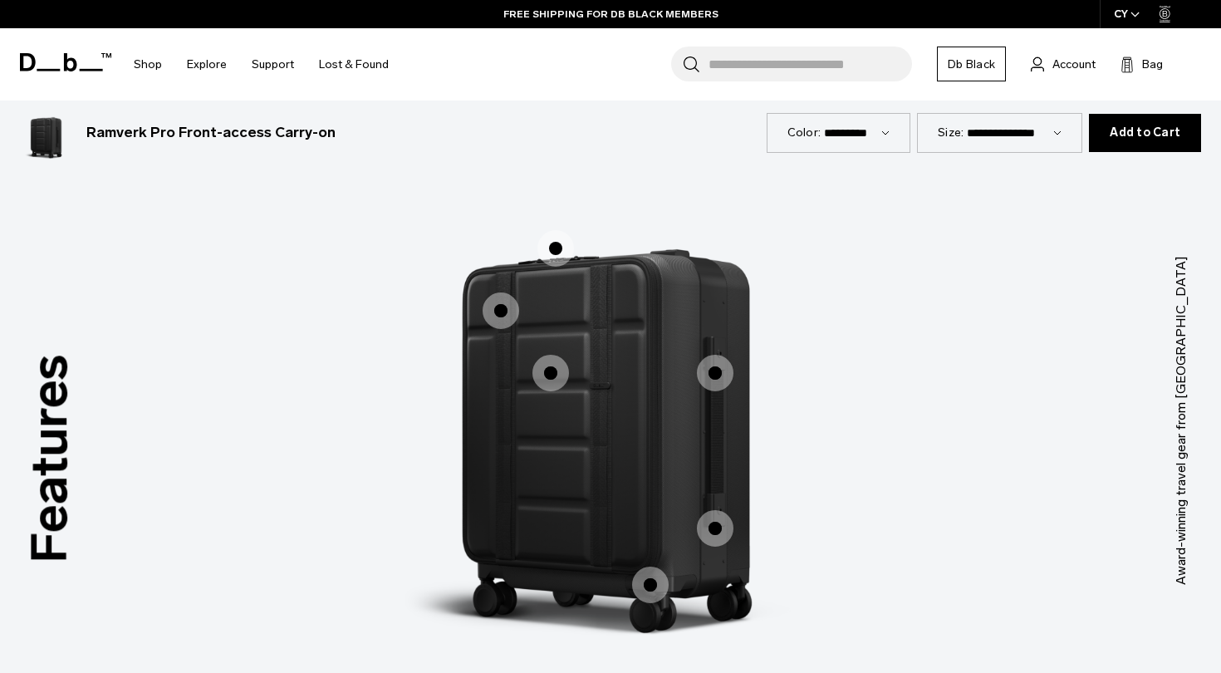
scroll to position [2437, 0]
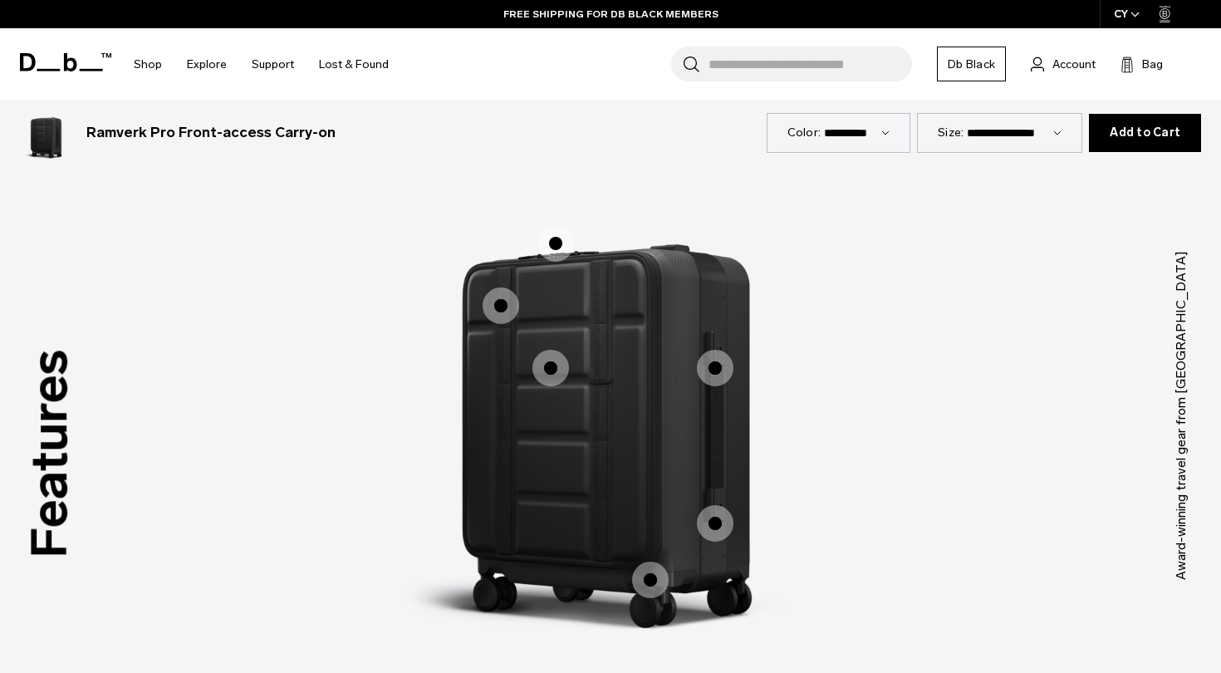
click at [556, 227] on span "1 / 3" at bounding box center [555, 243] width 37 height 37
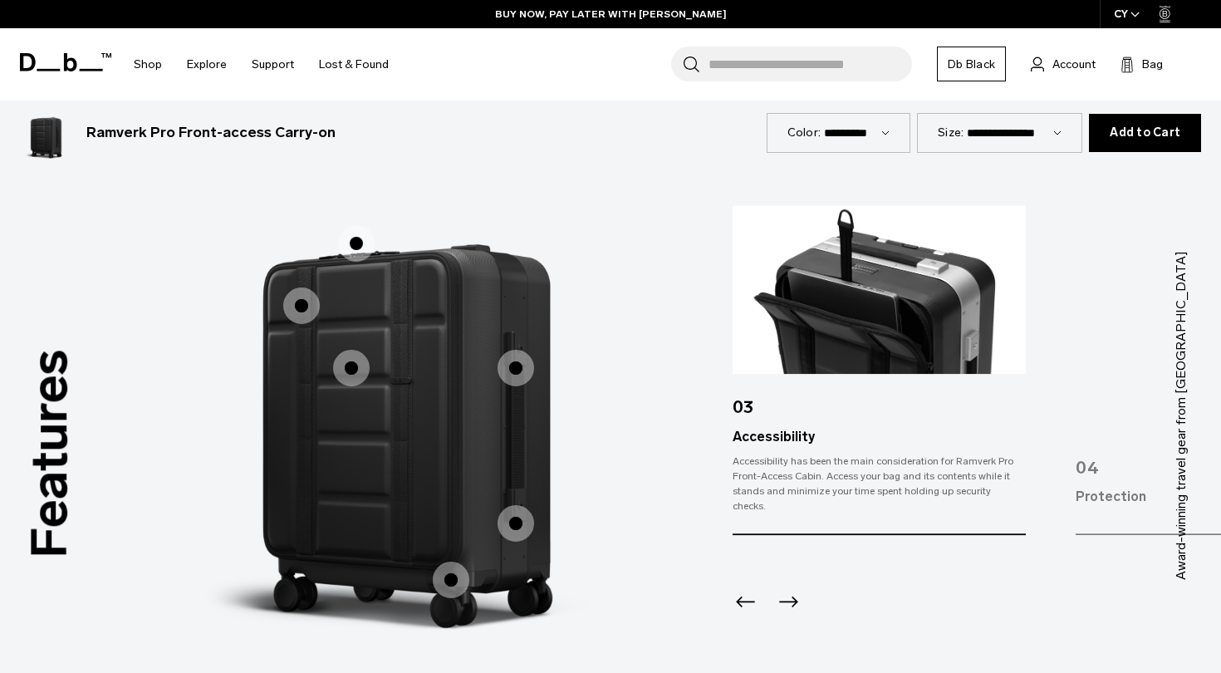
click at [741, 596] on icon "Previous slide" at bounding box center [745, 601] width 19 height 11
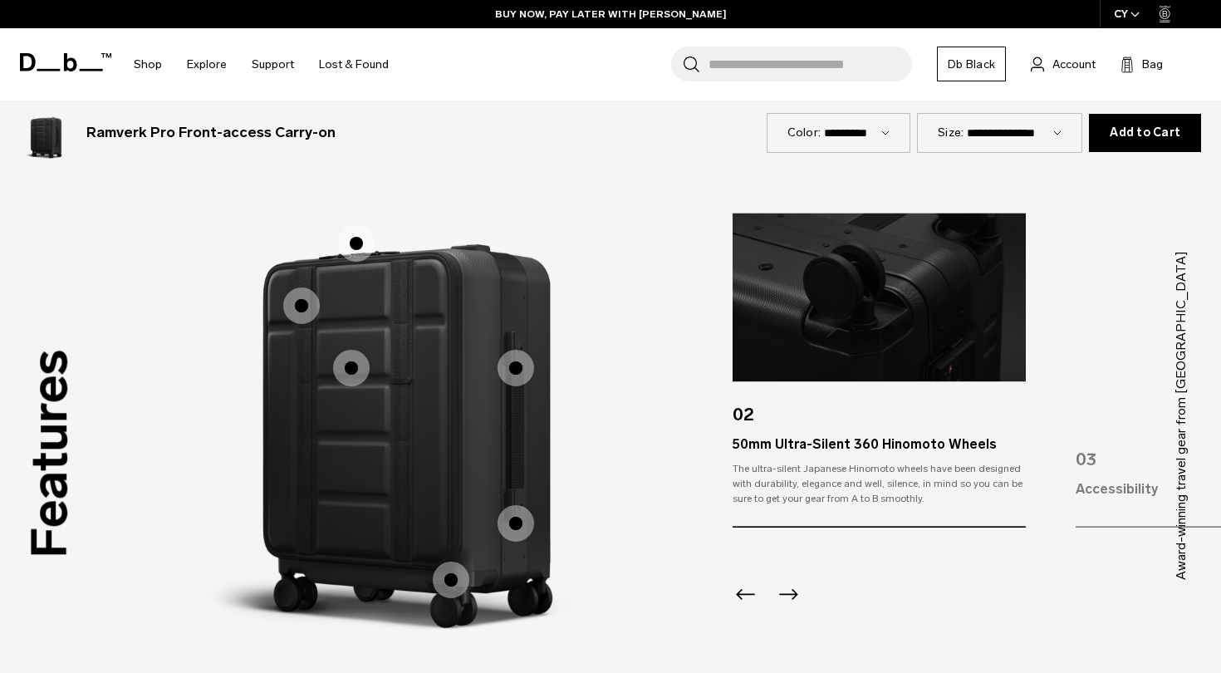
click at [741, 589] on icon "Previous slide" at bounding box center [745, 594] width 19 height 11
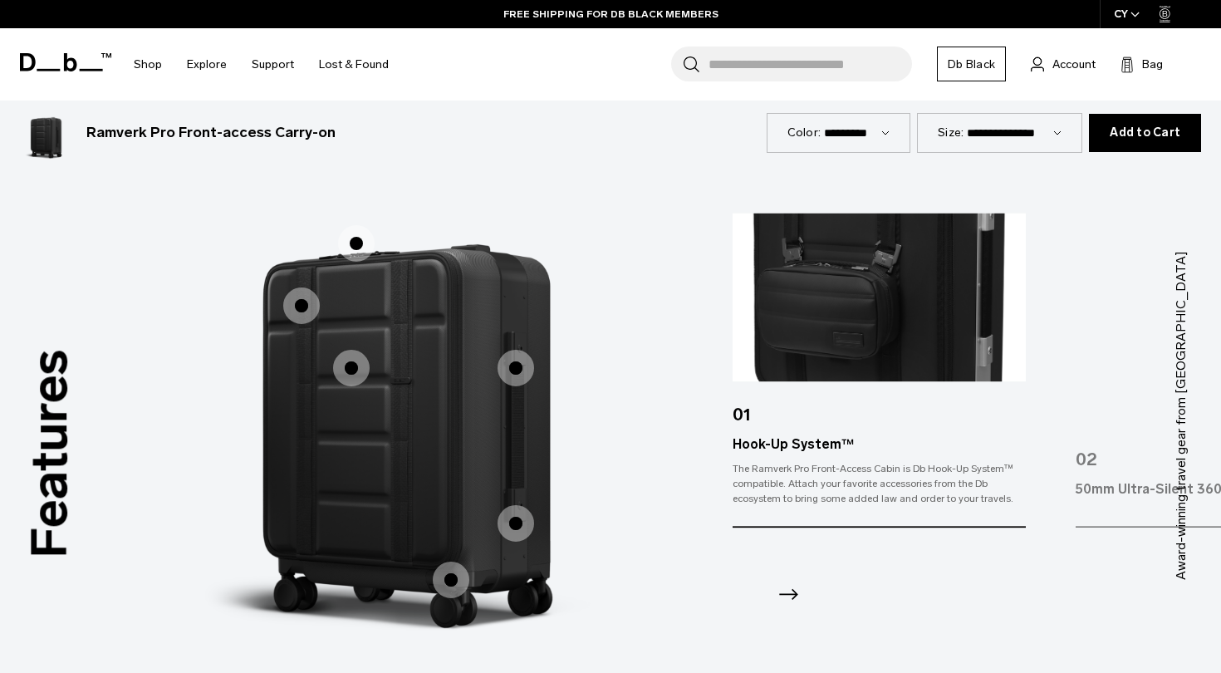
scroll to position [2442, 0]
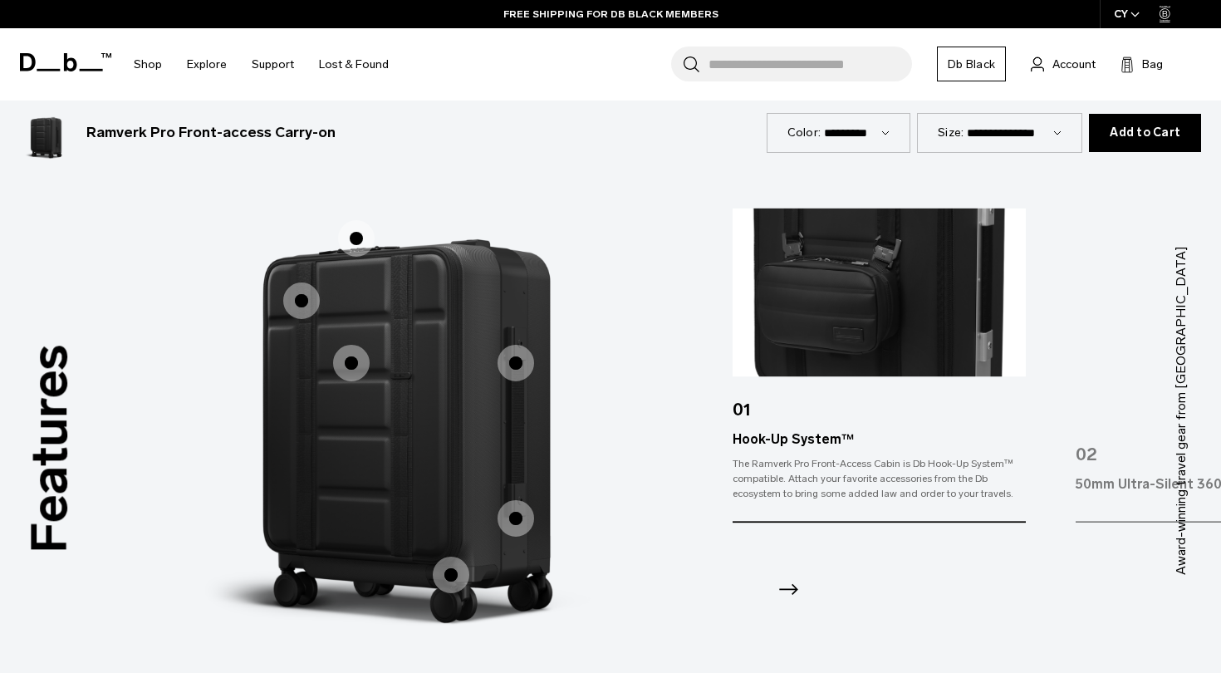
click at [785, 575] on icon "Next slide" at bounding box center [788, 588] width 27 height 27
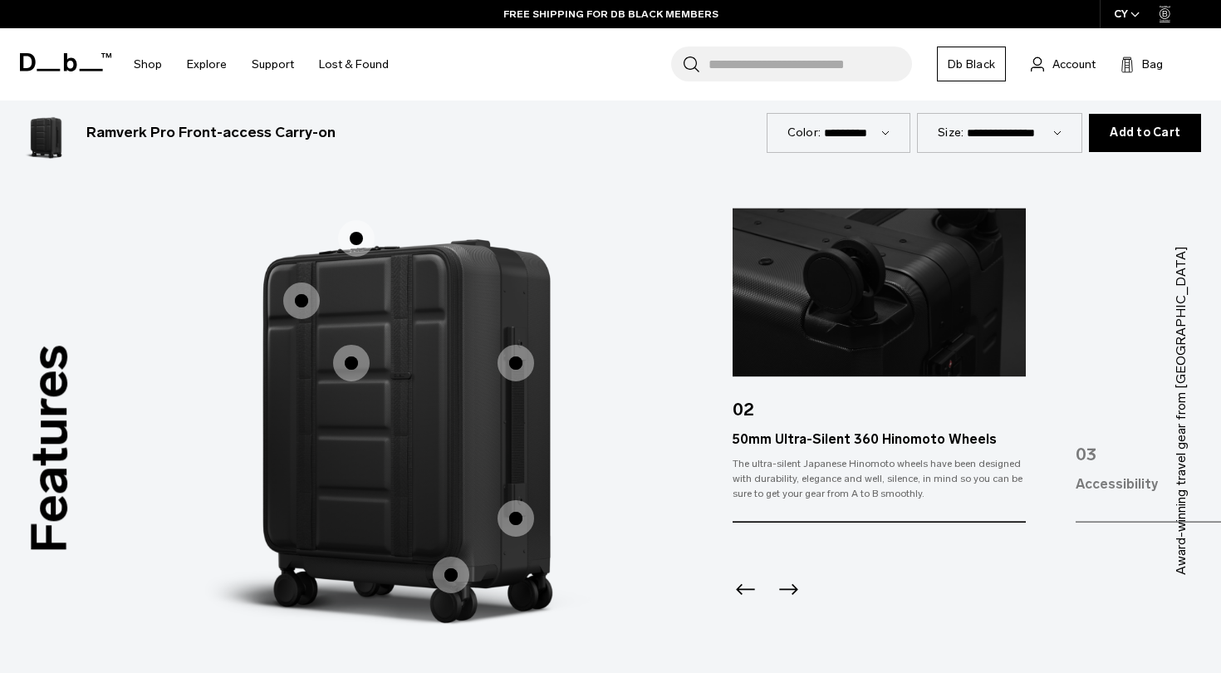
click at [785, 575] on icon "Next slide" at bounding box center [788, 588] width 27 height 27
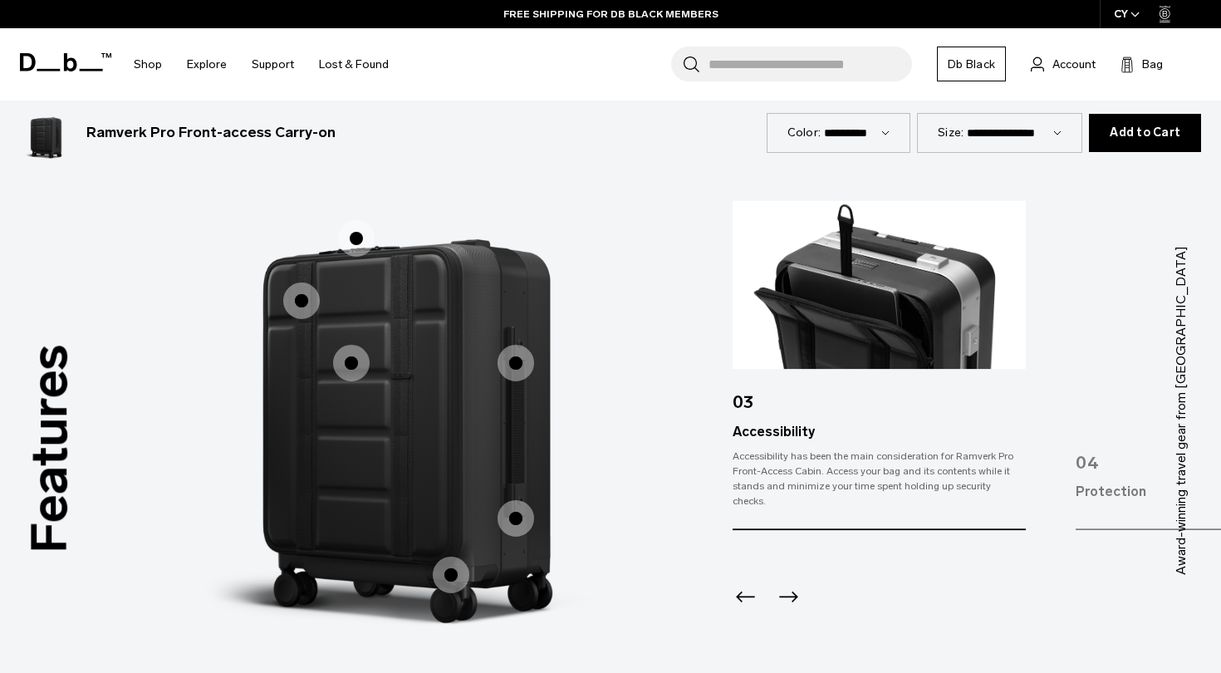
click at [785, 583] on icon "Next slide" at bounding box center [788, 596] width 27 height 27
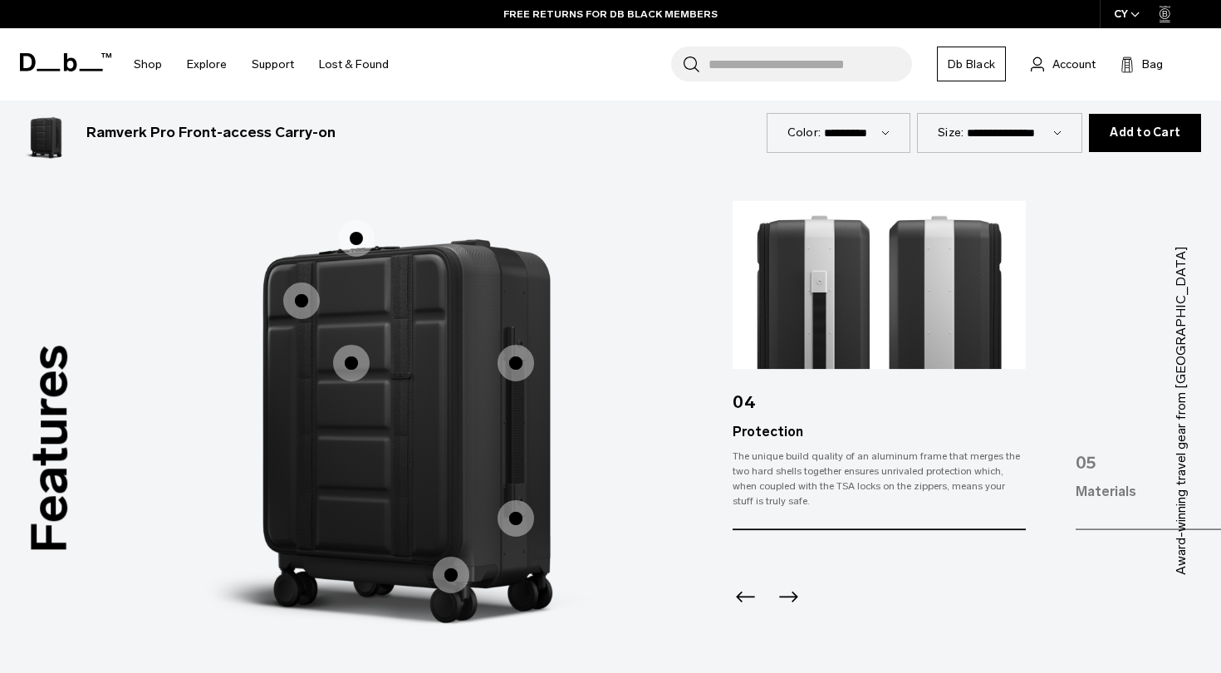
click at [784, 583] on icon "Next slide" at bounding box center [788, 596] width 27 height 27
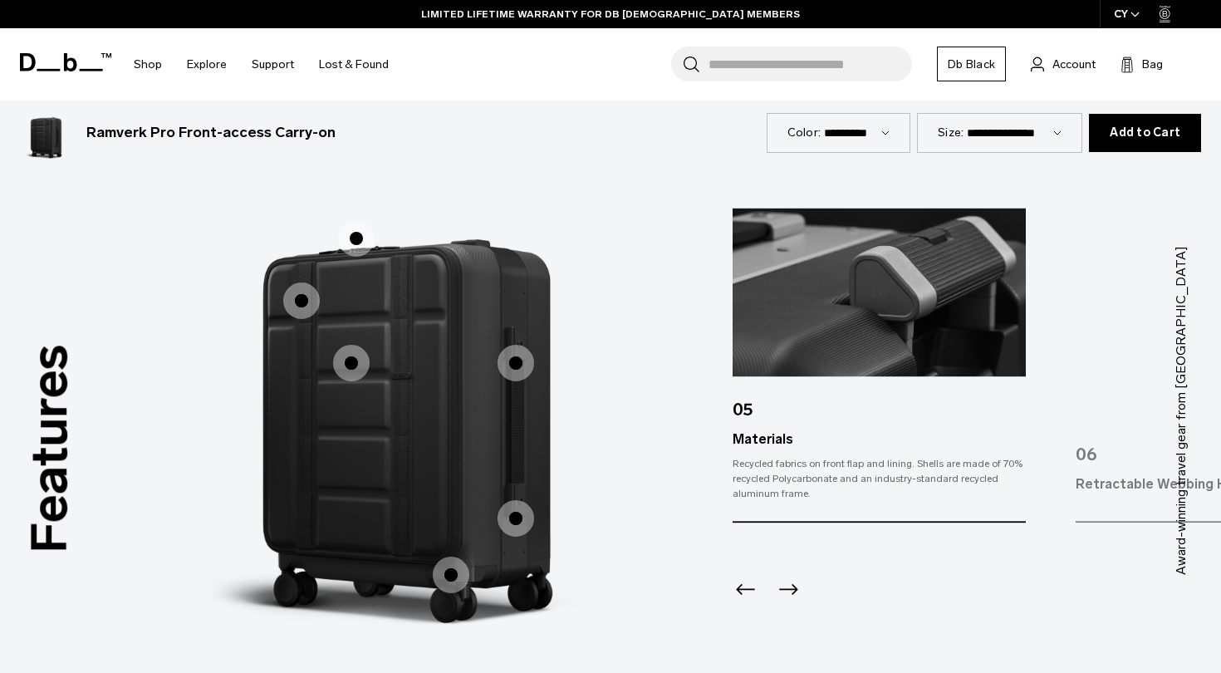
click at [784, 575] on icon "Next slide" at bounding box center [788, 588] width 27 height 27
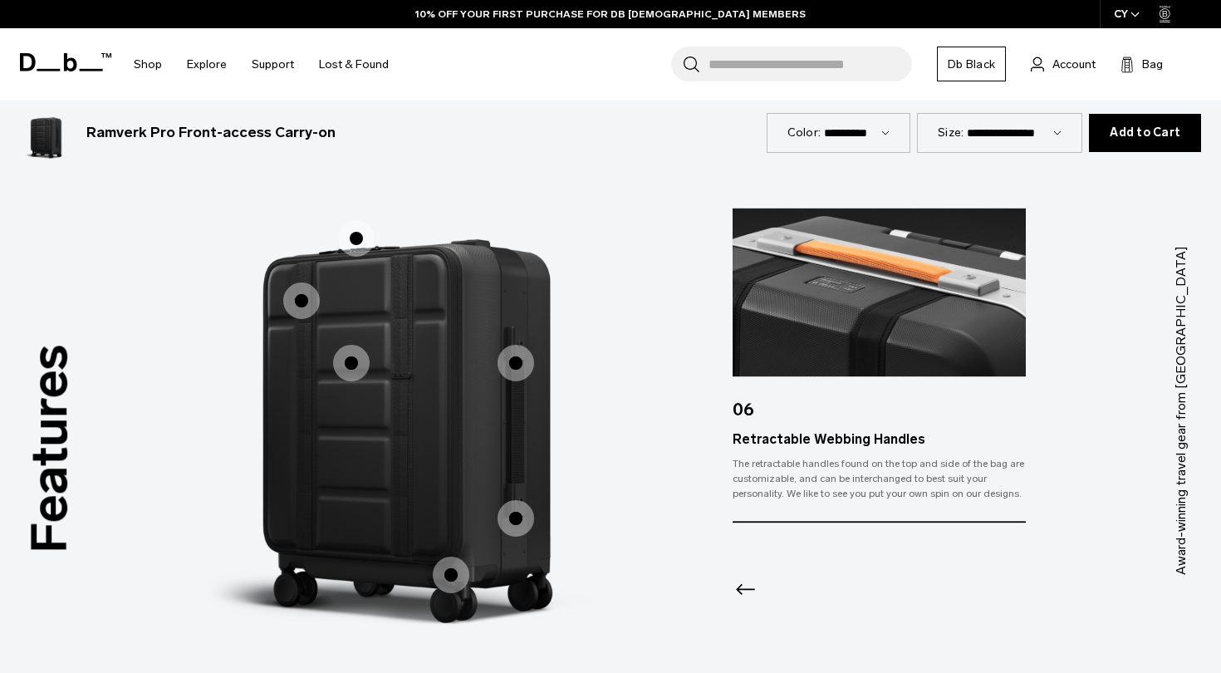
click at [465, 367] on img "1 / 3" at bounding box center [411, 385] width 498 height 623
click at [741, 584] on icon "Previous slide" at bounding box center [745, 589] width 19 height 11
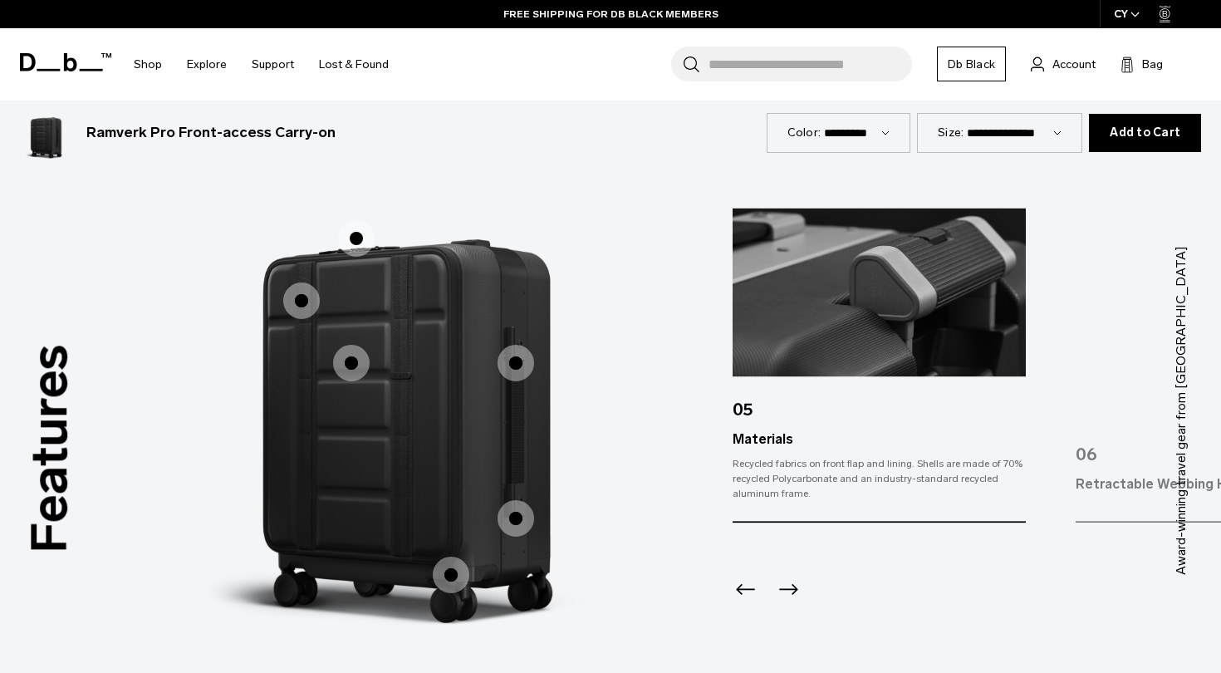
click at [741, 584] on icon "Previous slide" at bounding box center [745, 589] width 19 height 11
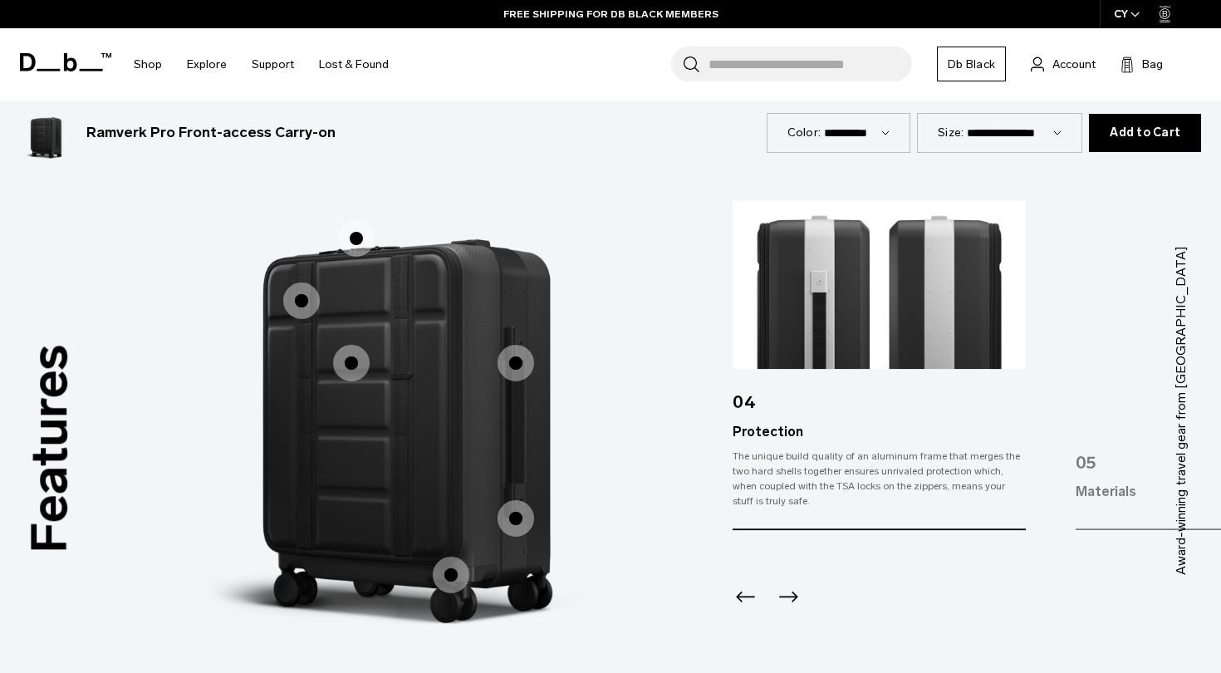
click at [741, 591] on icon "Previous slide" at bounding box center [745, 596] width 19 height 11
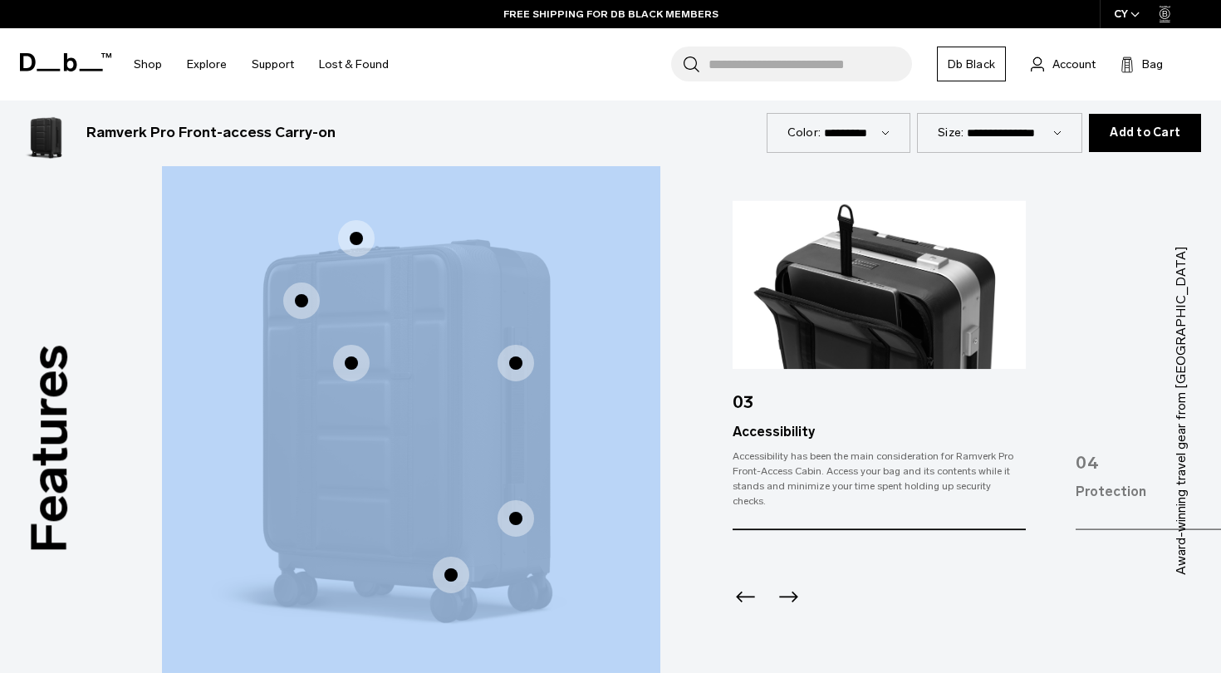
click at [741, 591] on icon "Previous slide" at bounding box center [745, 596] width 19 height 11
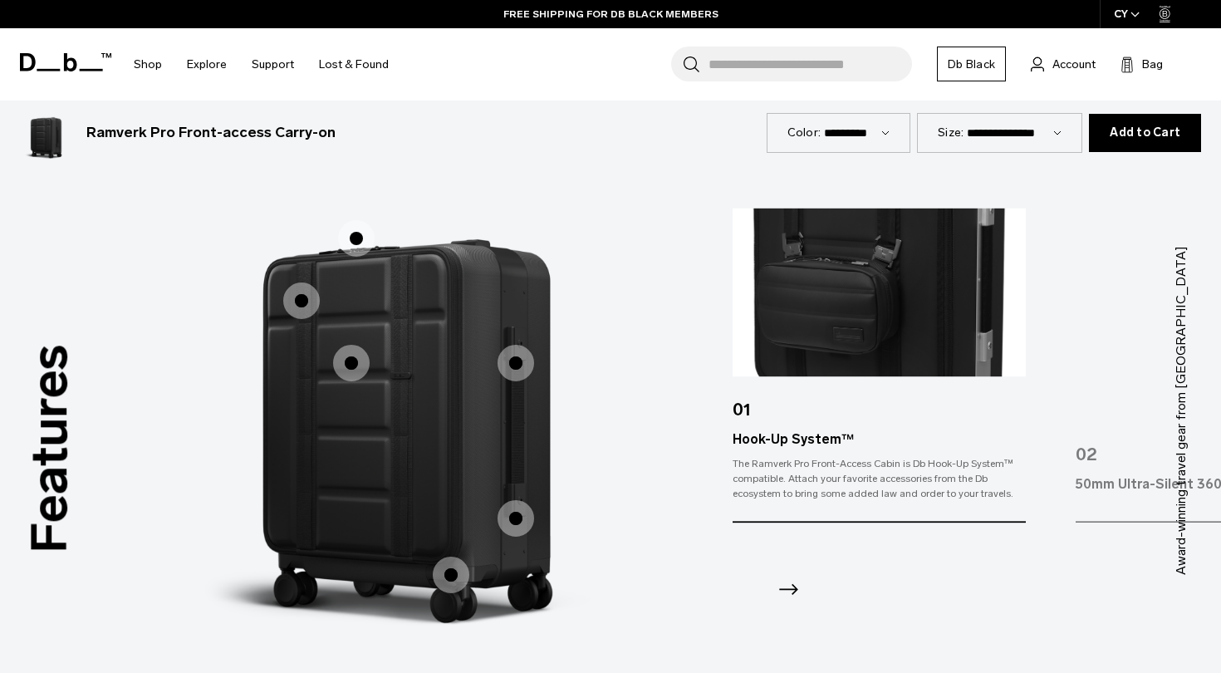
click at [741, 576] on div at bounding box center [878, 567] width 293 height 90
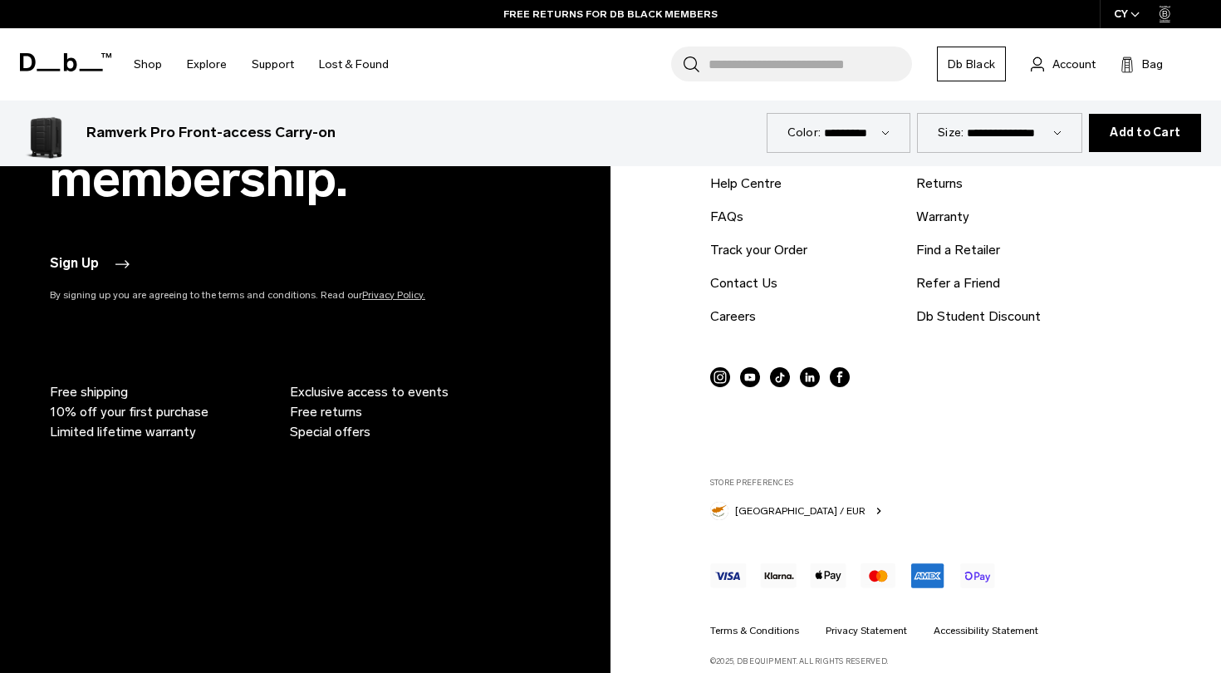
scroll to position [7826, 0]
